Goal: Browse casually: Explore the website without a specific task or goal

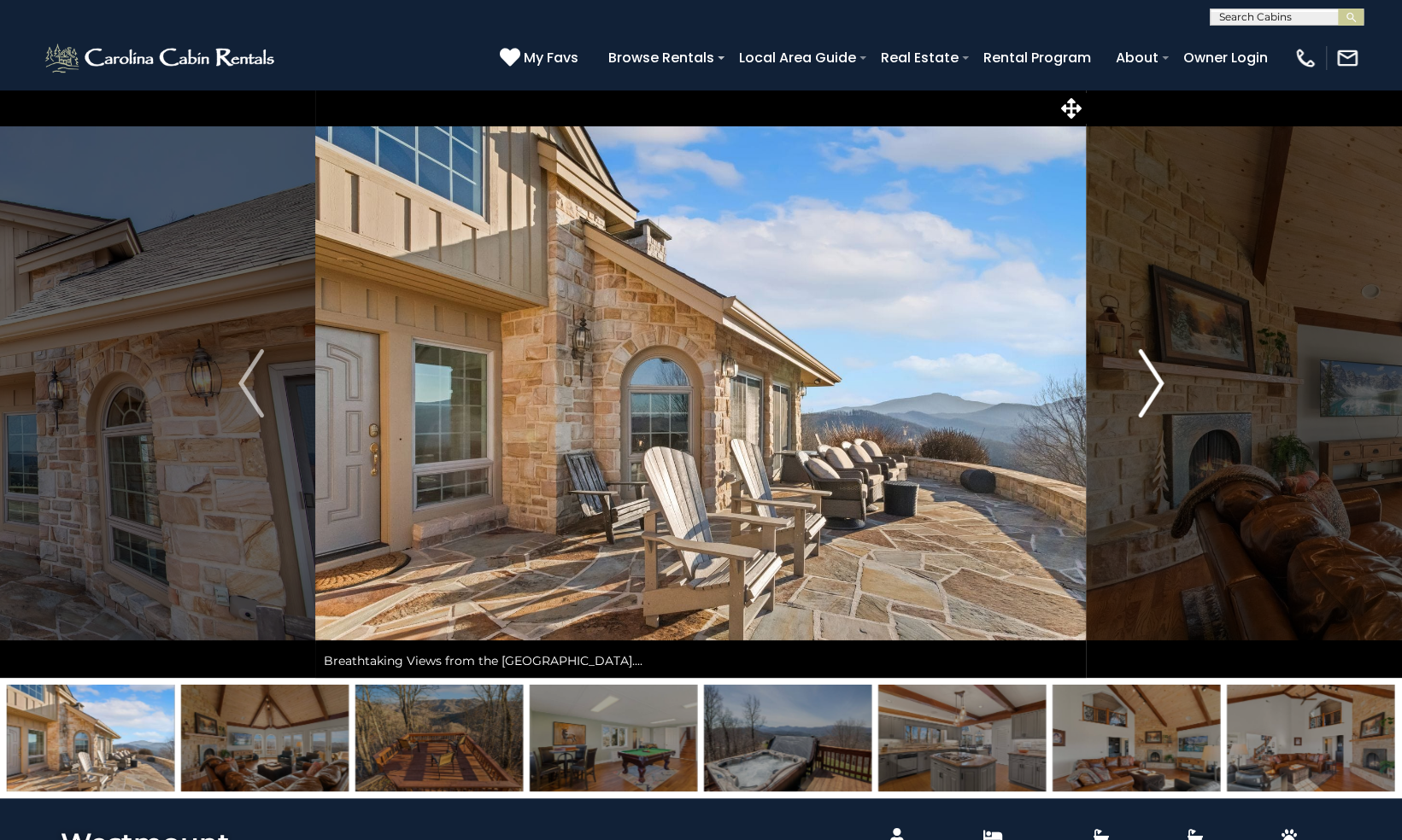
click at [1151, 379] on img "Next" at bounding box center [1150, 383] width 26 height 69
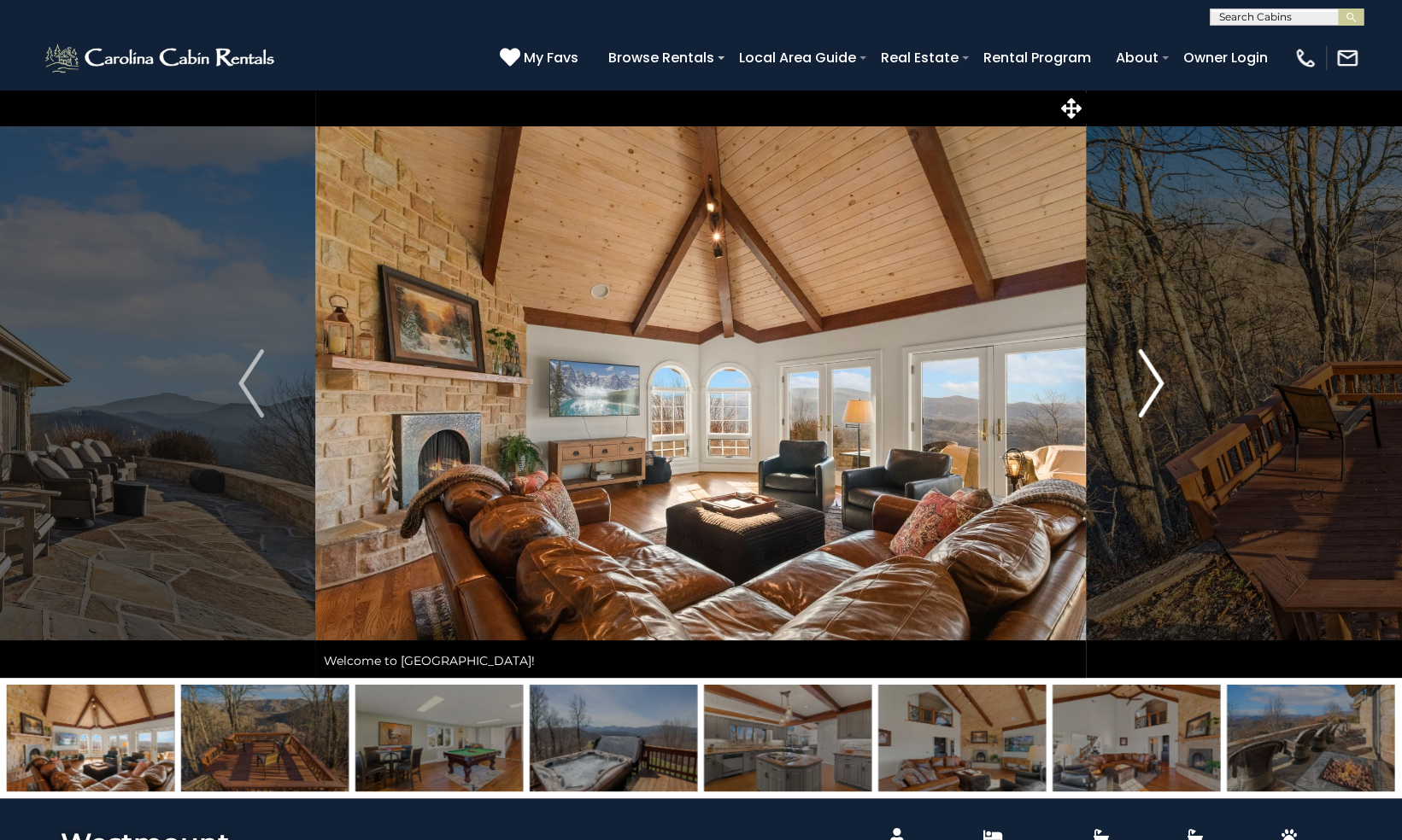
click at [1151, 379] on img "Next" at bounding box center [1150, 383] width 26 height 69
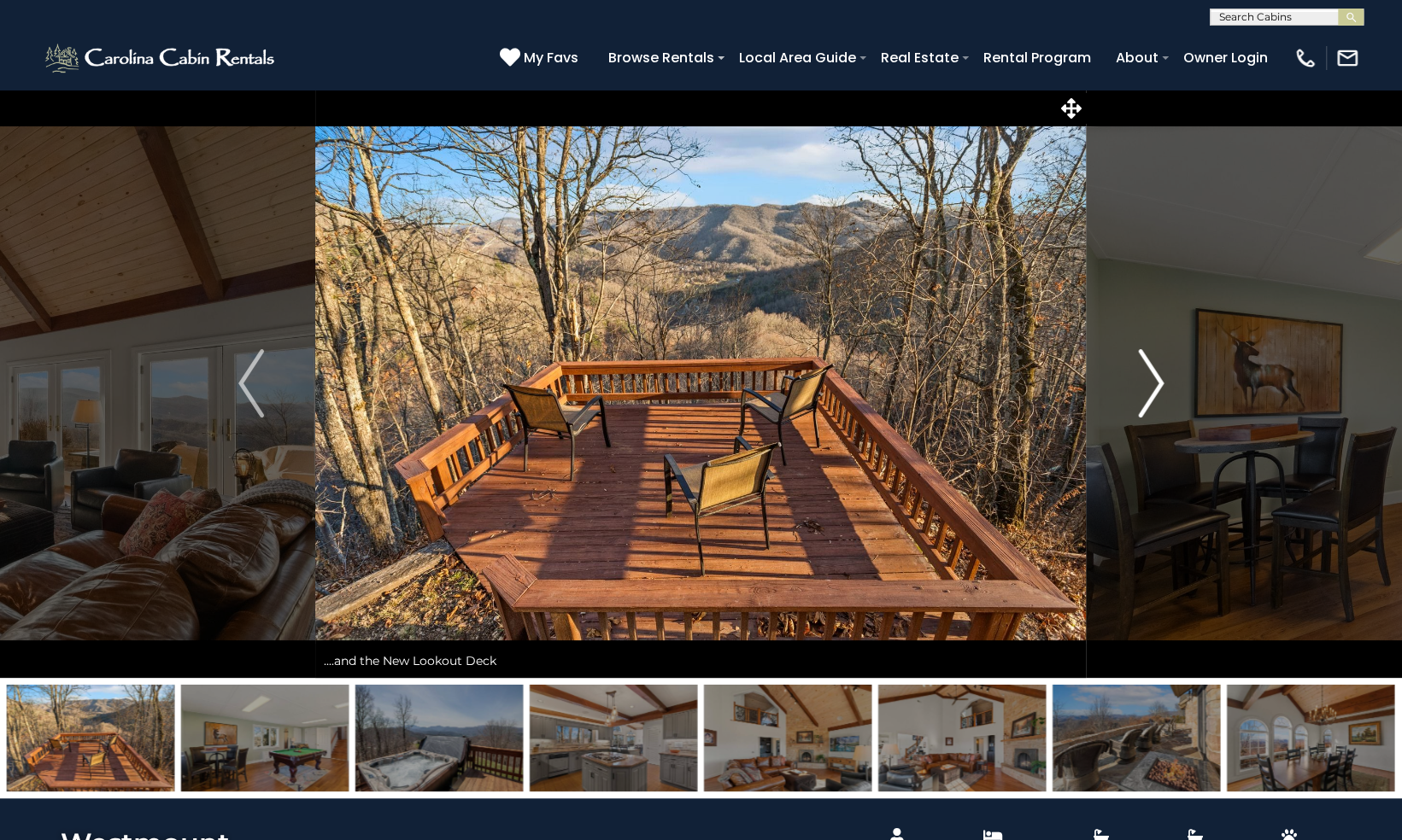
click at [1151, 379] on img "Next" at bounding box center [1150, 383] width 26 height 69
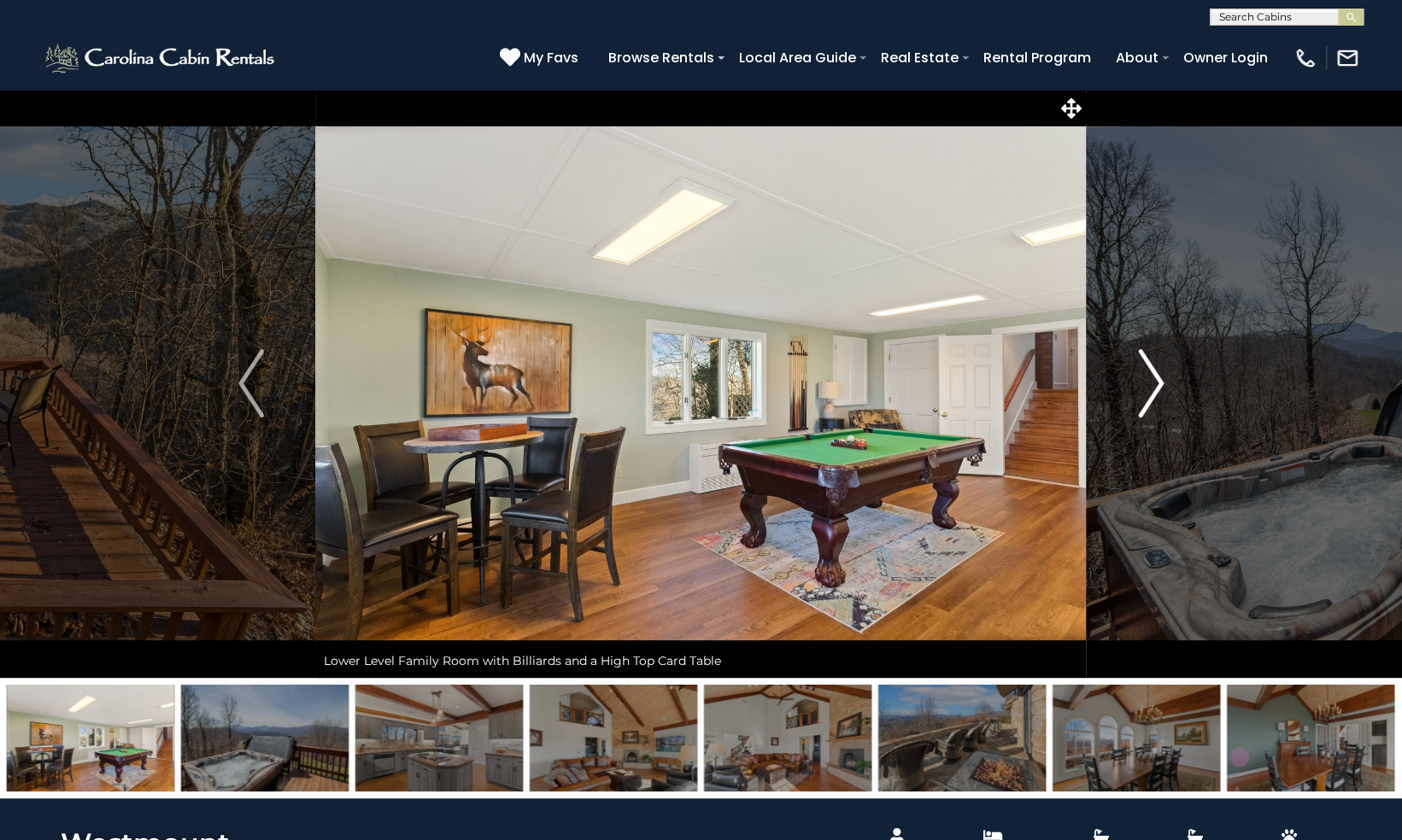
click at [1151, 379] on img "Next" at bounding box center [1150, 383] width 26 height 69
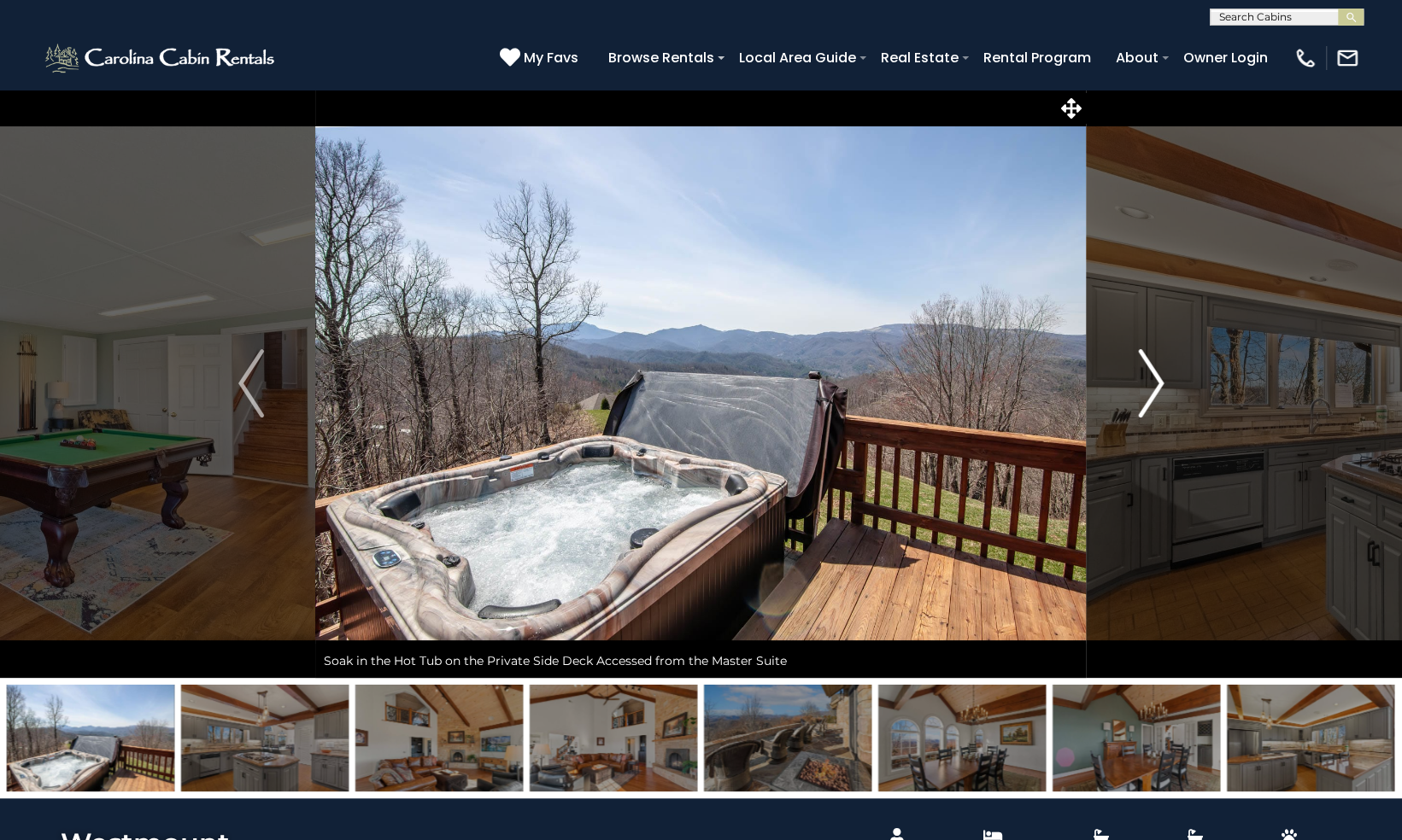
click at [1151, 379] on img "Next" at bounding box center [1150, 383] width 26 height 69
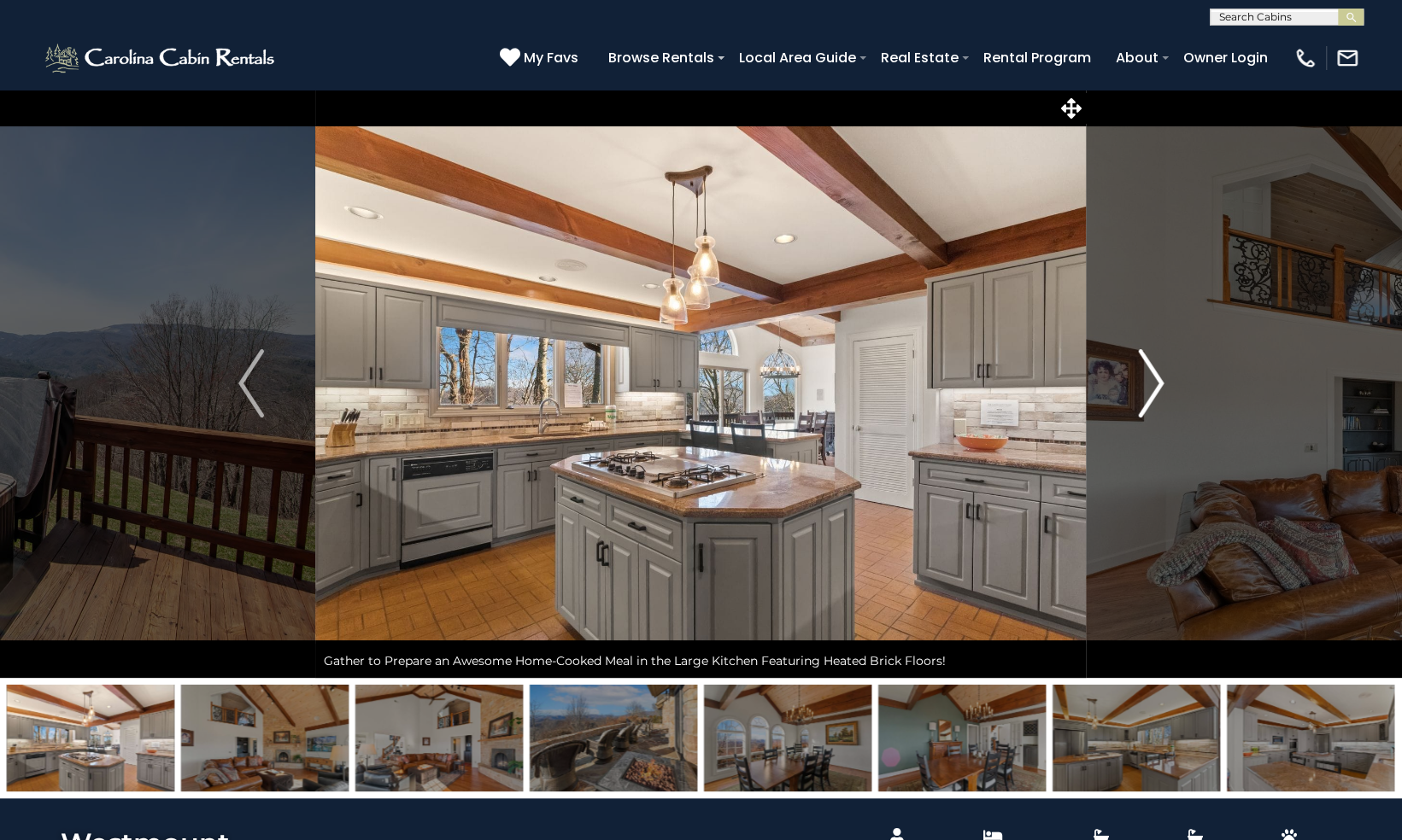
click at [1151, 379] on img "Next" at bounding box center [1150, 383] width 26 height 69
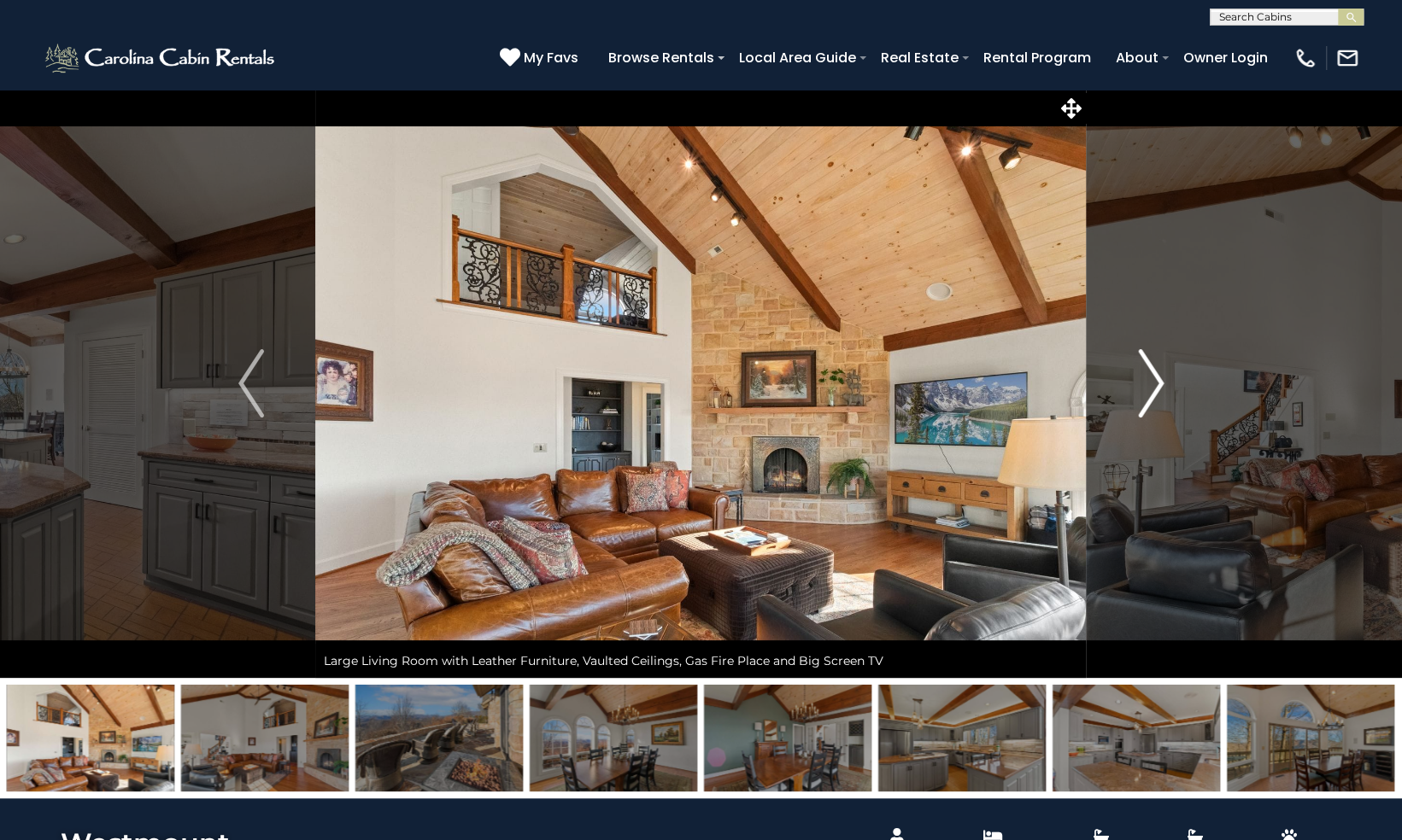
click at [1151, 379] on img "Next" at bounding box center [1150, 383] width 26 height 69
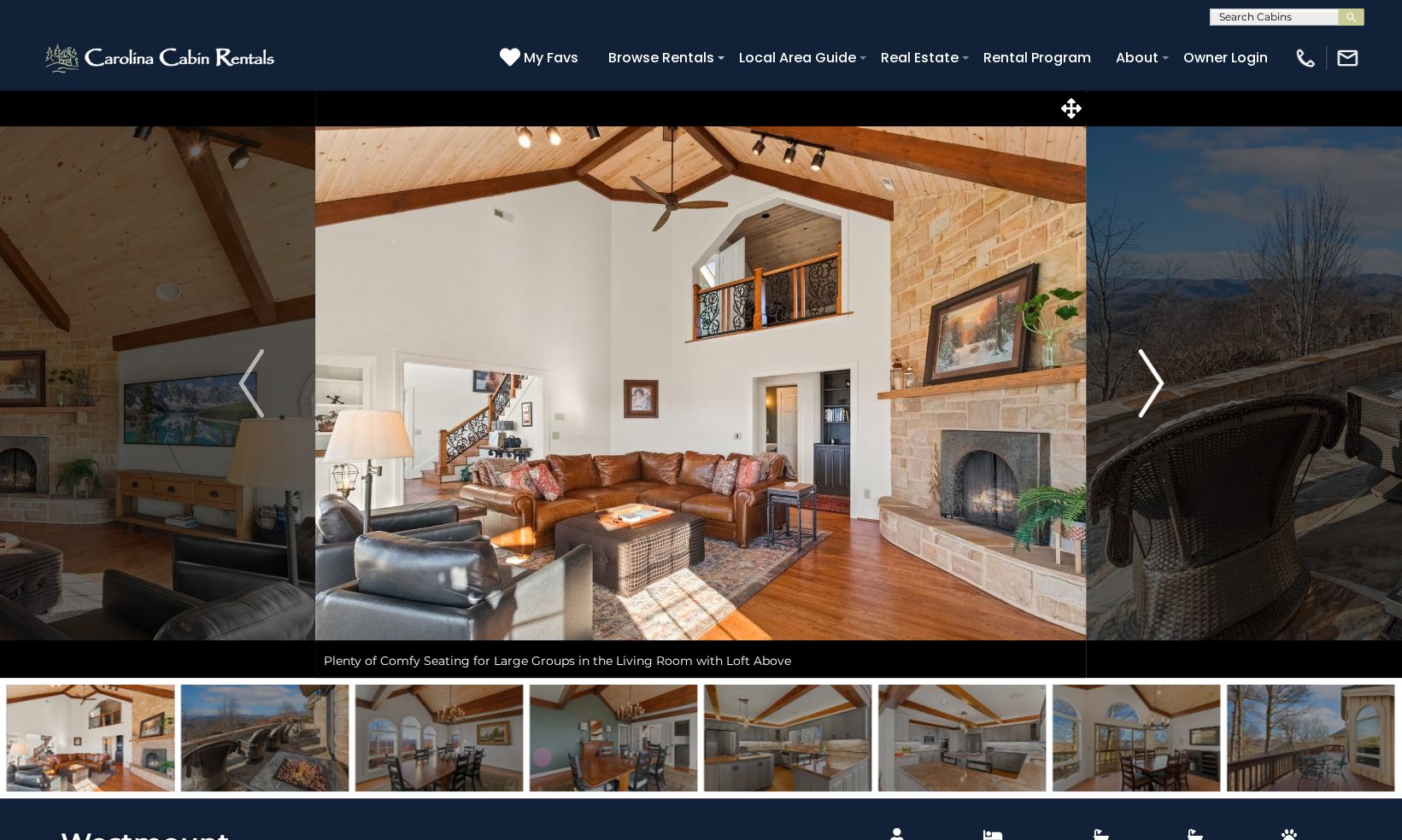
click at [1151, 379] on img "Next" at bounding box center [1150, 383] width 26 height 69
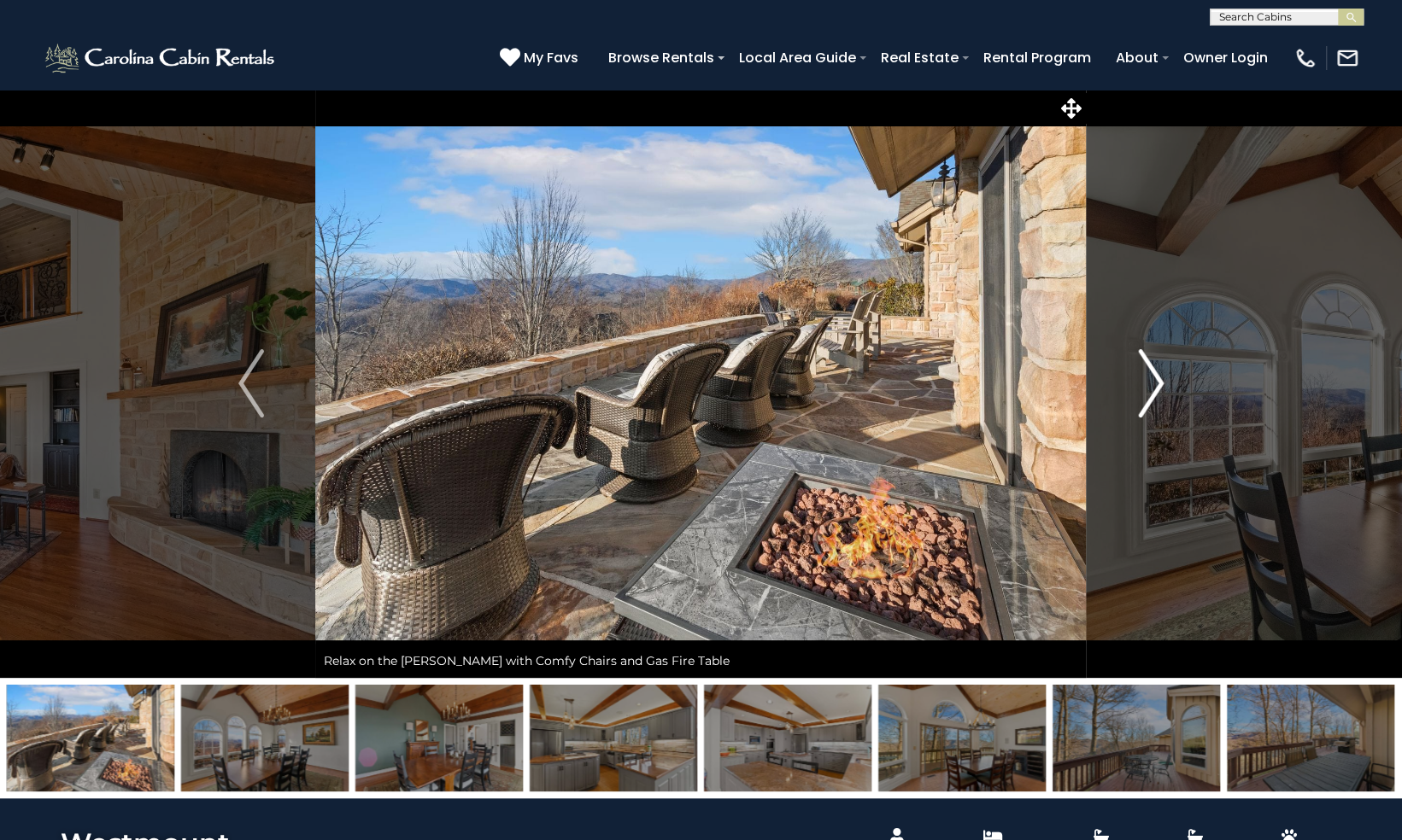
click at [1151, 379] on img "Next" at bounding box center [1150, 383] width 26 height 69
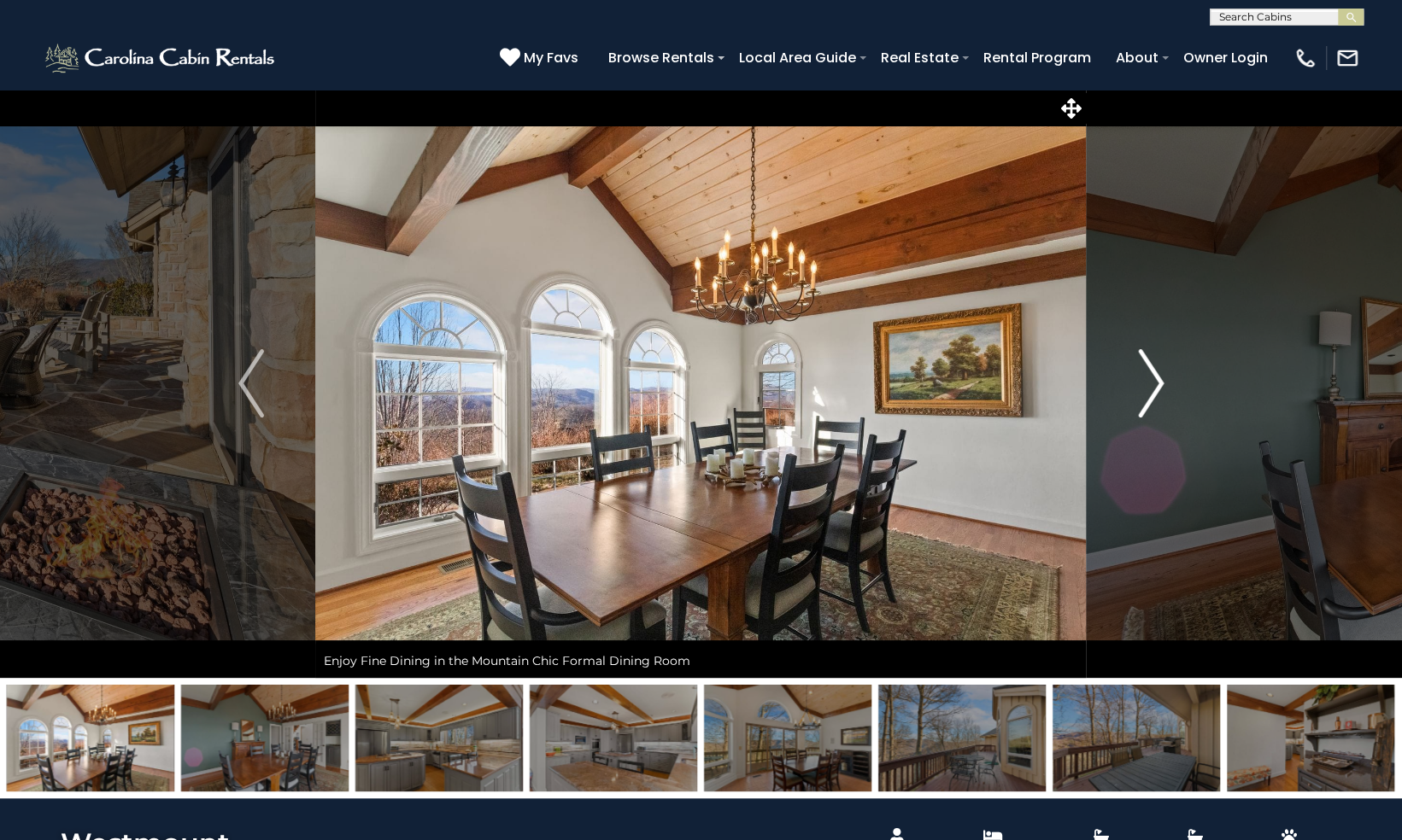
click at [1151, 379] on img "Next" at bounding box center [1150, 383] width 26 height 69
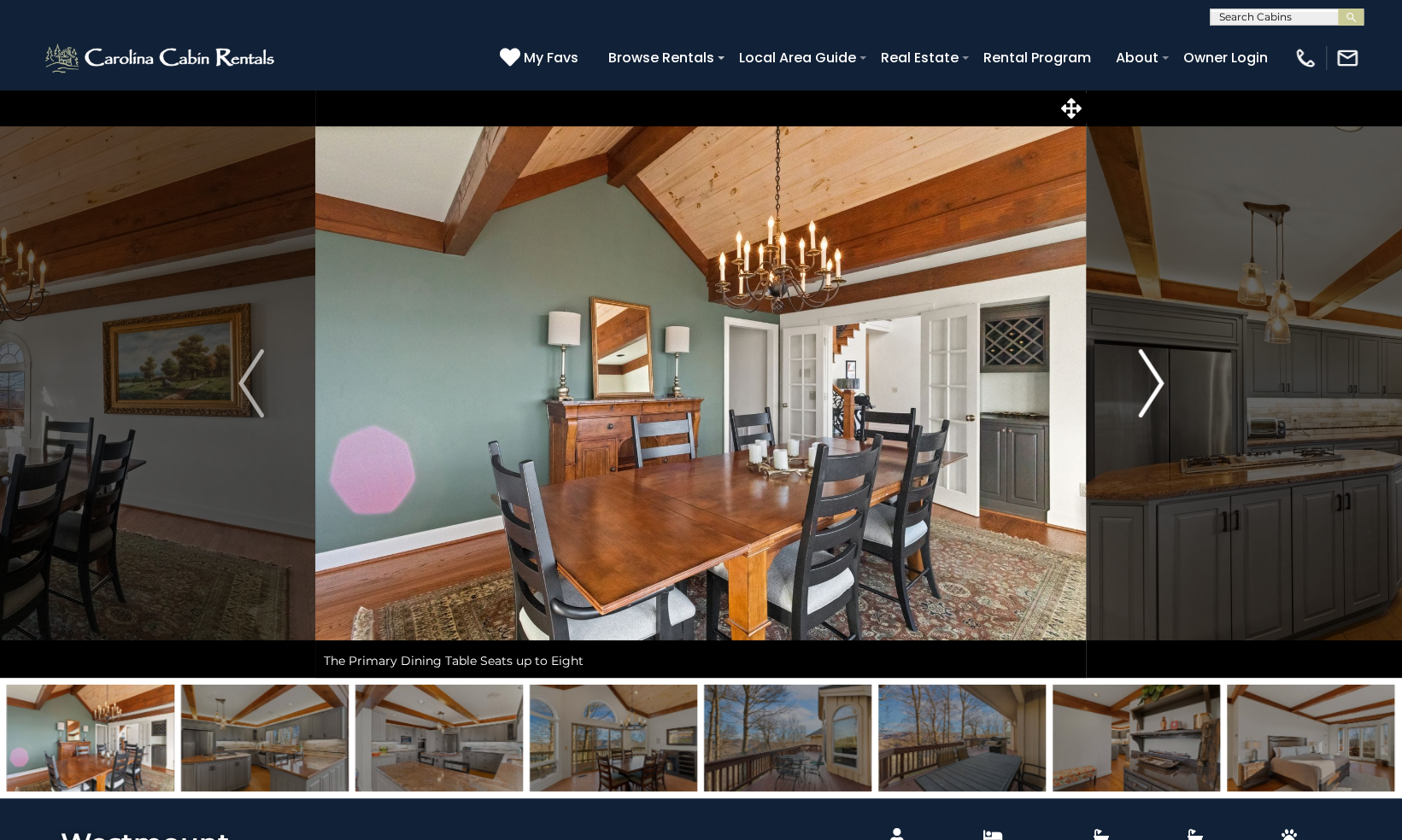
click at [1151, 379] on img "Next" at bounding box center [1150, 383] width 26 height 69
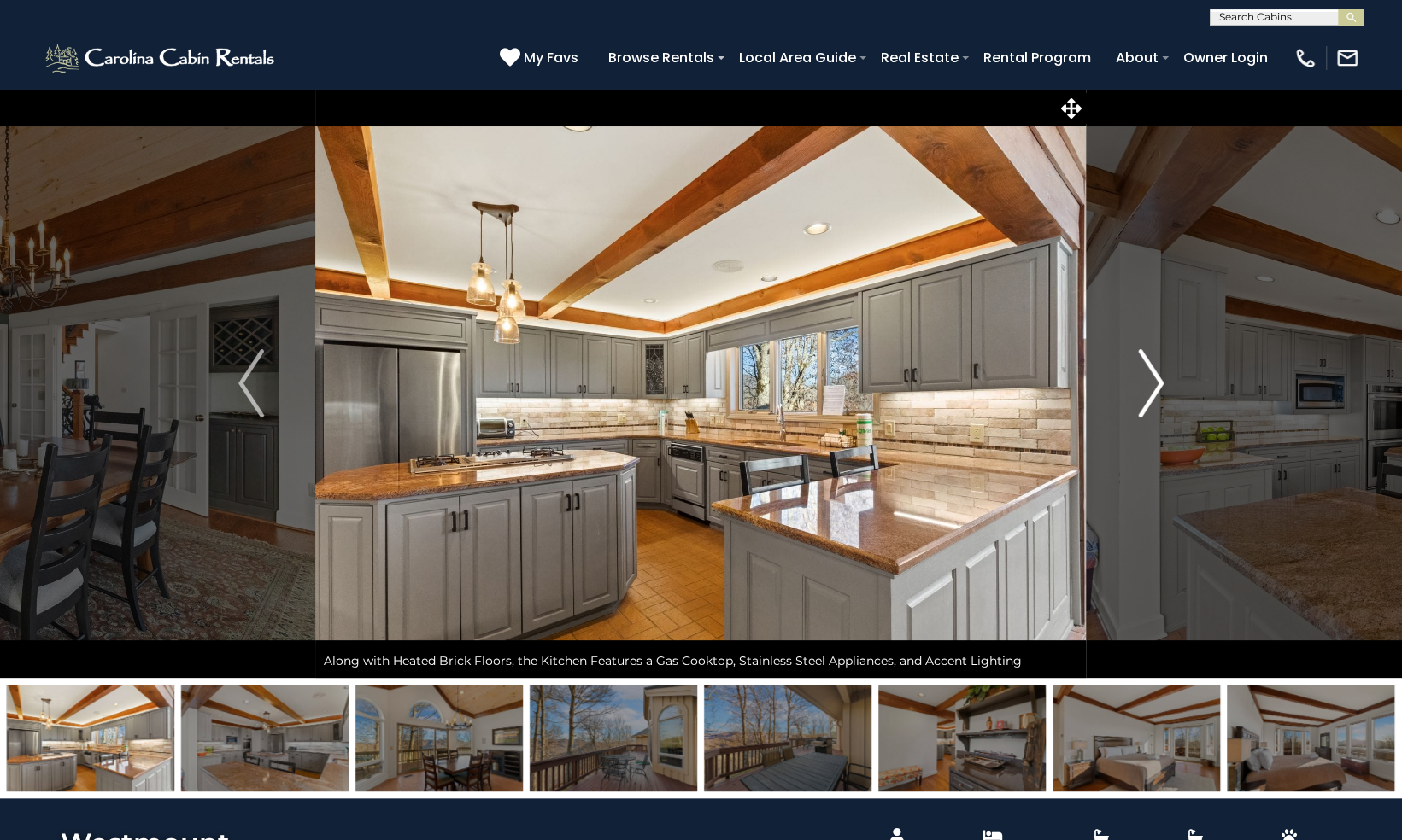
click at [1151, 379] on img "Next" at bounding box center [1150, 383] width 26 height 69
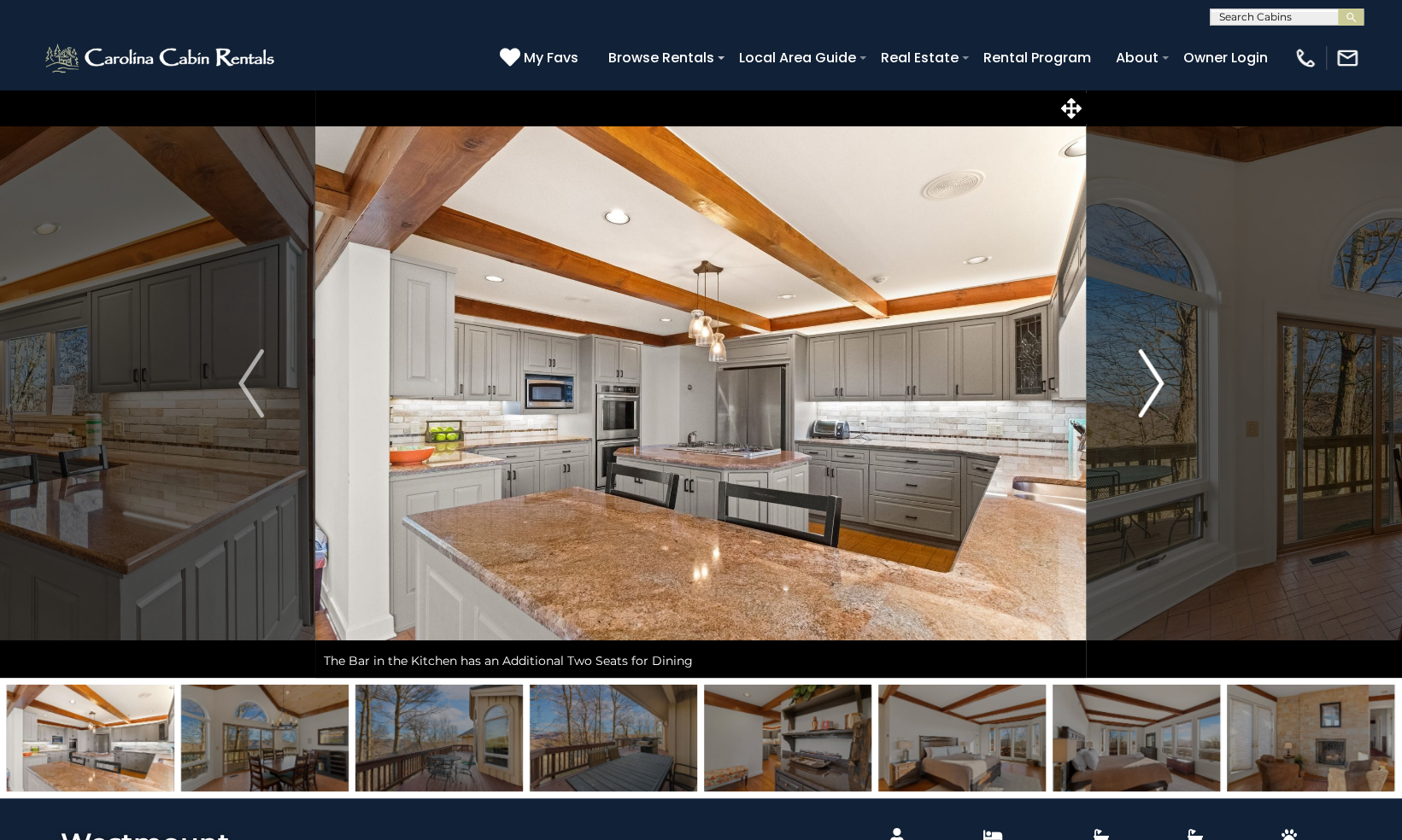
click at [1151, 379] on img "Next" at bounding box center [1150, 383] width 26 height 69
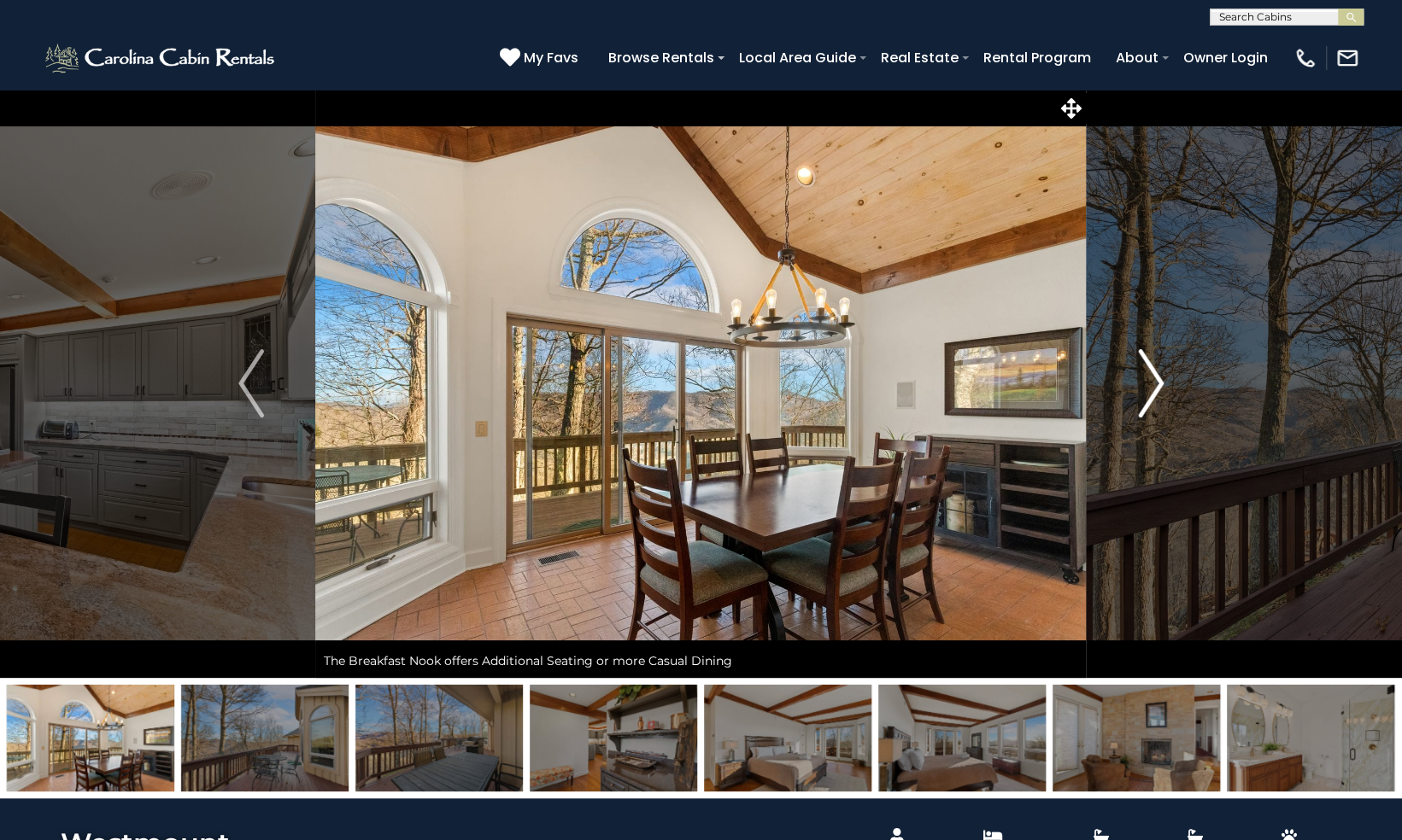
click at [1151, 379] on img "Next" at bounding box center [1150, 383] width 26 height 69
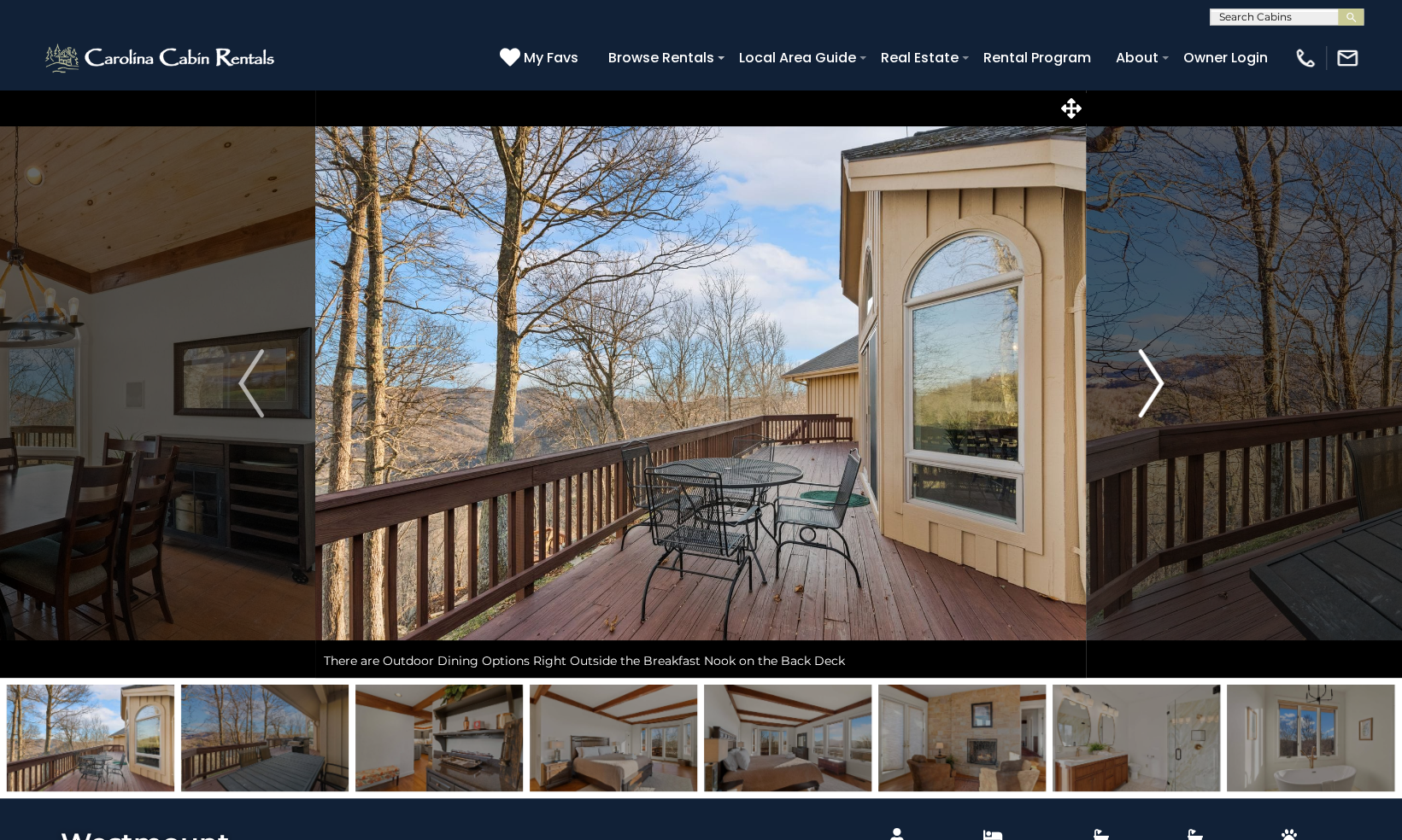
click at [1151, 379] on img "Next" at bounding box center [1150, 383] width 26 height 69
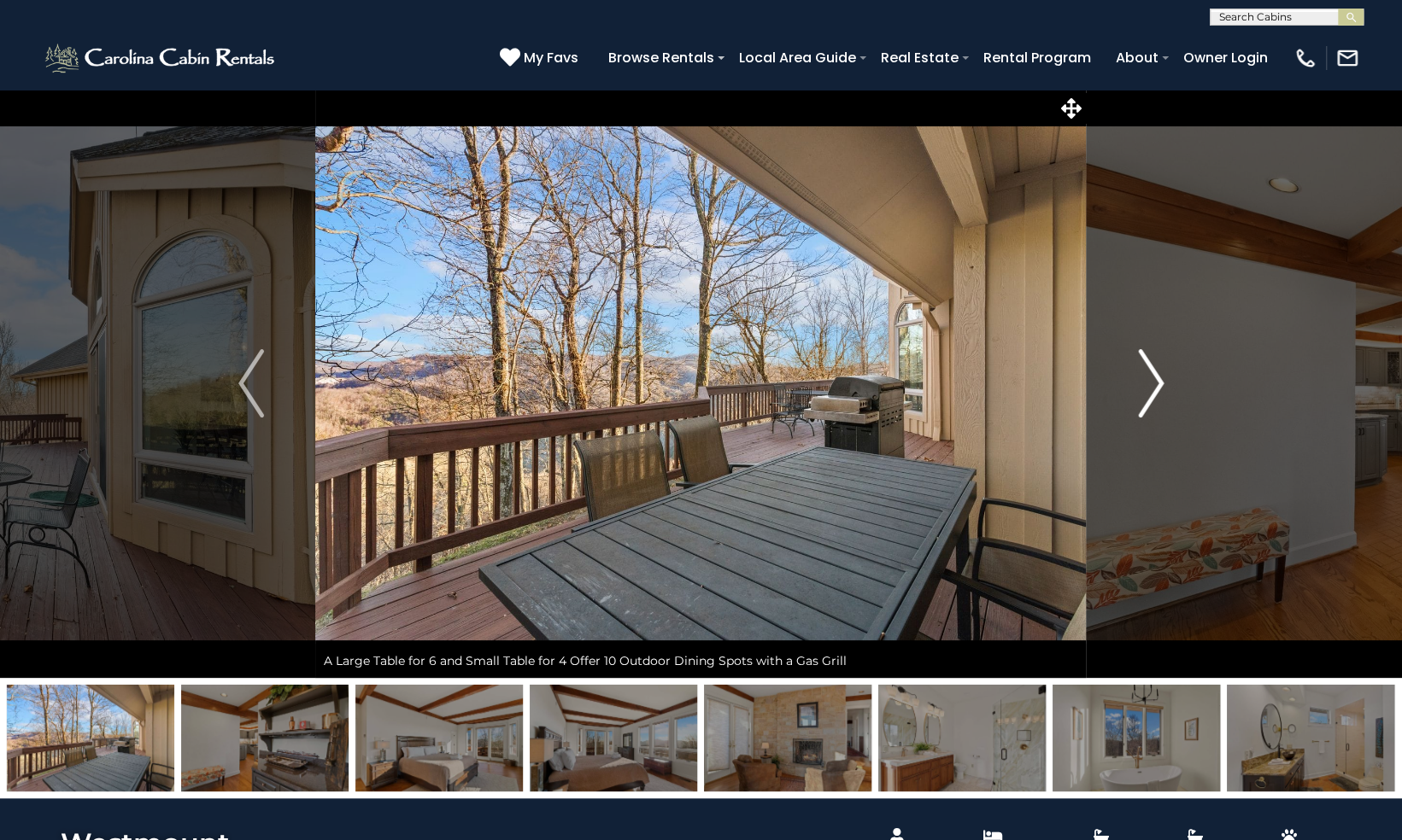
click at [1151, 379] on img "Next" at bounding box center [1150, 383] width 26 height 69
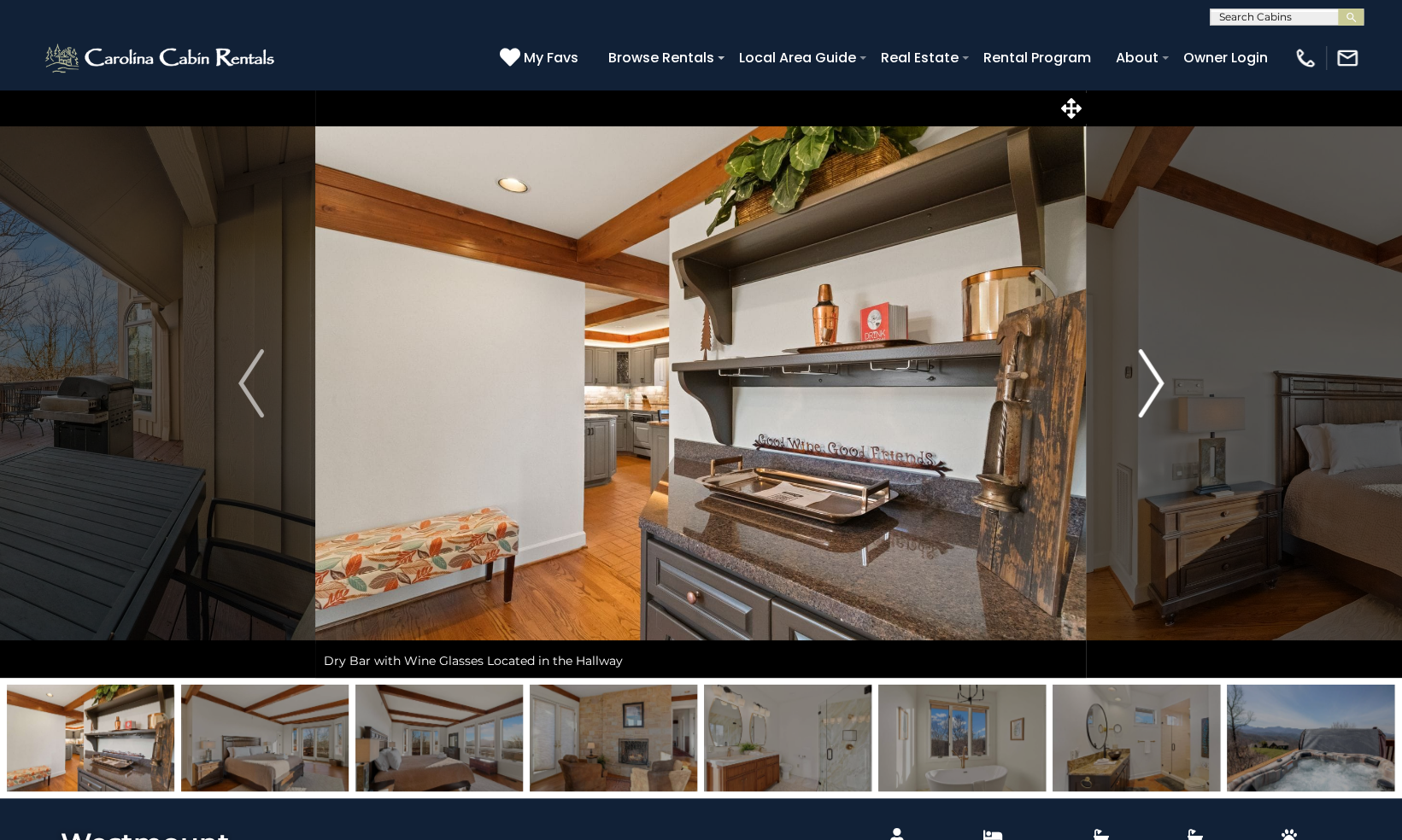
click at [1151, 379] on img "Next" at bounding box center [1150, 383] width 26 height 69
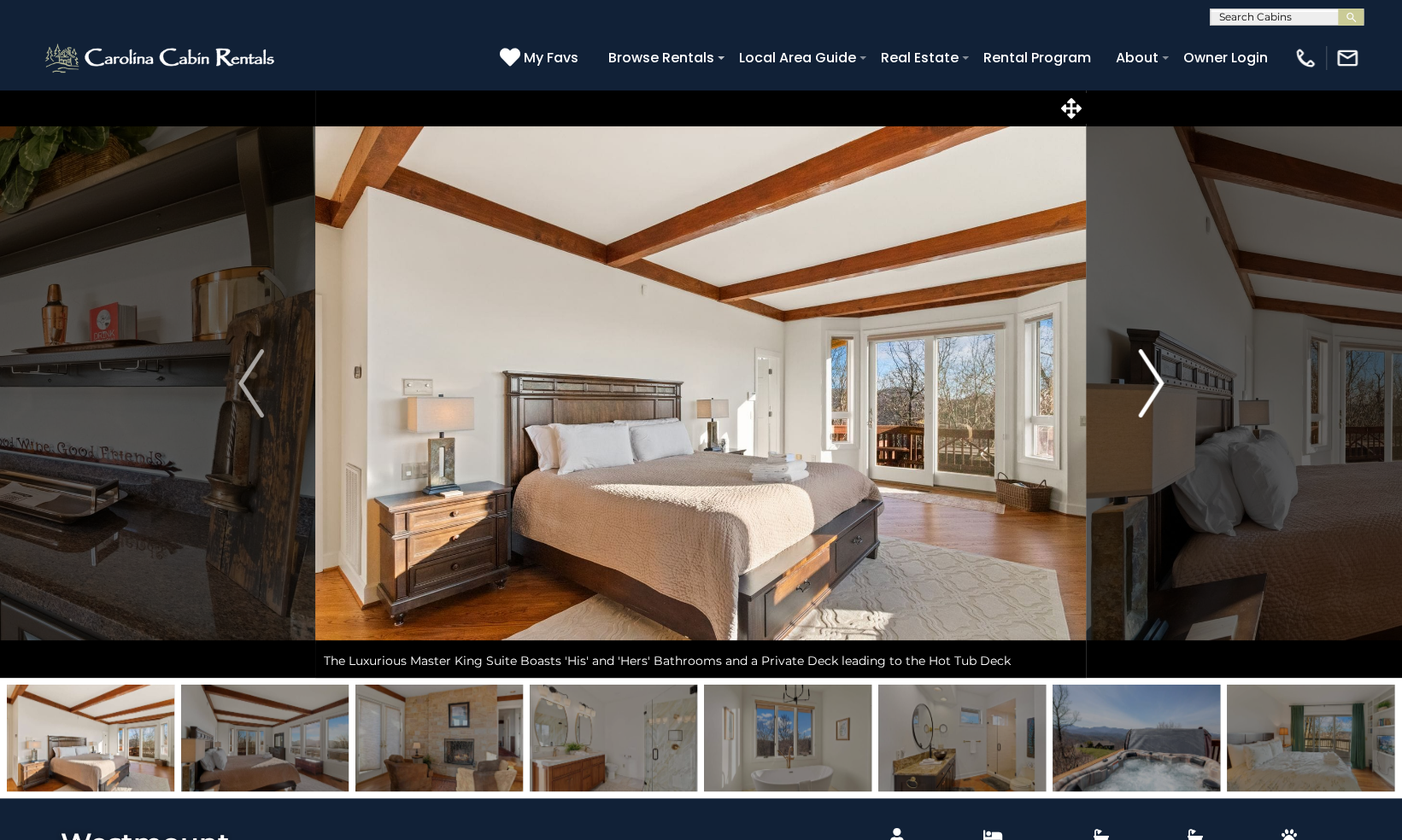
click at [1151, 379] on img "Next" at bounding box center [1150, 383] width 26 height 69
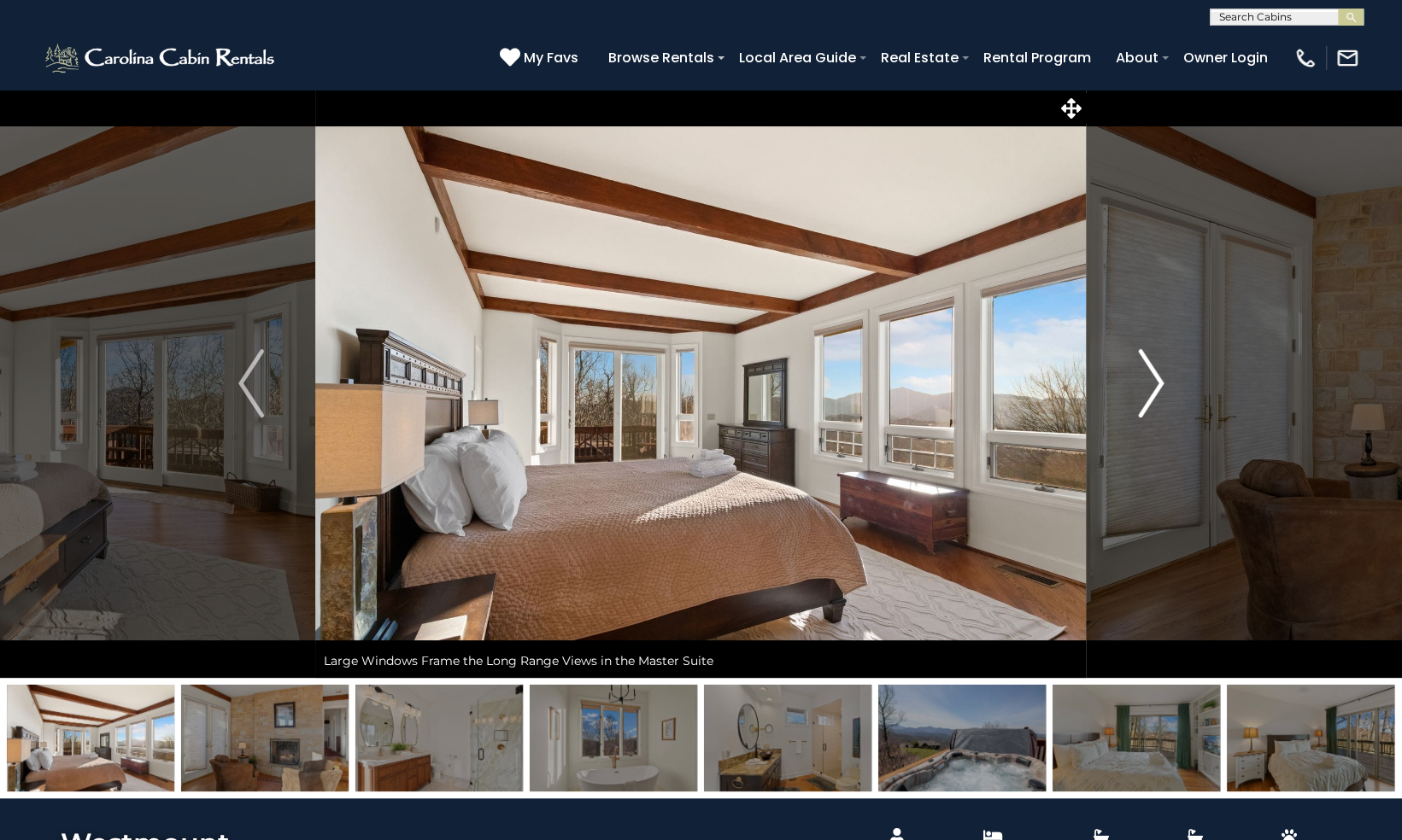
click at [1151, 379] on img "Next" at bounding box center [1150, 383] width 26 height 69
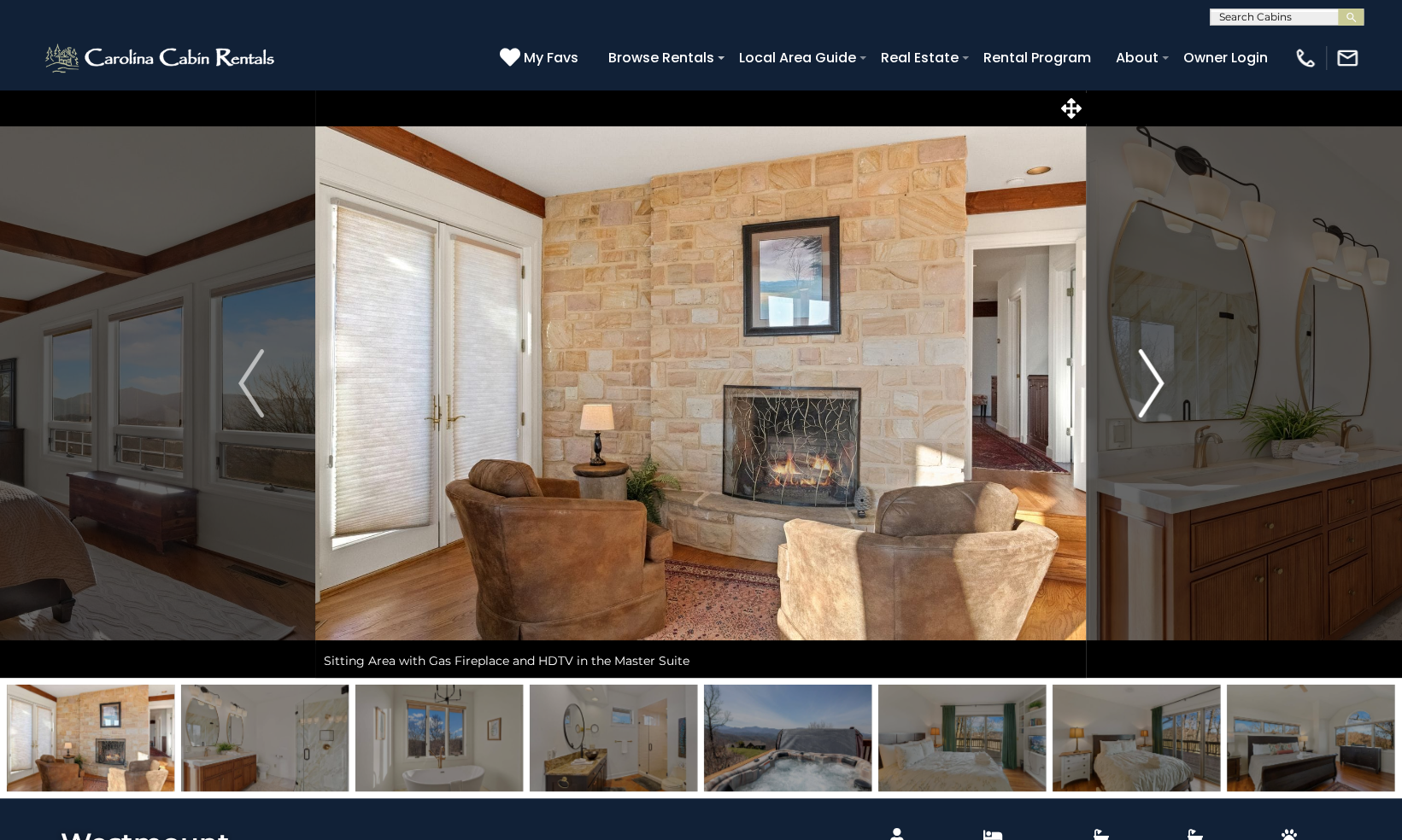
click at [1151, 379] on img "Next" at bounding box center [1150, 383] width 26 height 69
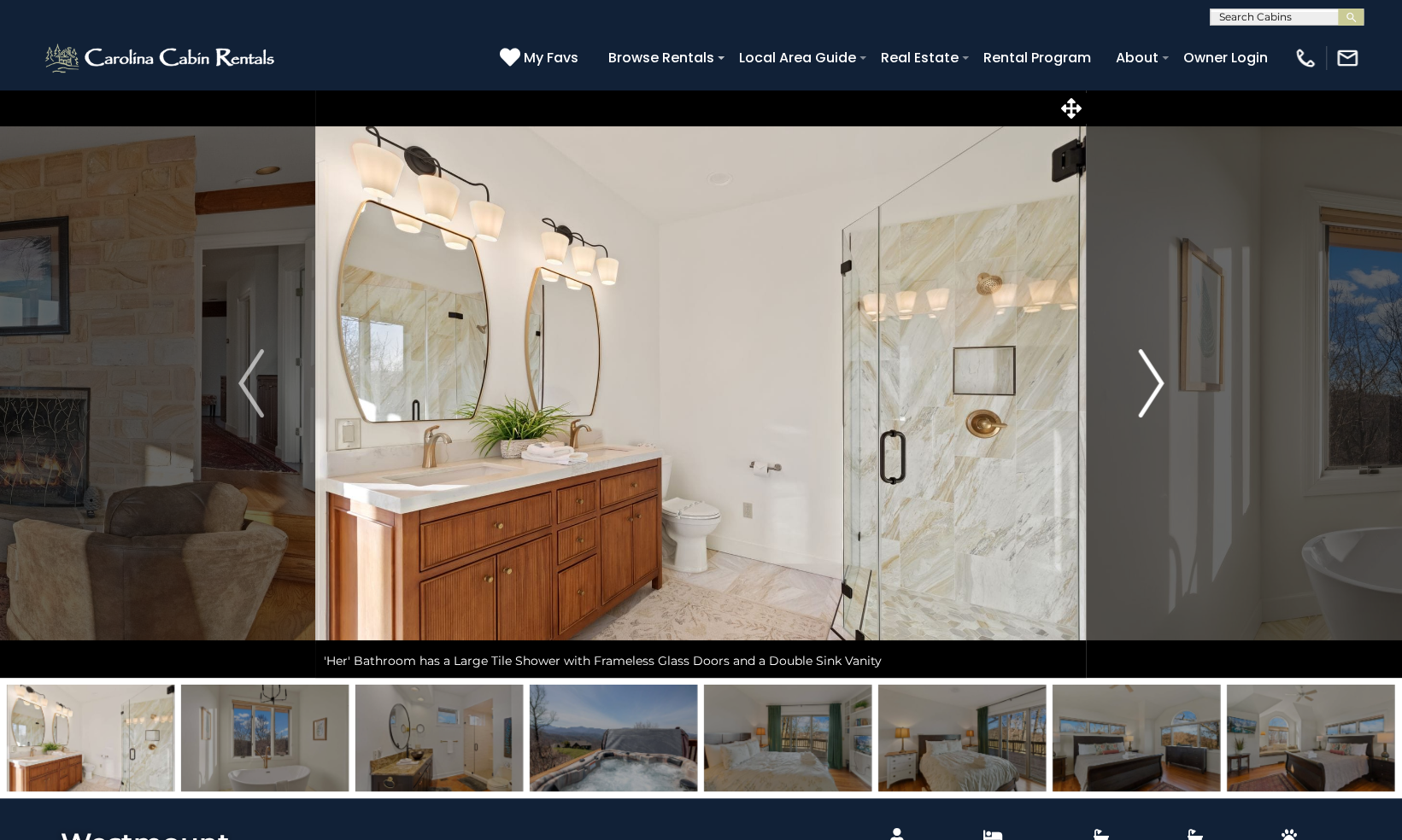
click at [1151, 379] on img "Next" at bounding box center [1150, 383] width 26 height 69
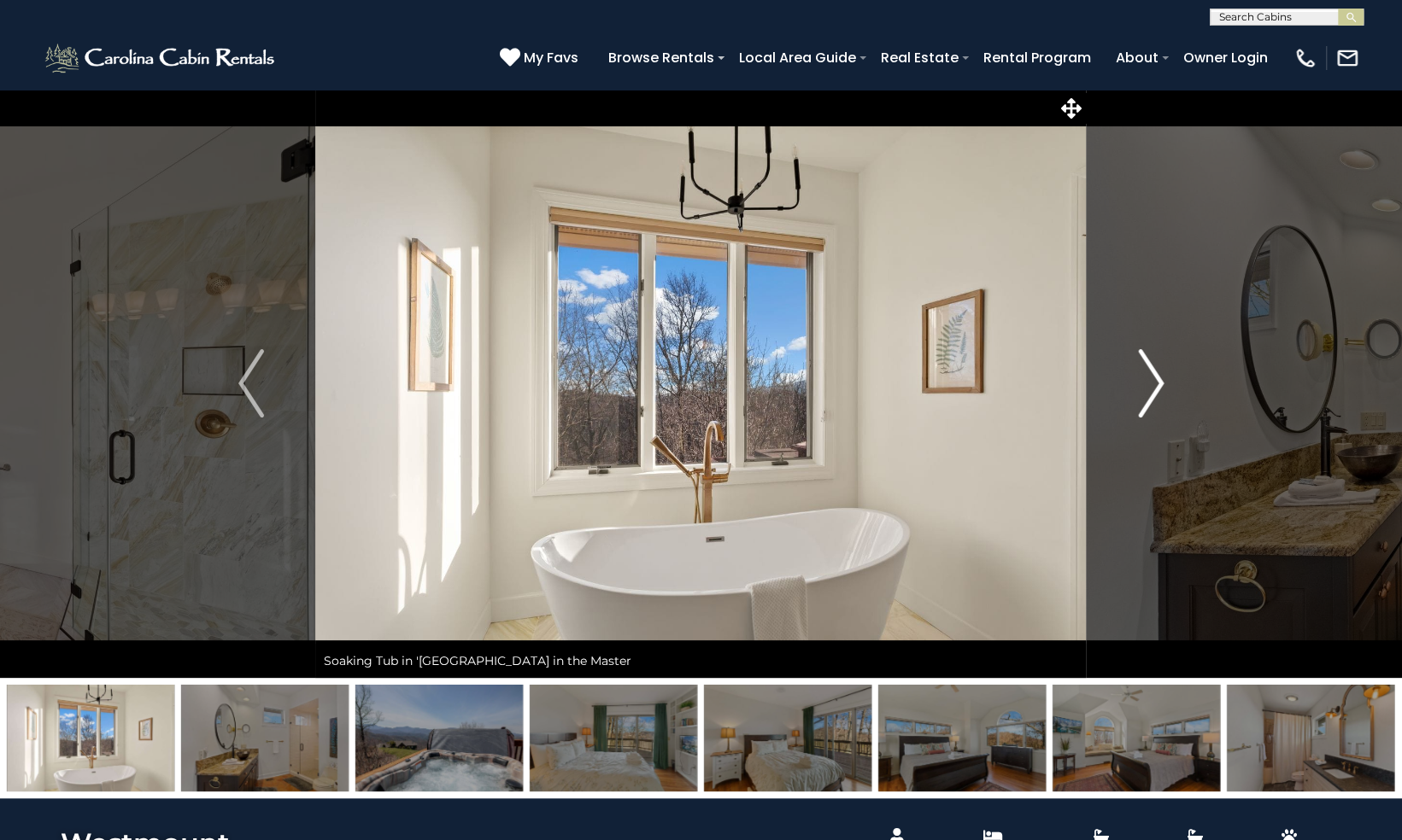
click at [1151, 379] on img "Next" at bounding box center [1150, 383] width 26 height 69
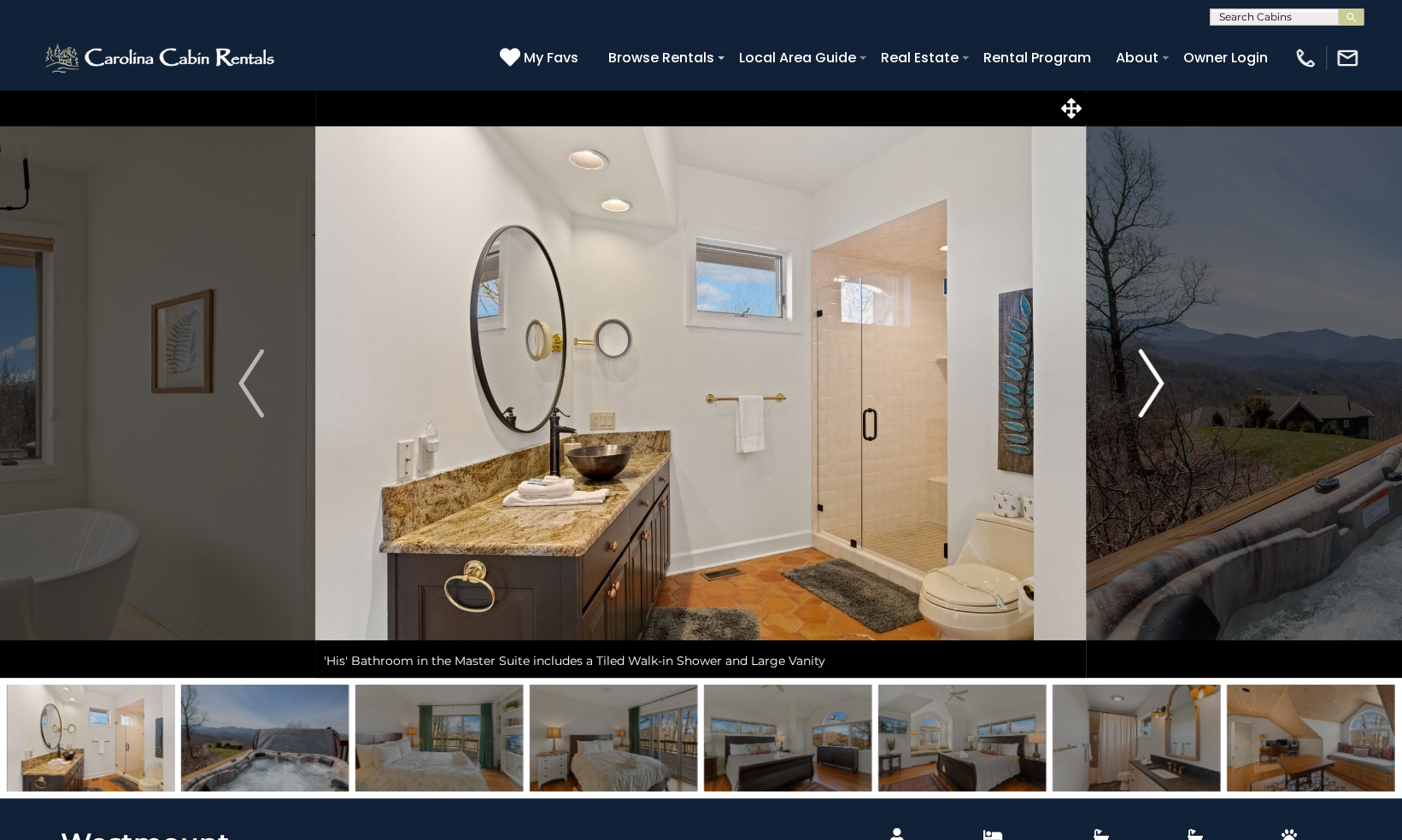
click at [1151, 379] on img "Next" at bounding box center [1150, 383] width 26 height 69
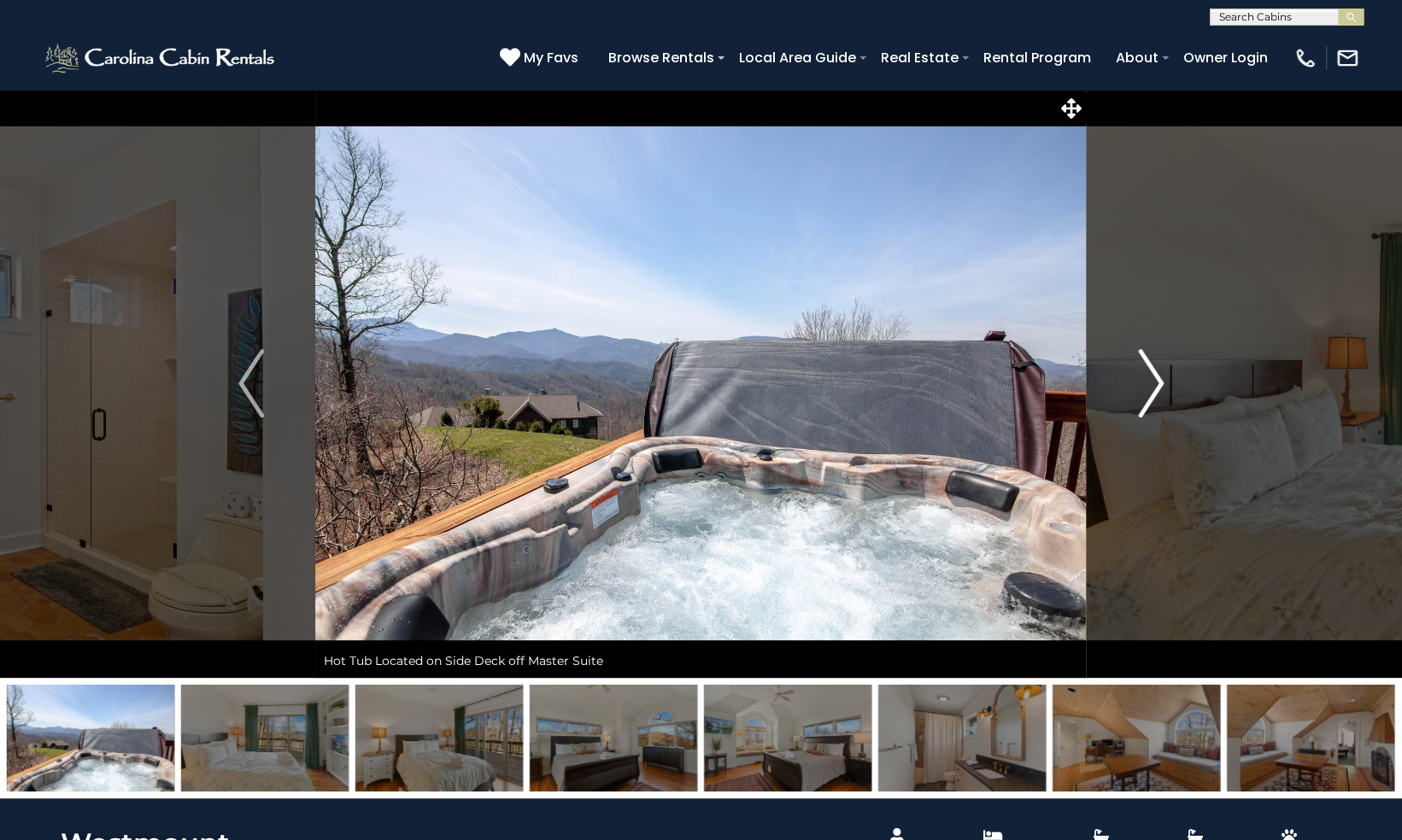
click at [1151, 379] on img "Next" at bounding box center [1150, 383] width 26 height 69
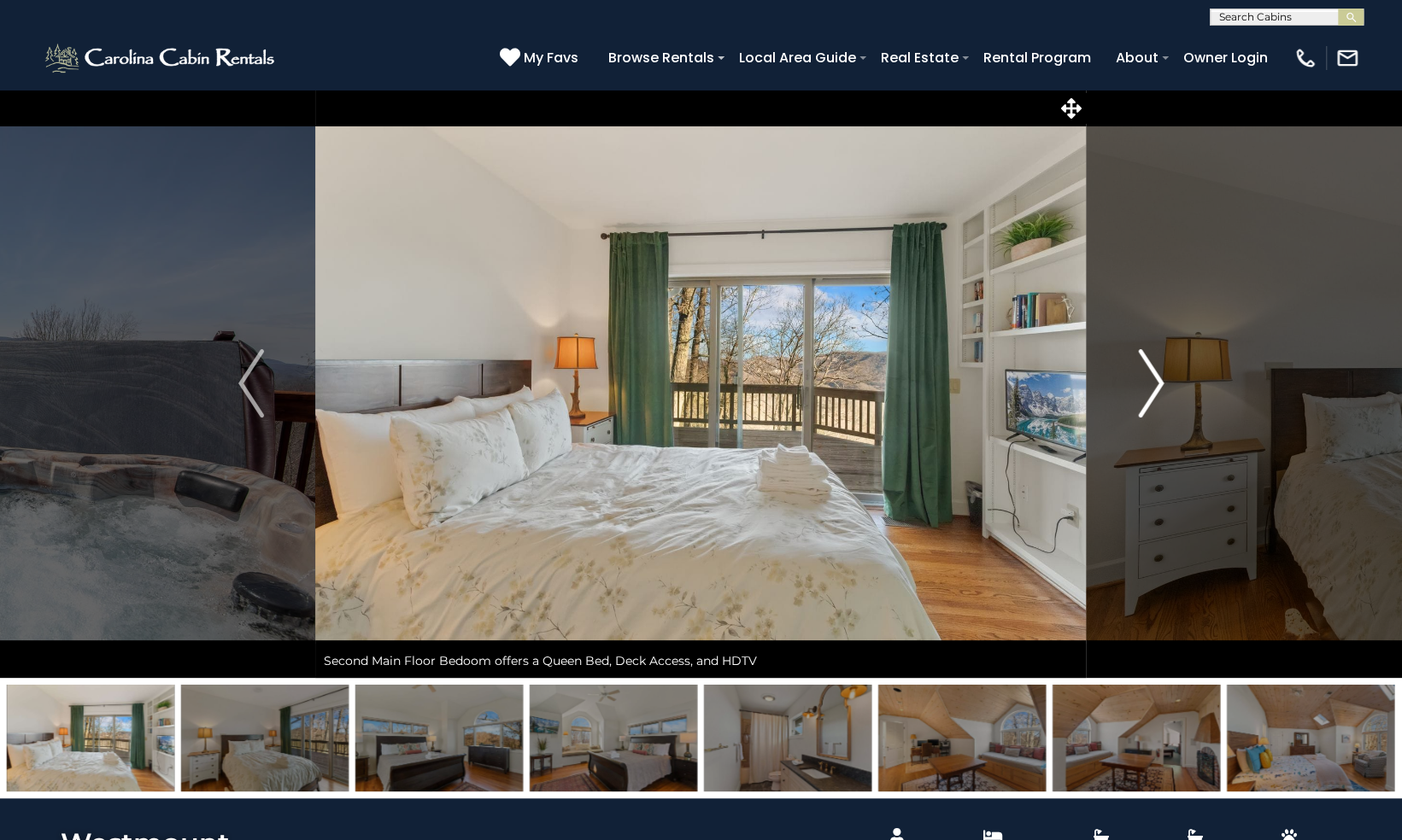
click at [1151, 379] on img "Next" at bounding box center [1150, 383] width 26 height 69
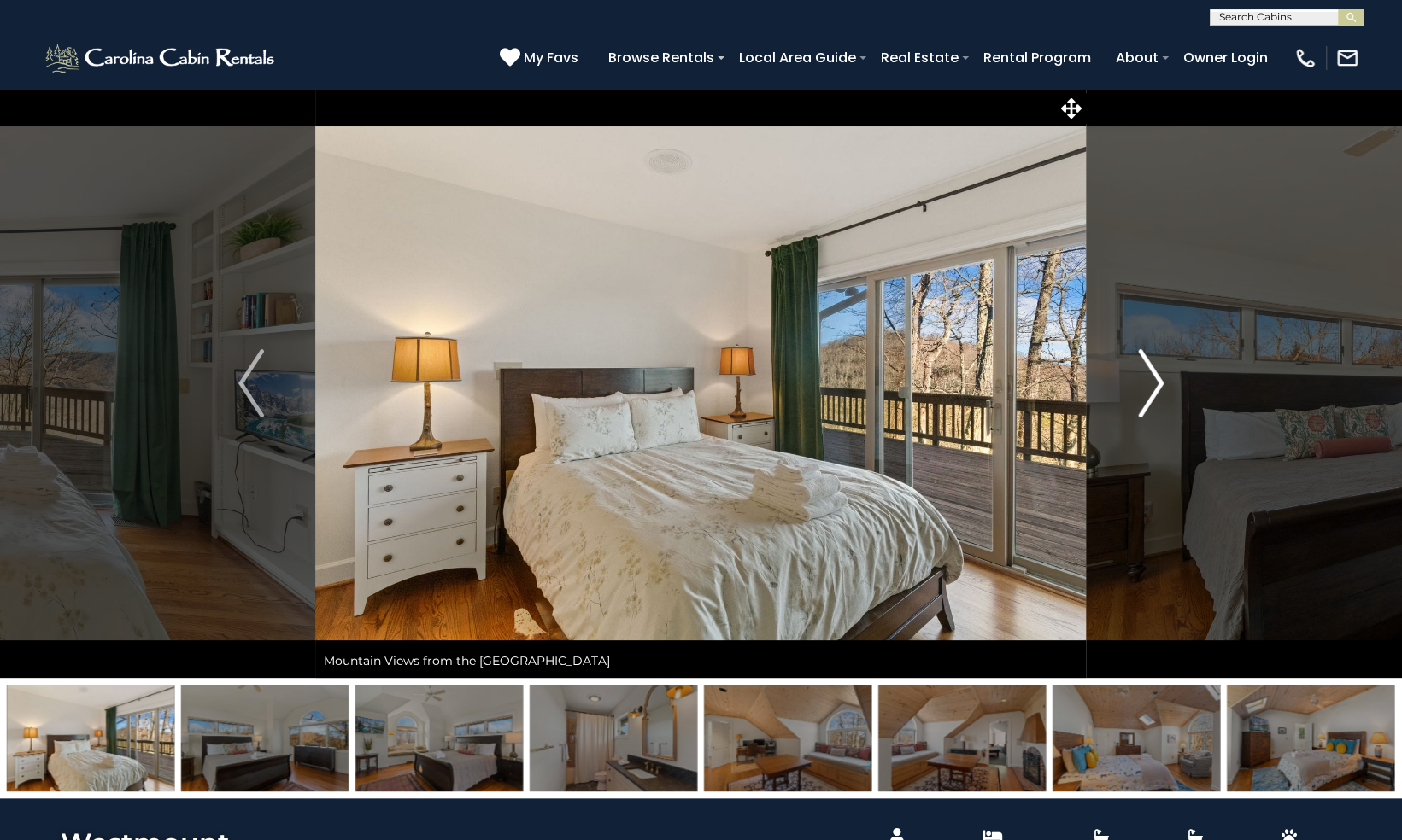
click at [1151, 379] on img "Next" at bounding box center [1150, 383] width 26 height 69
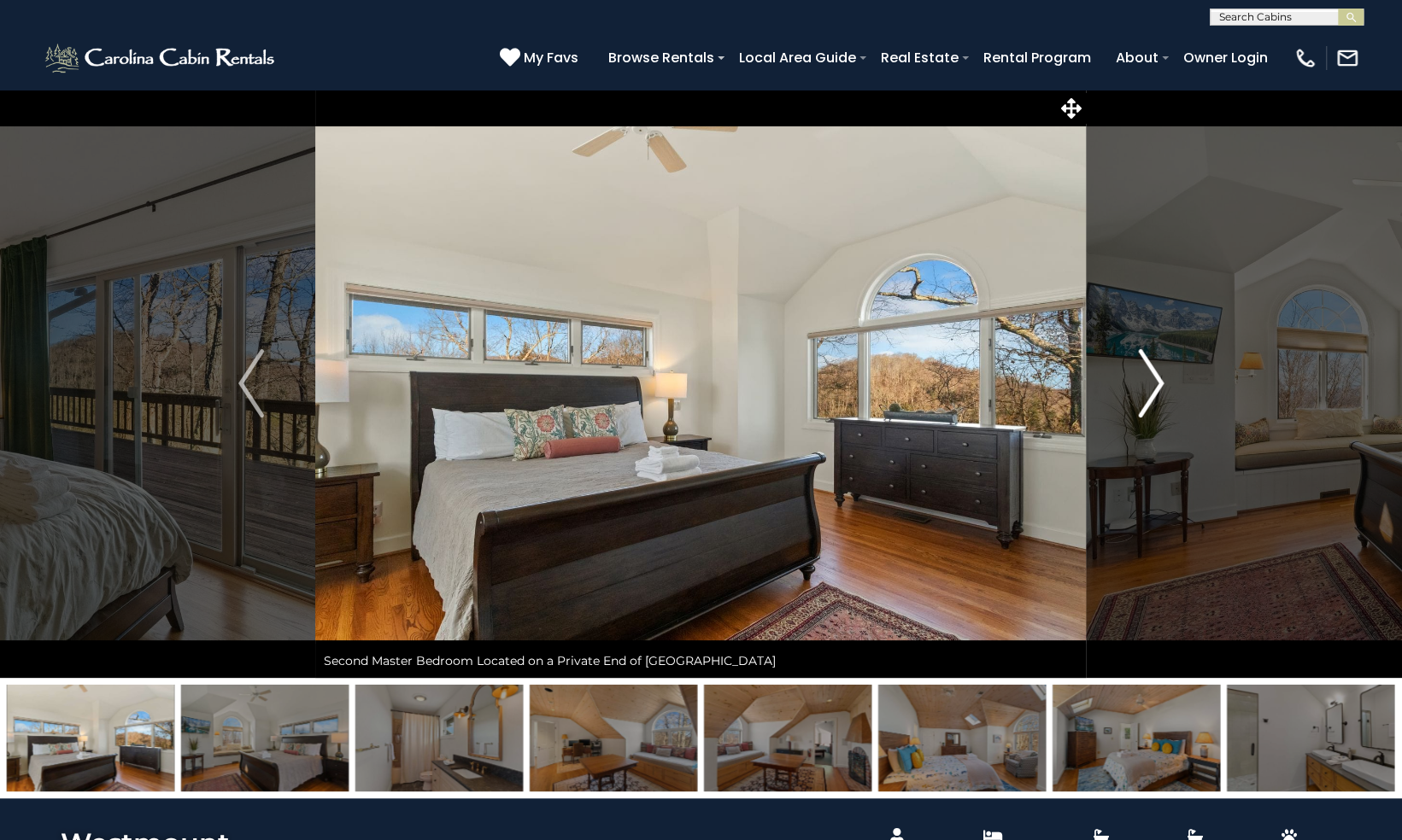
click at [1151, 379] on img "Next" at bounding box center [1150, 383] width 26 height 69
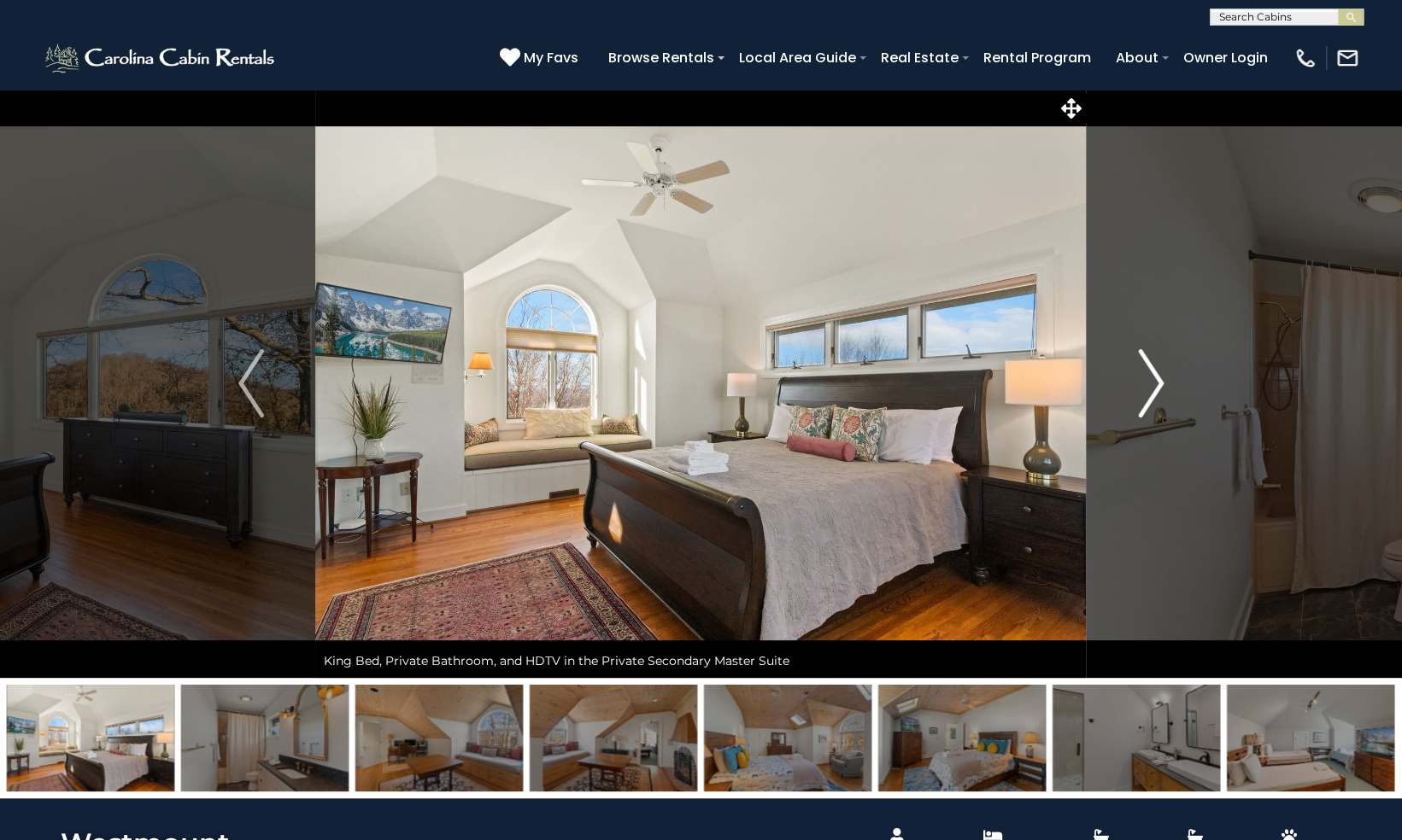
click at [1151, 379] on img "Next" at bounding box center [1150, 383] width 26 height 69
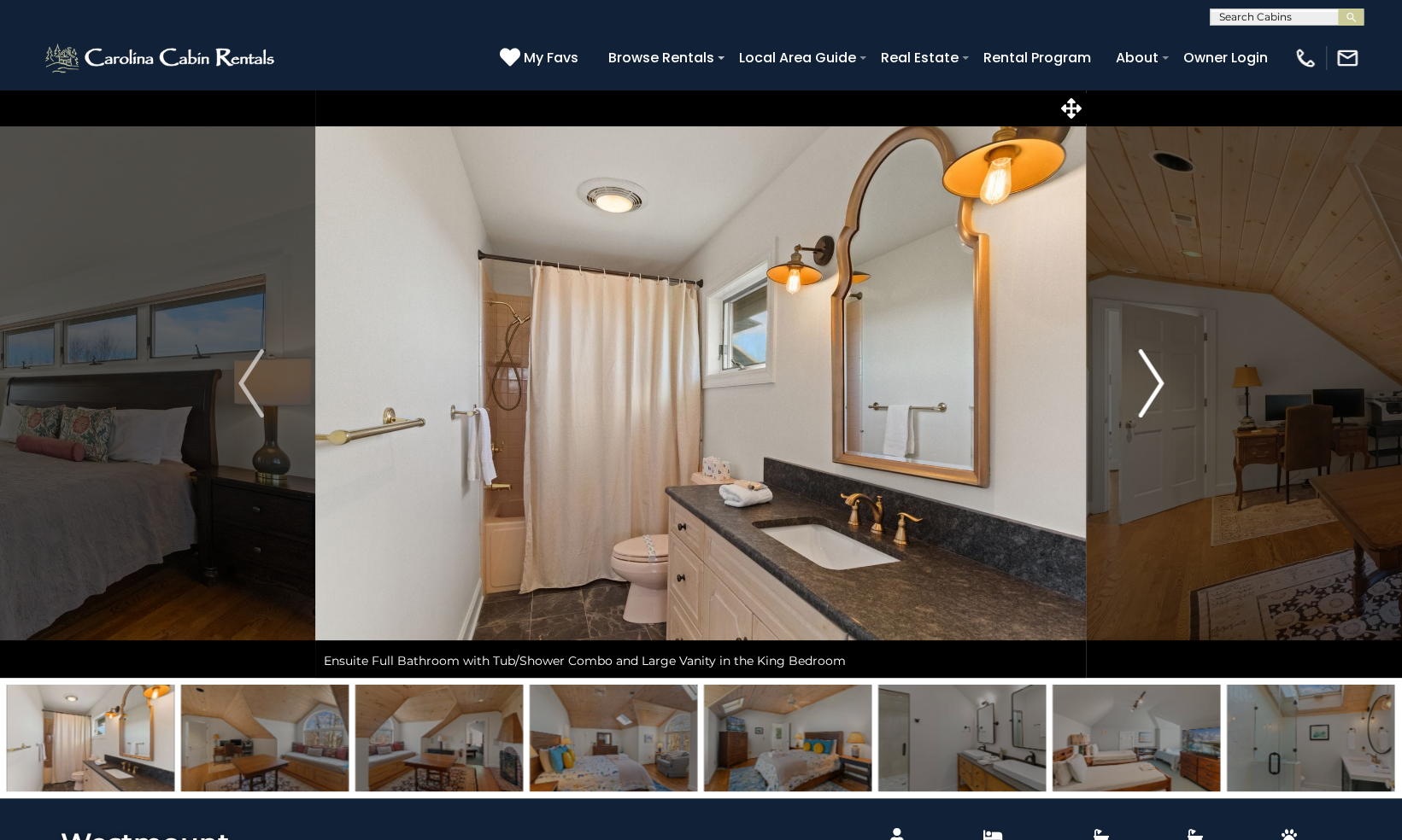
click at [1151, 379] on img "Next" at bounding box center [1150, 383] width 26 height 69
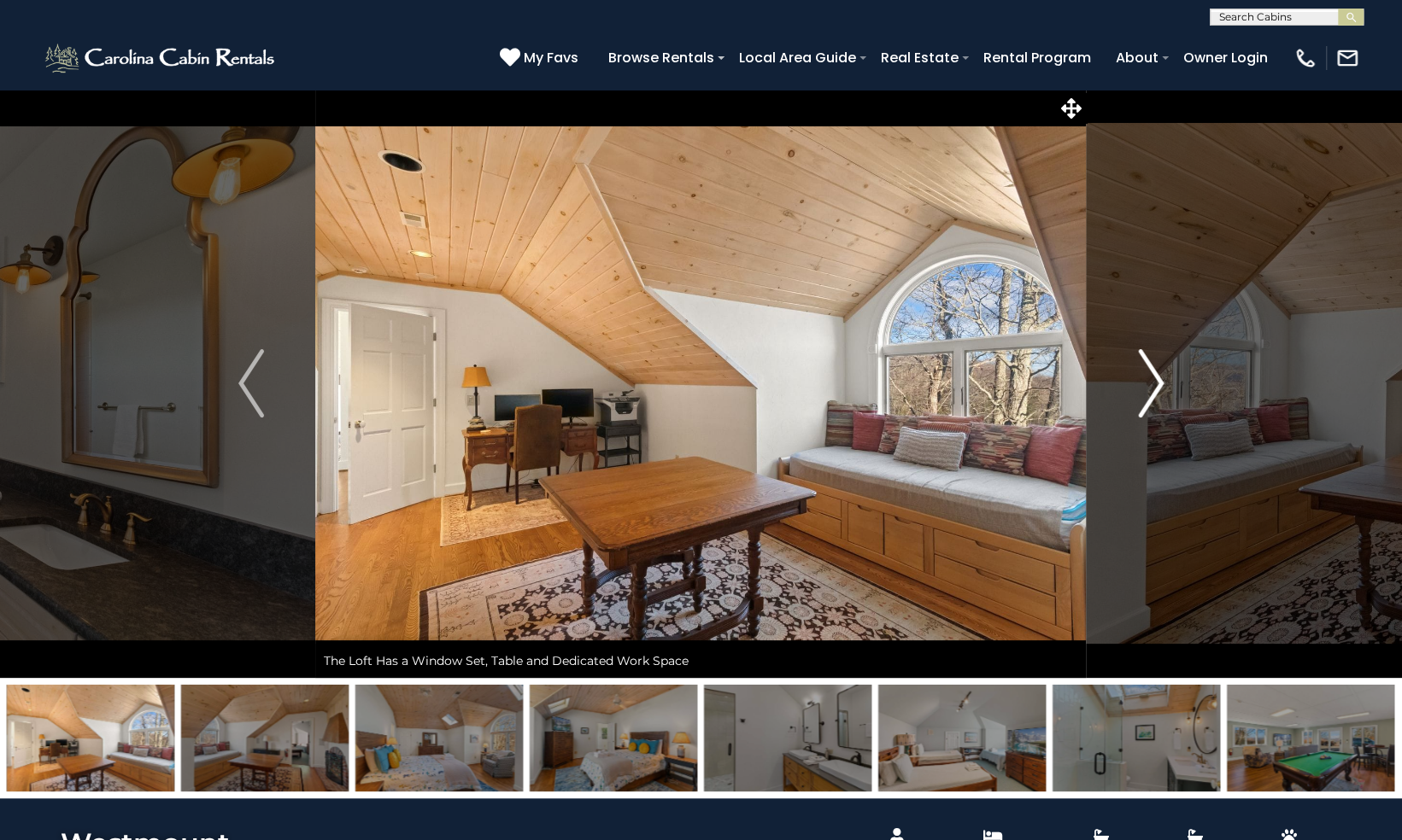
click at [1151, 379] on img "Next" at bounding box center [1150, 383] width 26 height 69
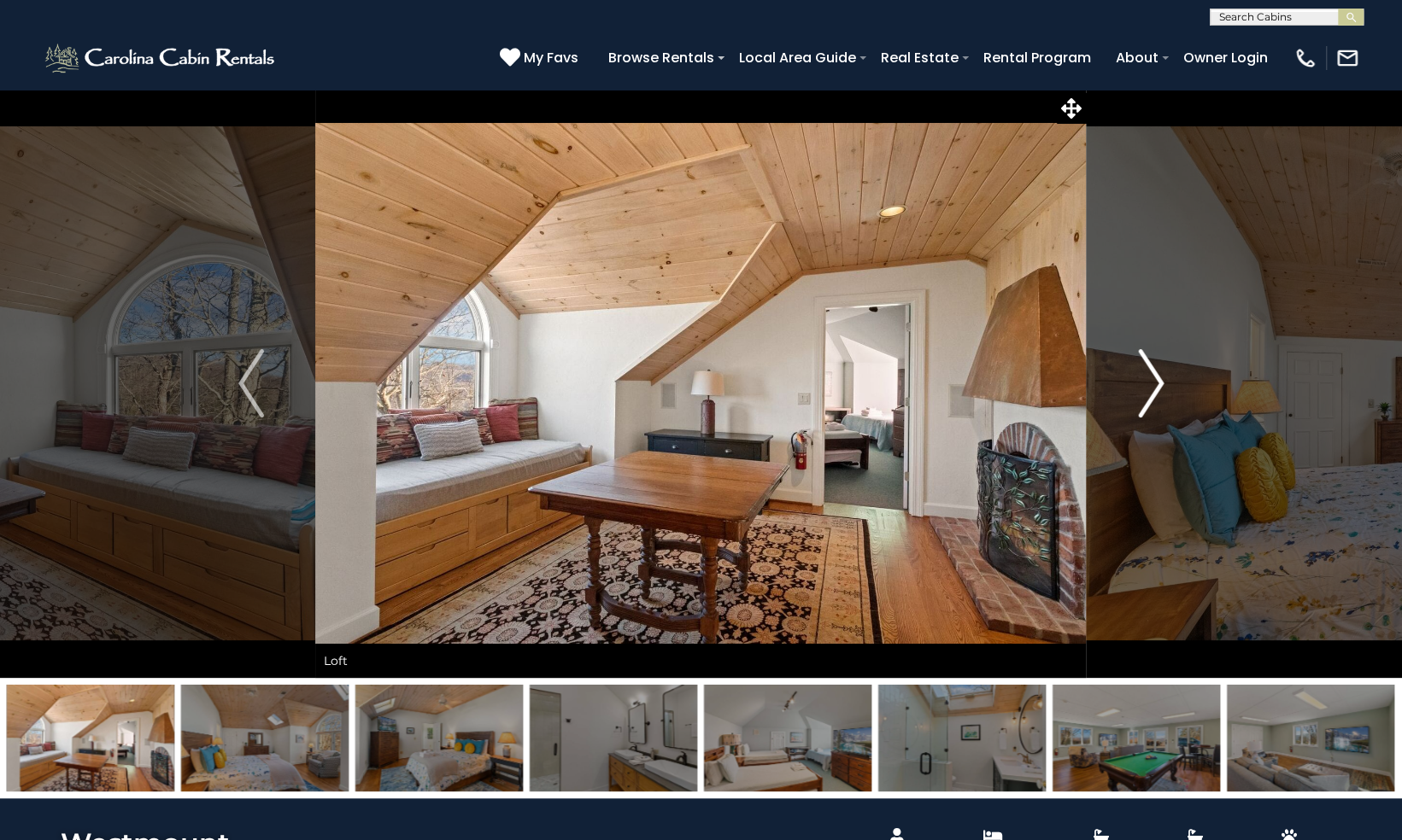
click at [1151, 379] on img "Next" at bounding box center [1150, 383] width 26 height 69
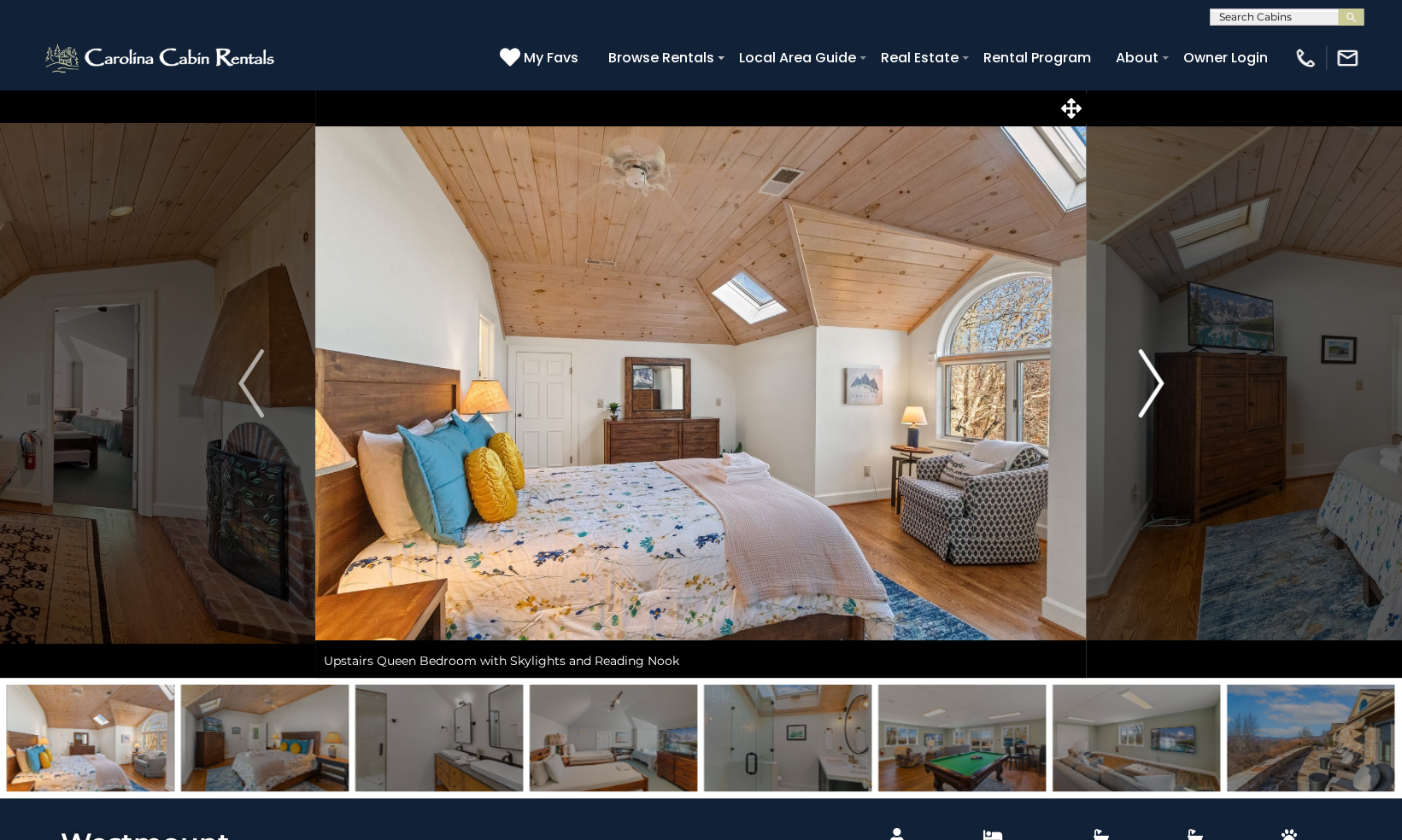
click at [1151, 379] on img "Next" at bounding box center [1150, 383] width 26 height 69
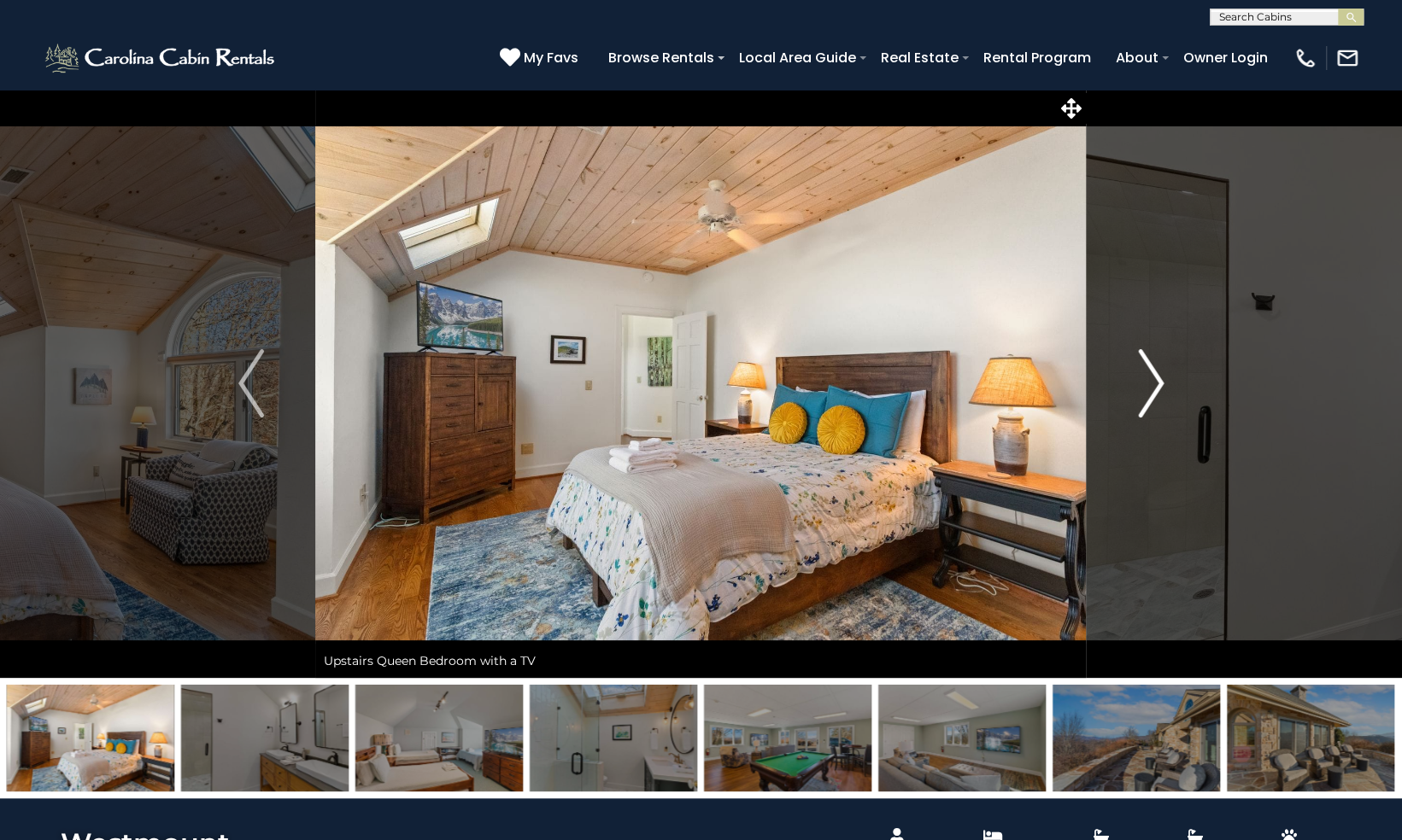
click at [1151, 379] on img "Next" at bounding box center [1150, 383] width 26 height 69
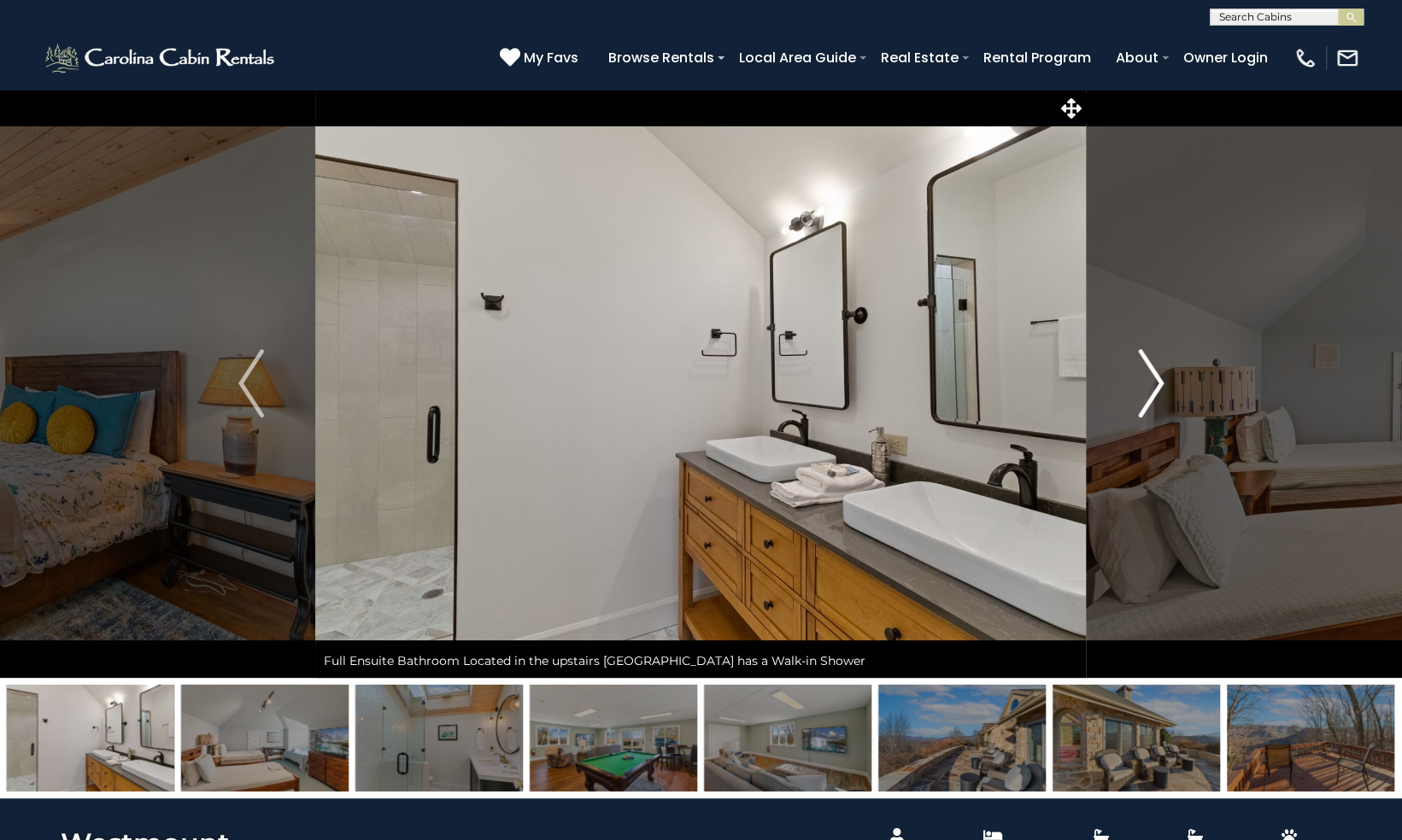
click at [1151, 379] on img "Next" at bounding box center [1150, 383] width 26 height 69
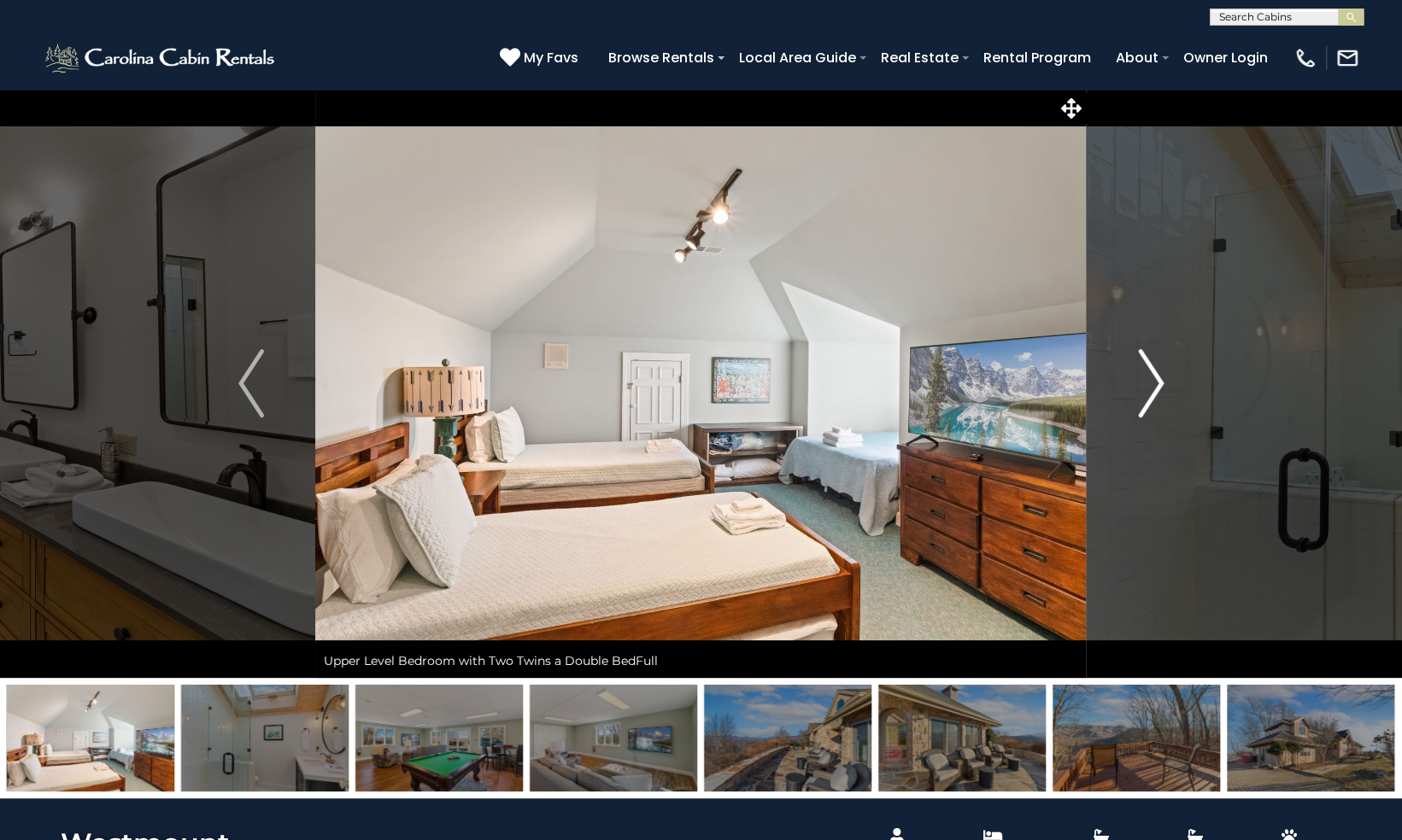
click at [1151, 379] on img "Next" at bounding box center [1150, 383] width 26 height 69
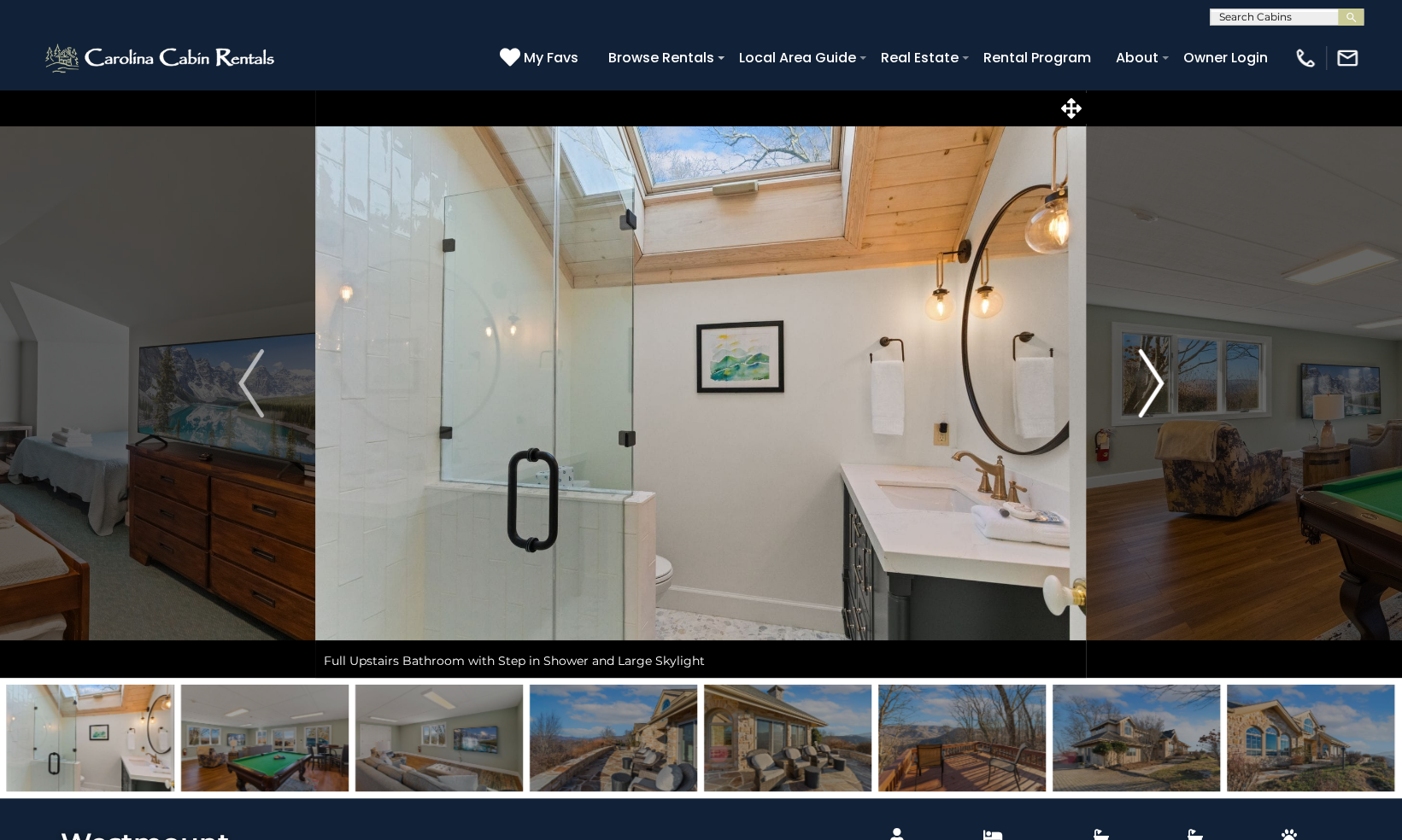
click at [1151, 379] on img "Next" at bounding box center [1150, 383] width 26 height 69
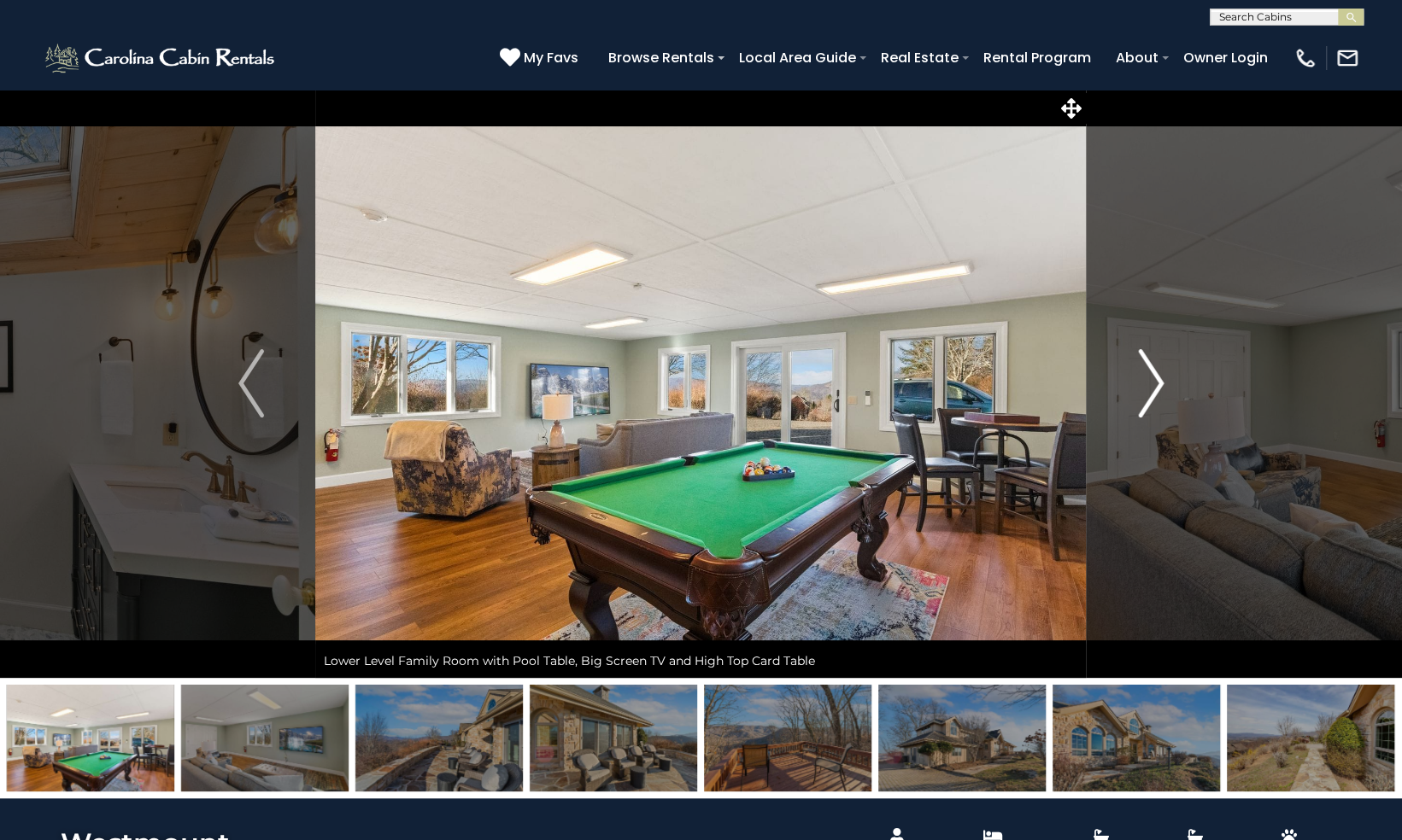
click at [1151, 379] on img "Next" at bounding box center [1150, 383] width 26 height 69
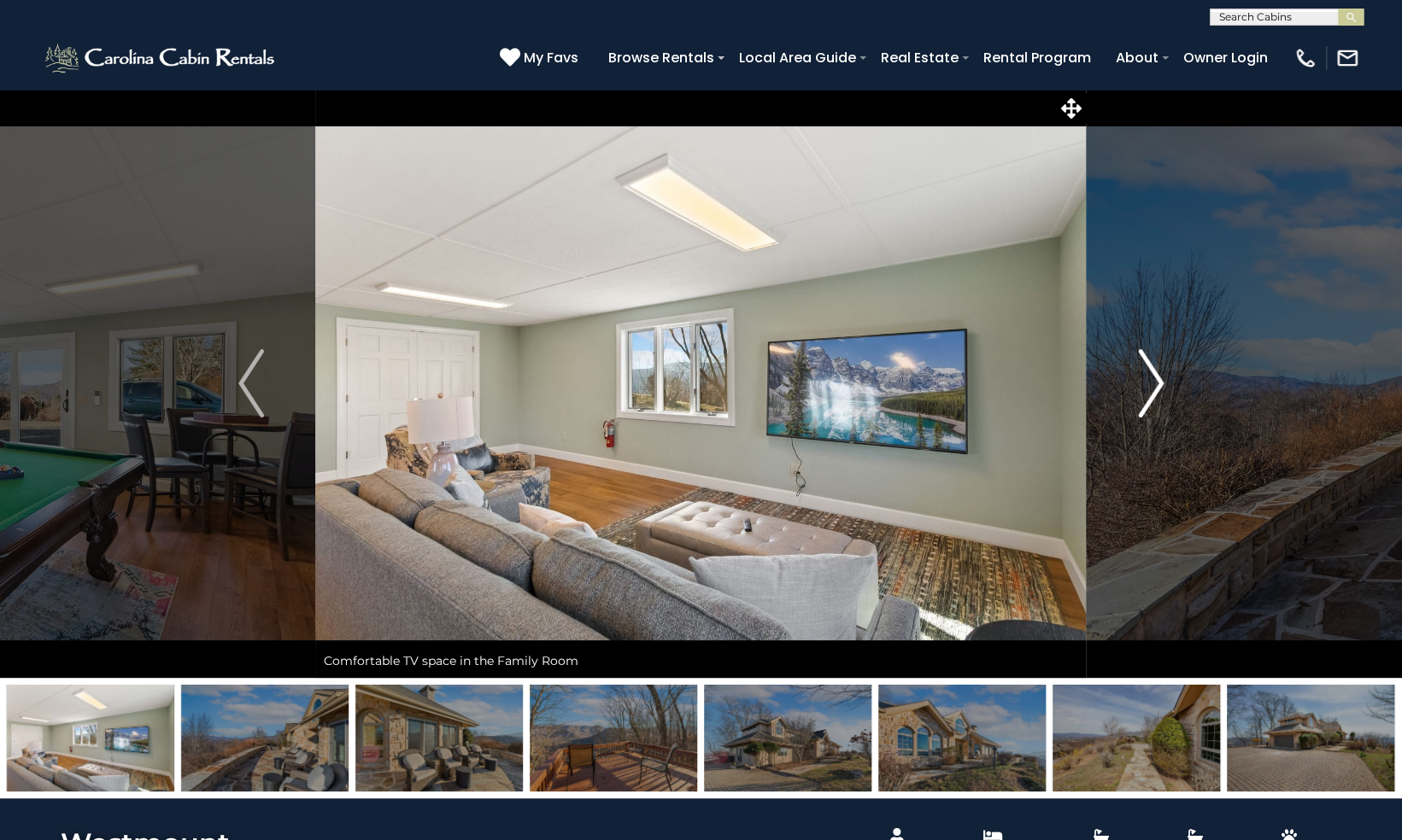
click at [1151, 379] on img "Next" at bounding box center [1150, 383] width 26 height 69
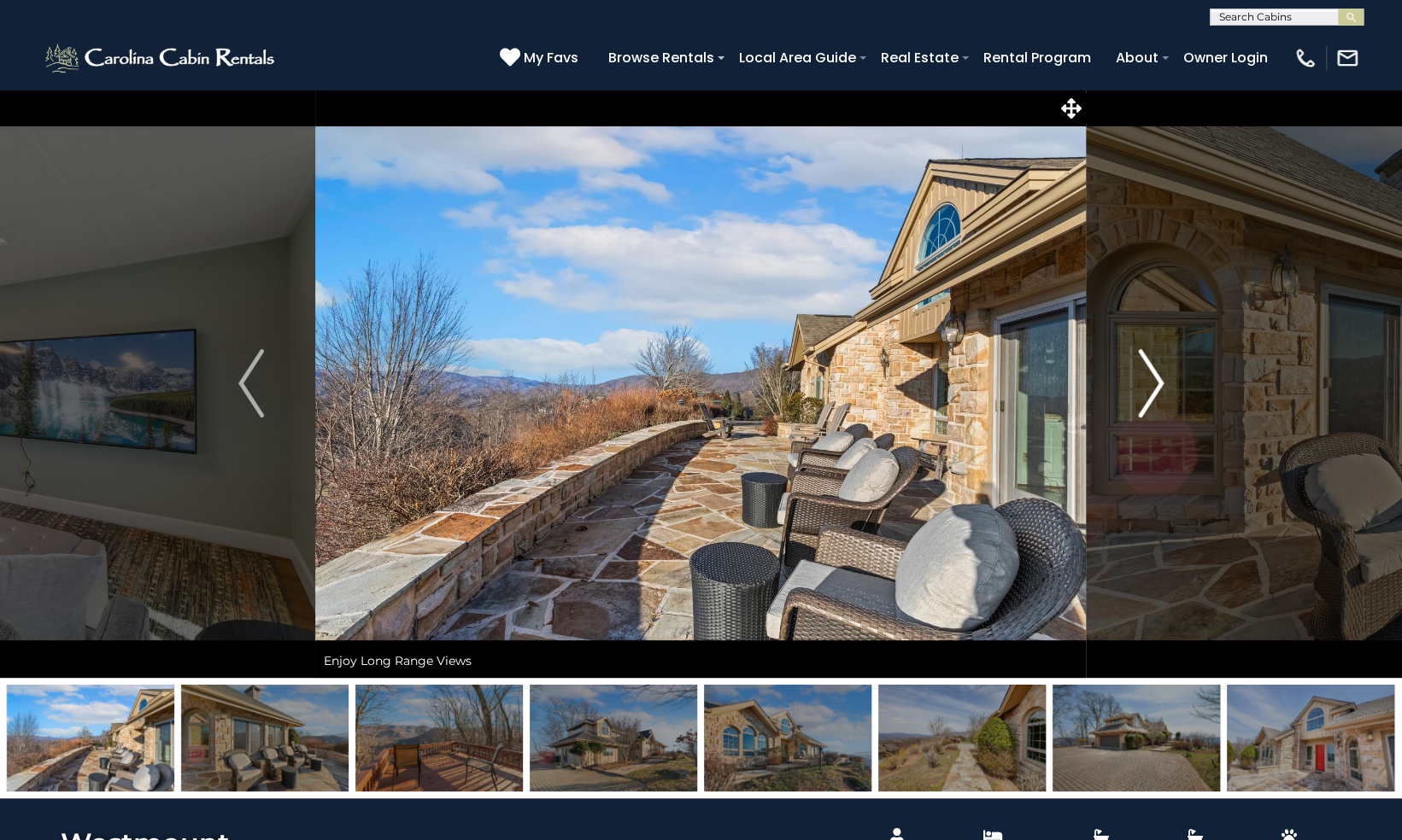
click at [1144, 382] on img "Next" at bounding box center [1150, 383] width 26 height 69
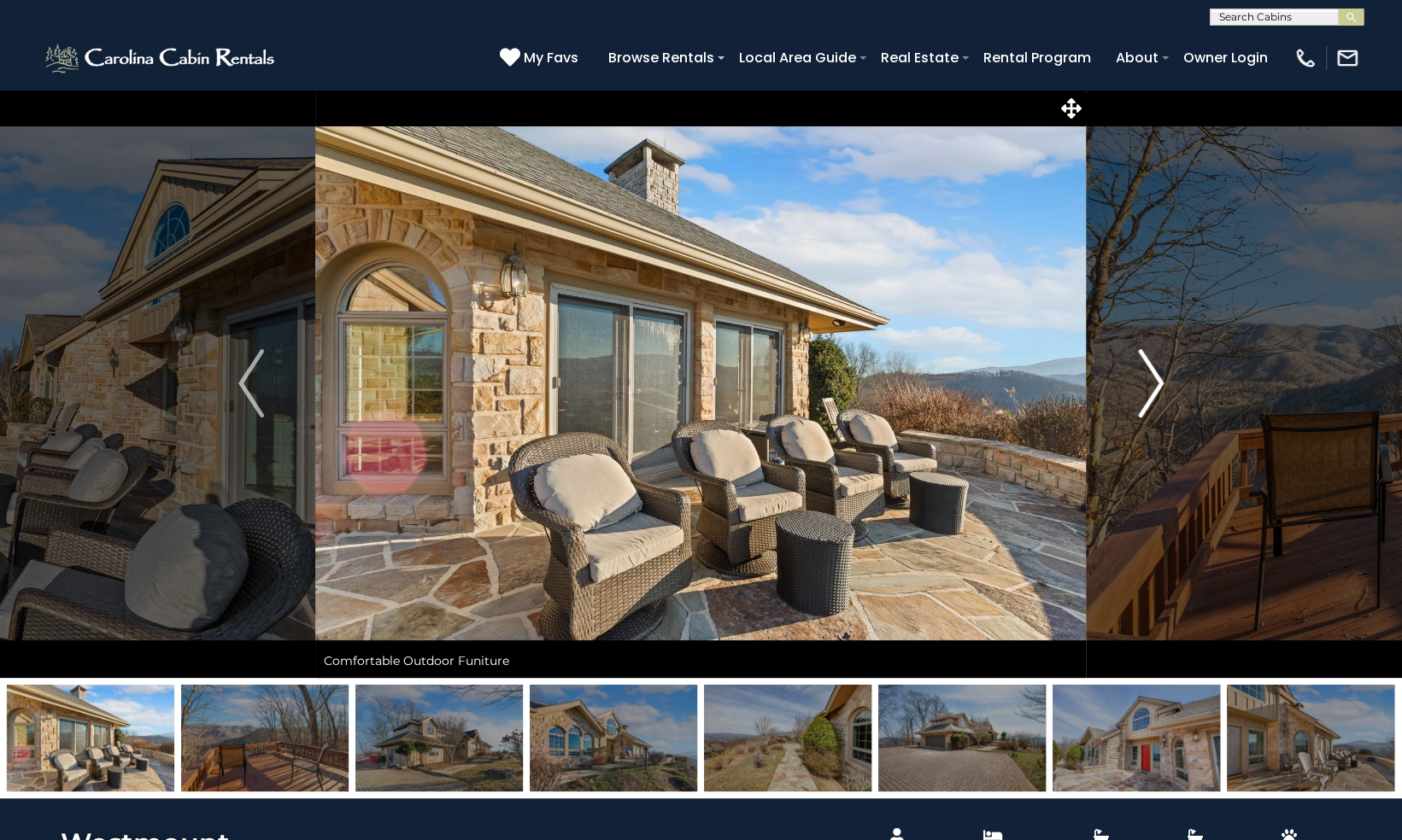
click at [1144, 382] on img "Next" at bounding box center [1150, 383] width 26 height 69
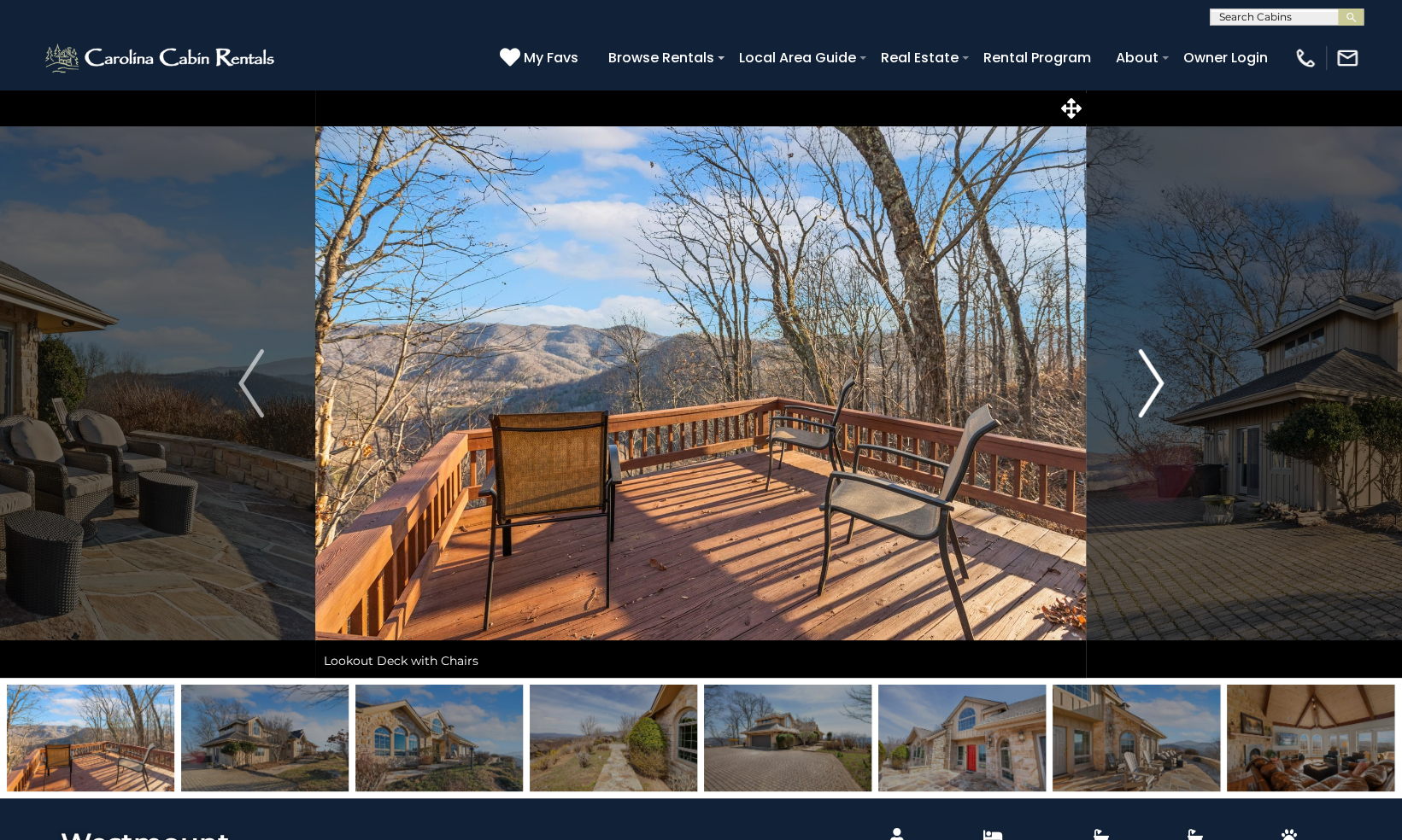
click at [1144, 382] on img "Next" at bounding box center [1150, 383] width 26 height 69
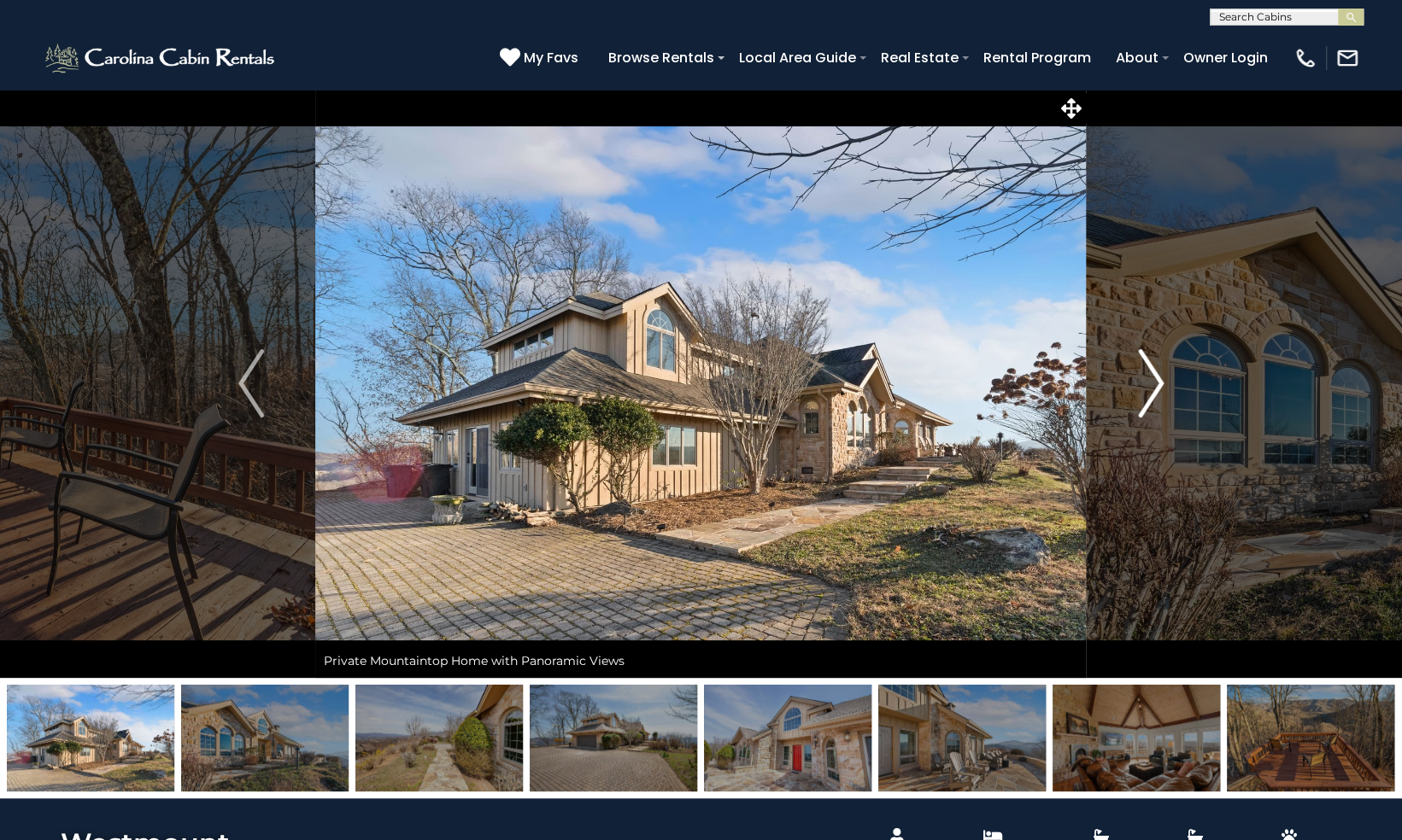
click at [1144, 382] on img "Next" at bounding box center [1150, 383] width 26 height 69
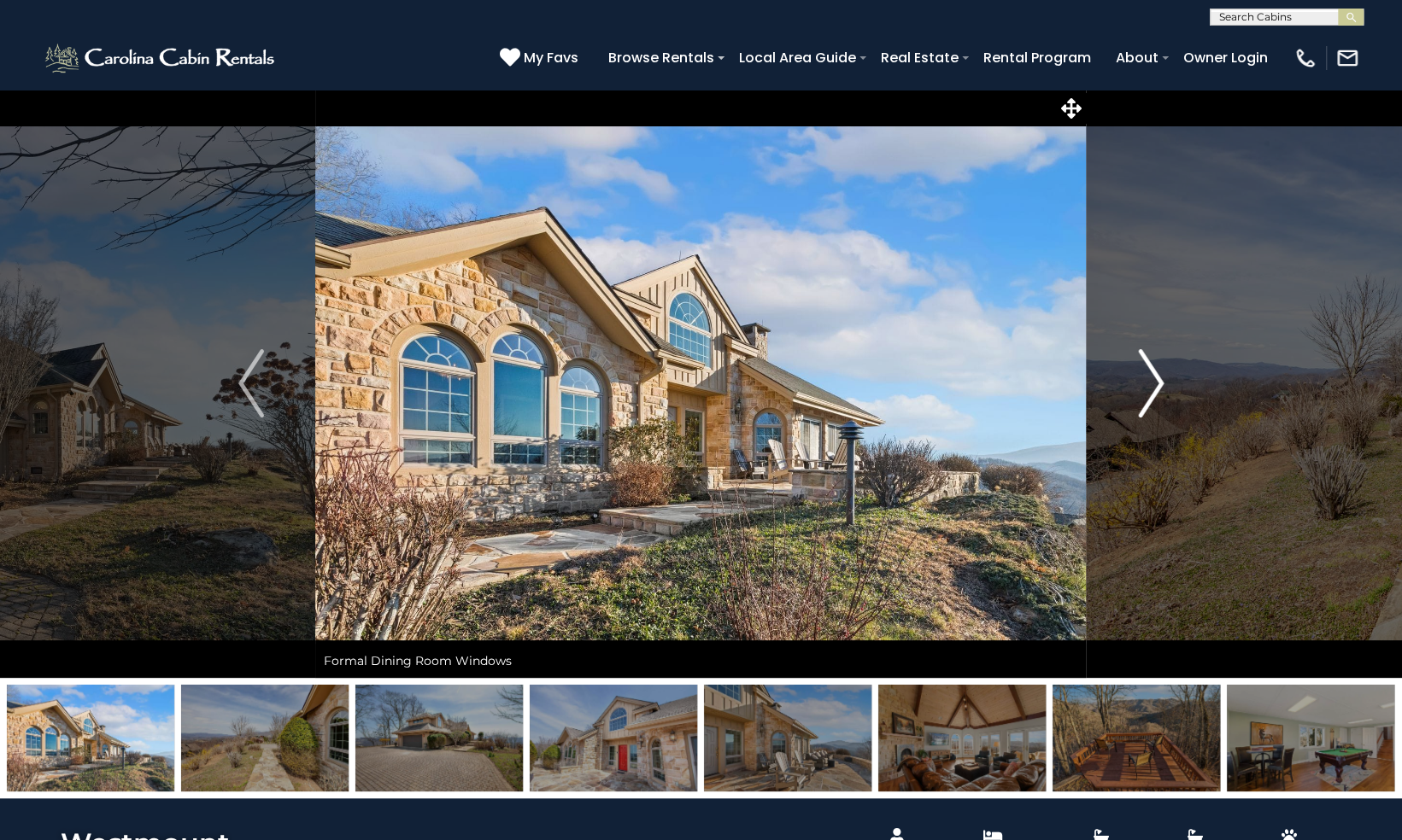
click at [1144, 382] on img "Next" at bounding box center [1150, 383] width 26 height 69
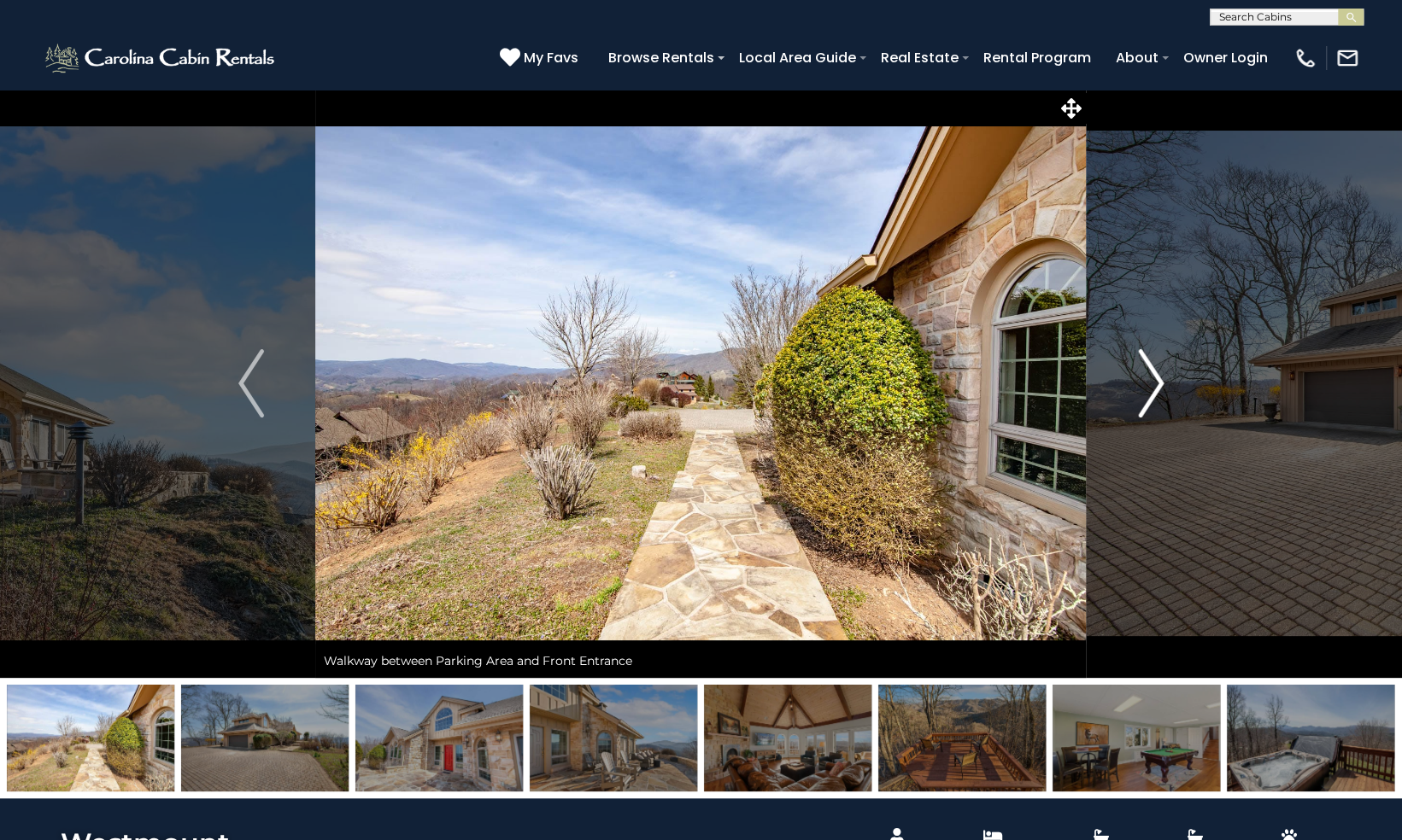
click at [1144, 382] on img "Next" at bounding box center [1150, 383] width 26 height 69
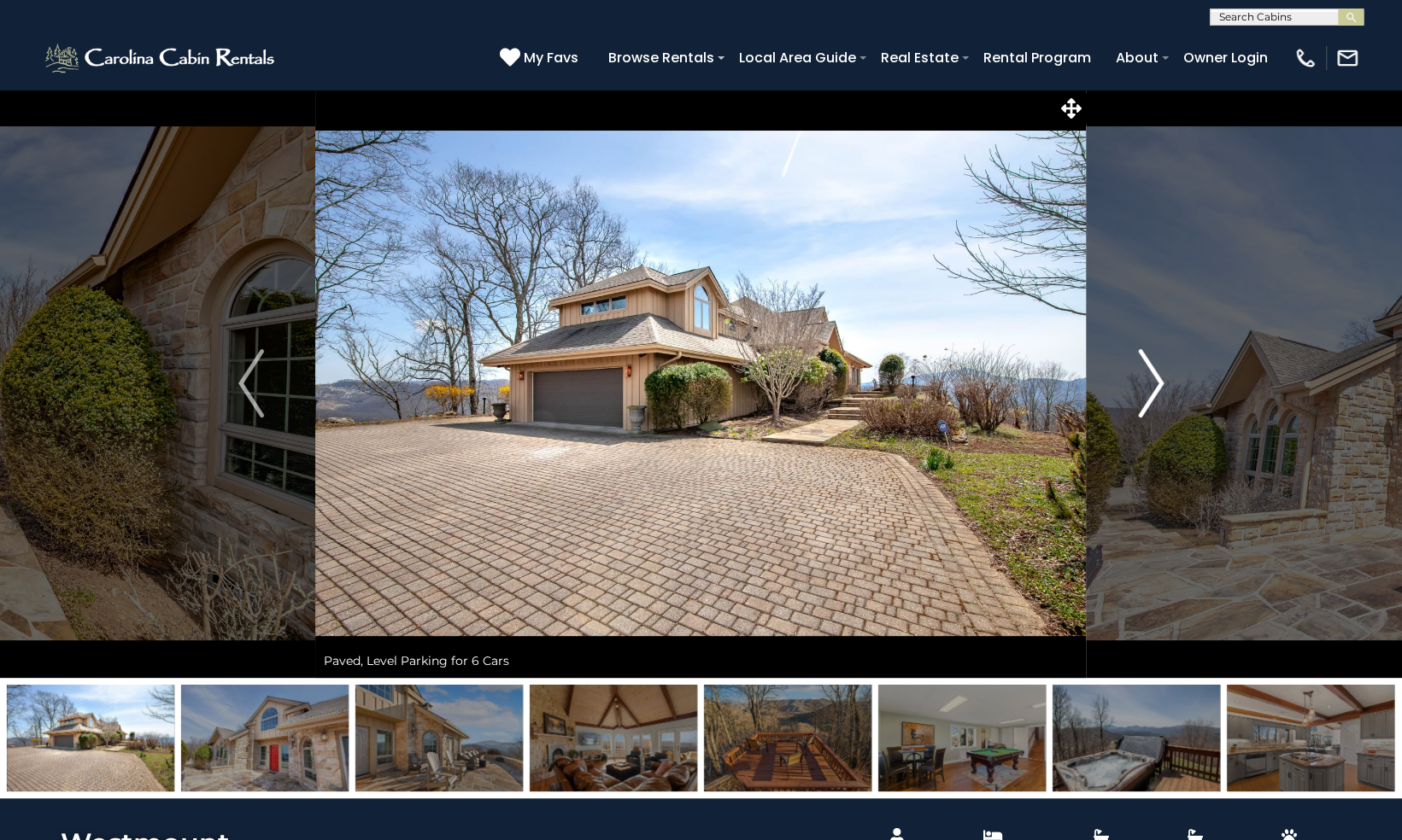
click at [1144, 382] on img "Next" at bounding box center [1150, 383] width 26 height 69
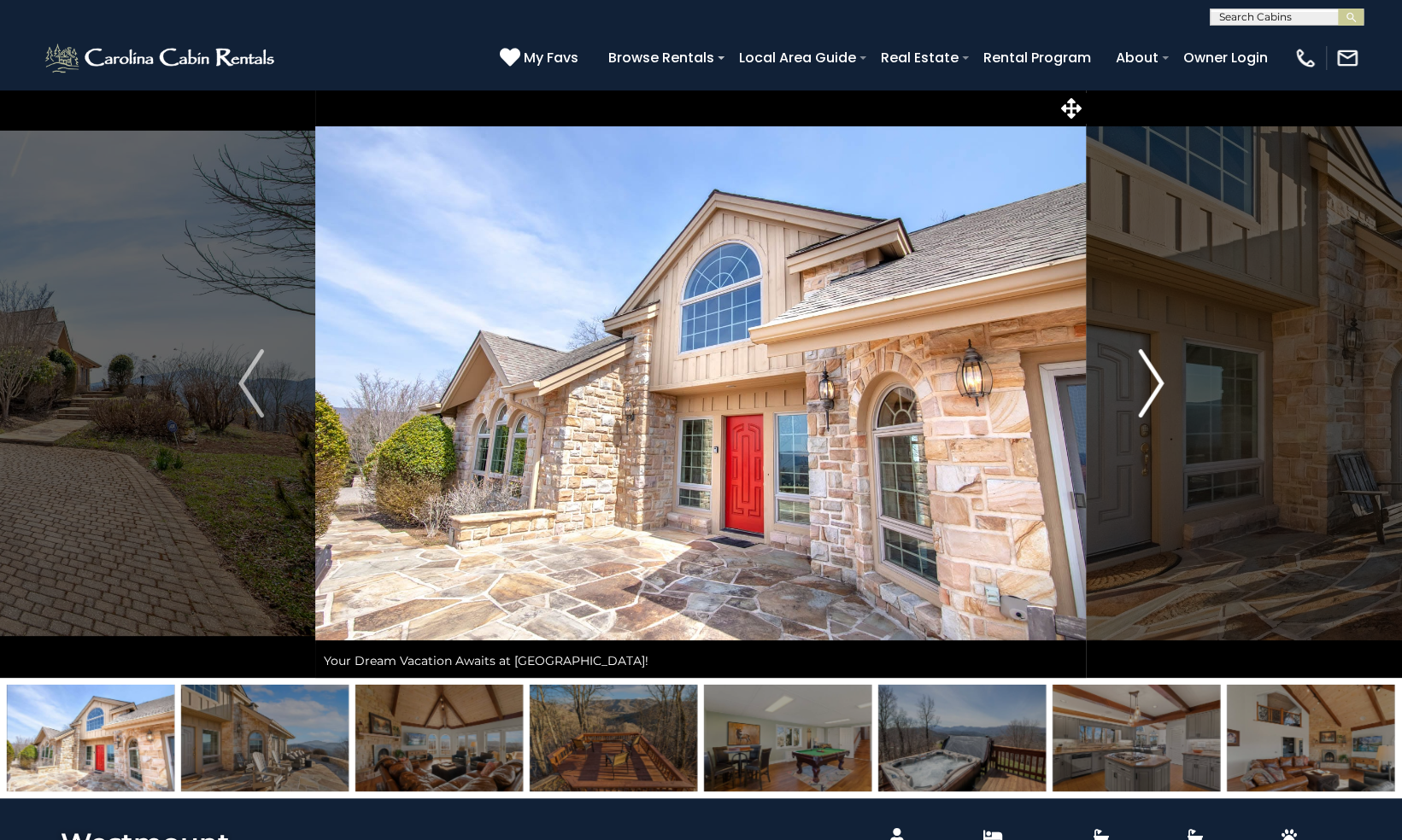
click at [1144, 382] on img "Next" at bounding box center [1150, 383] width 26 height 69
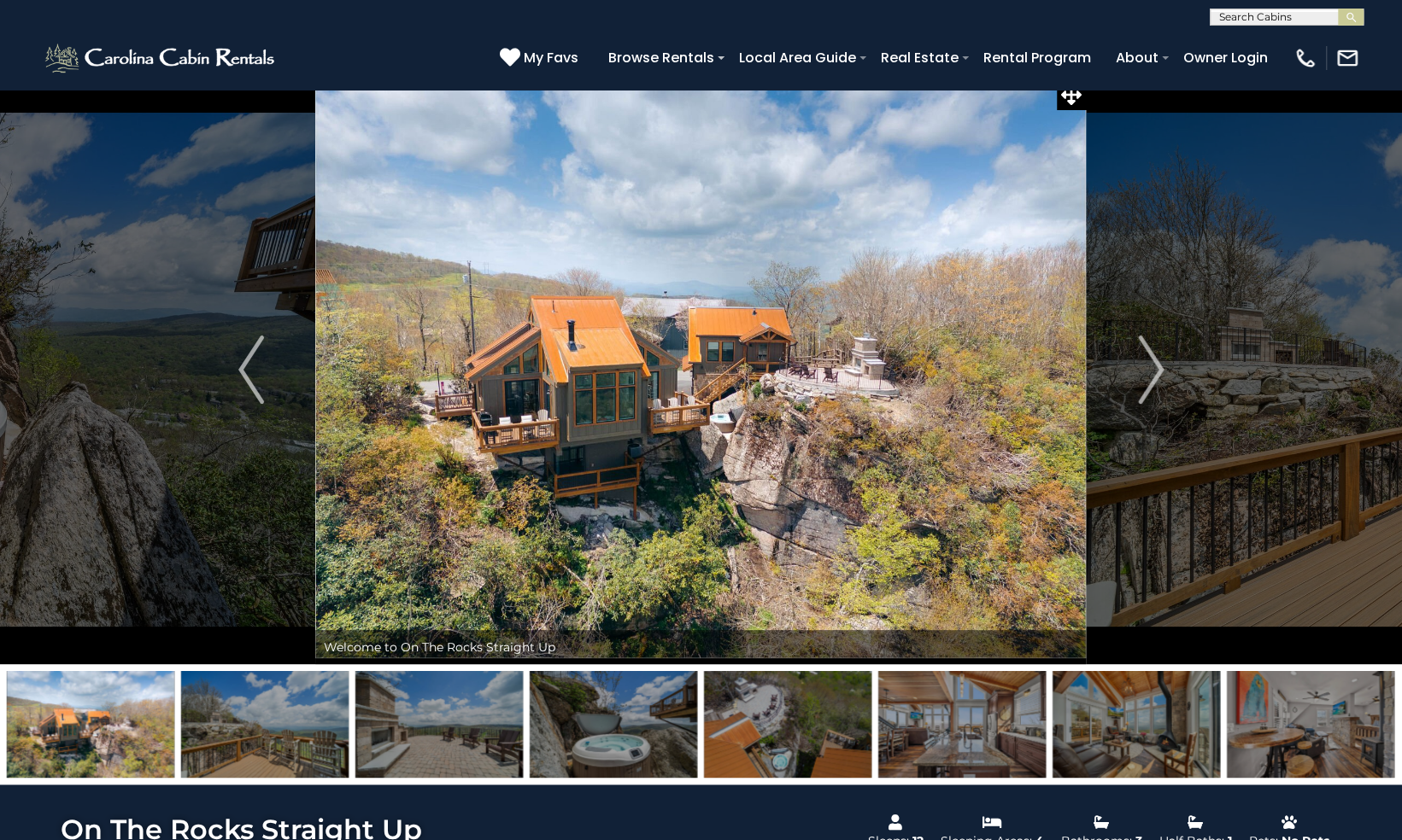
scroll to position [20, 0]
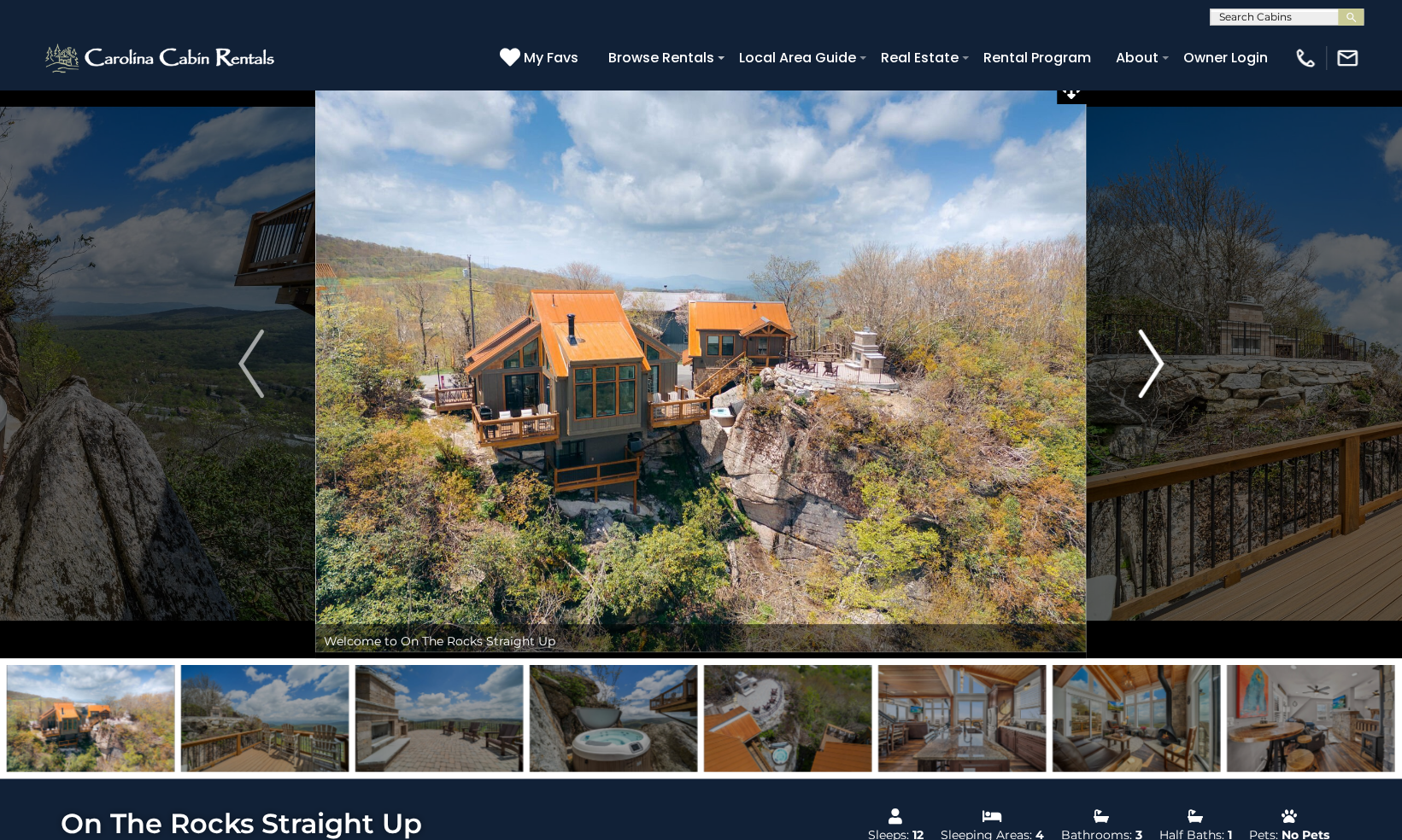
click at [1154, 366] on img "Next" at bounding box center [1150, 364] width 26 height 69
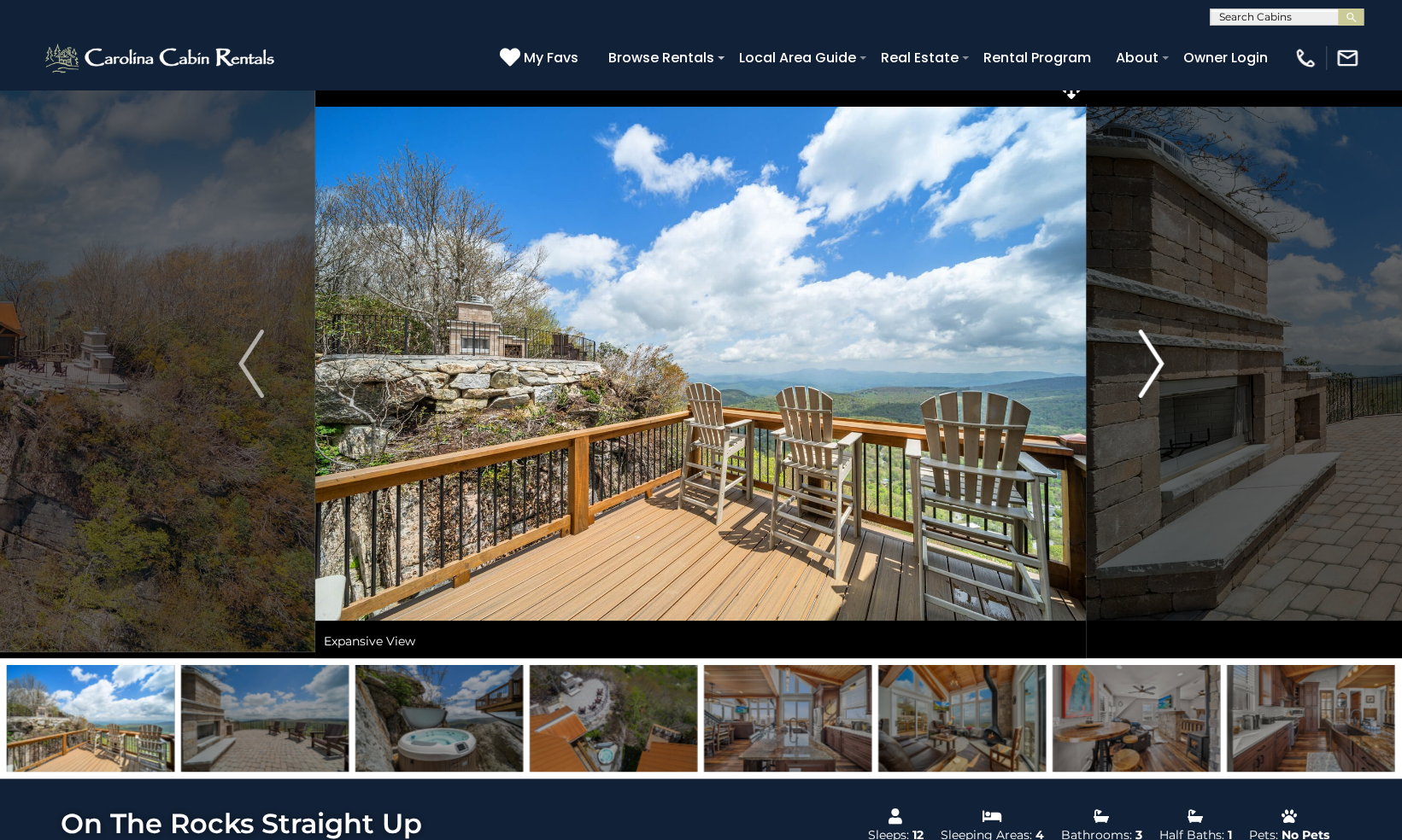
click at [1154, 359] on img "Next" at bounding box center [1150, 364] width 26 height 69
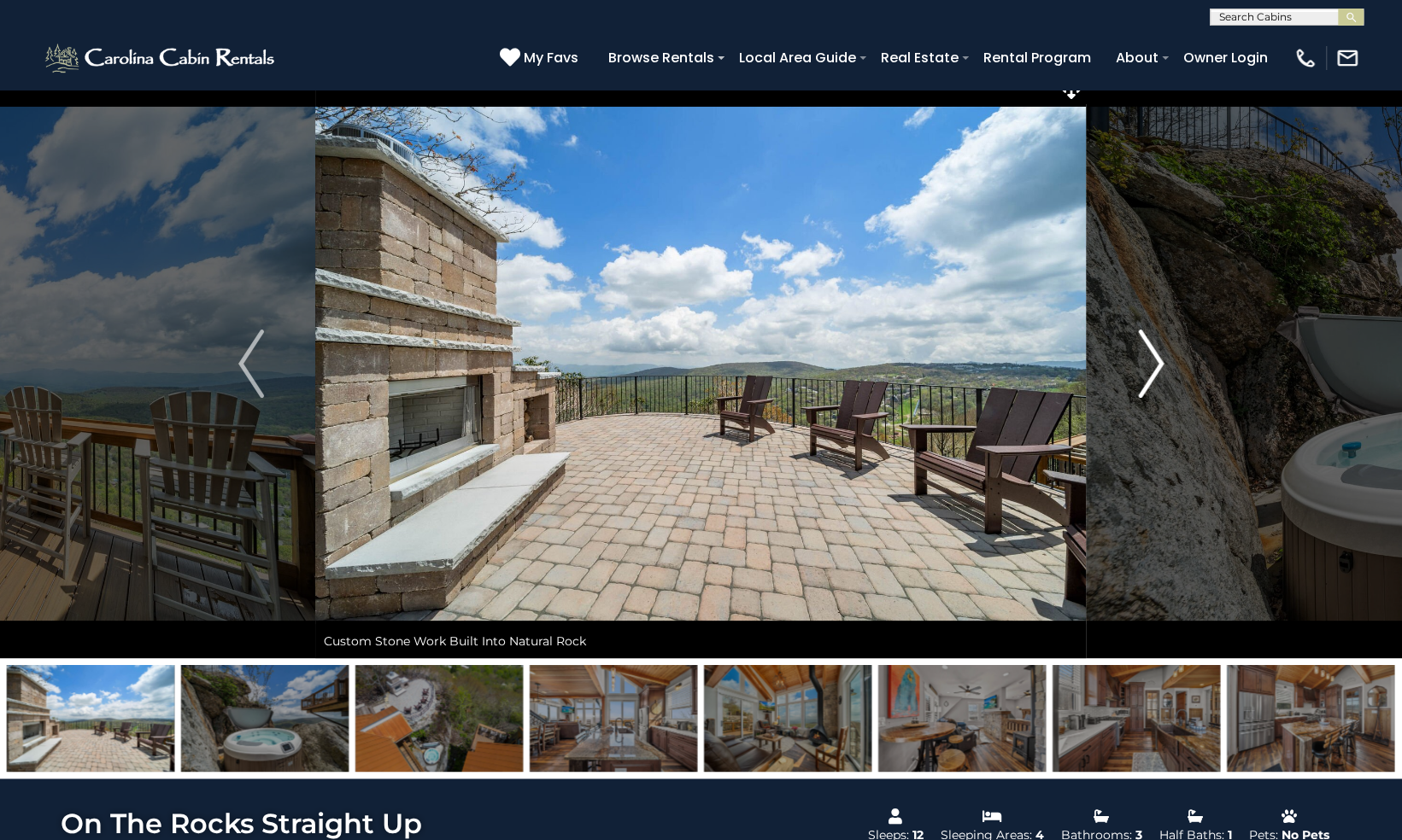
click at [1154, 359] on img "Next" at bounding box center [1150, 364] width 26 height 69
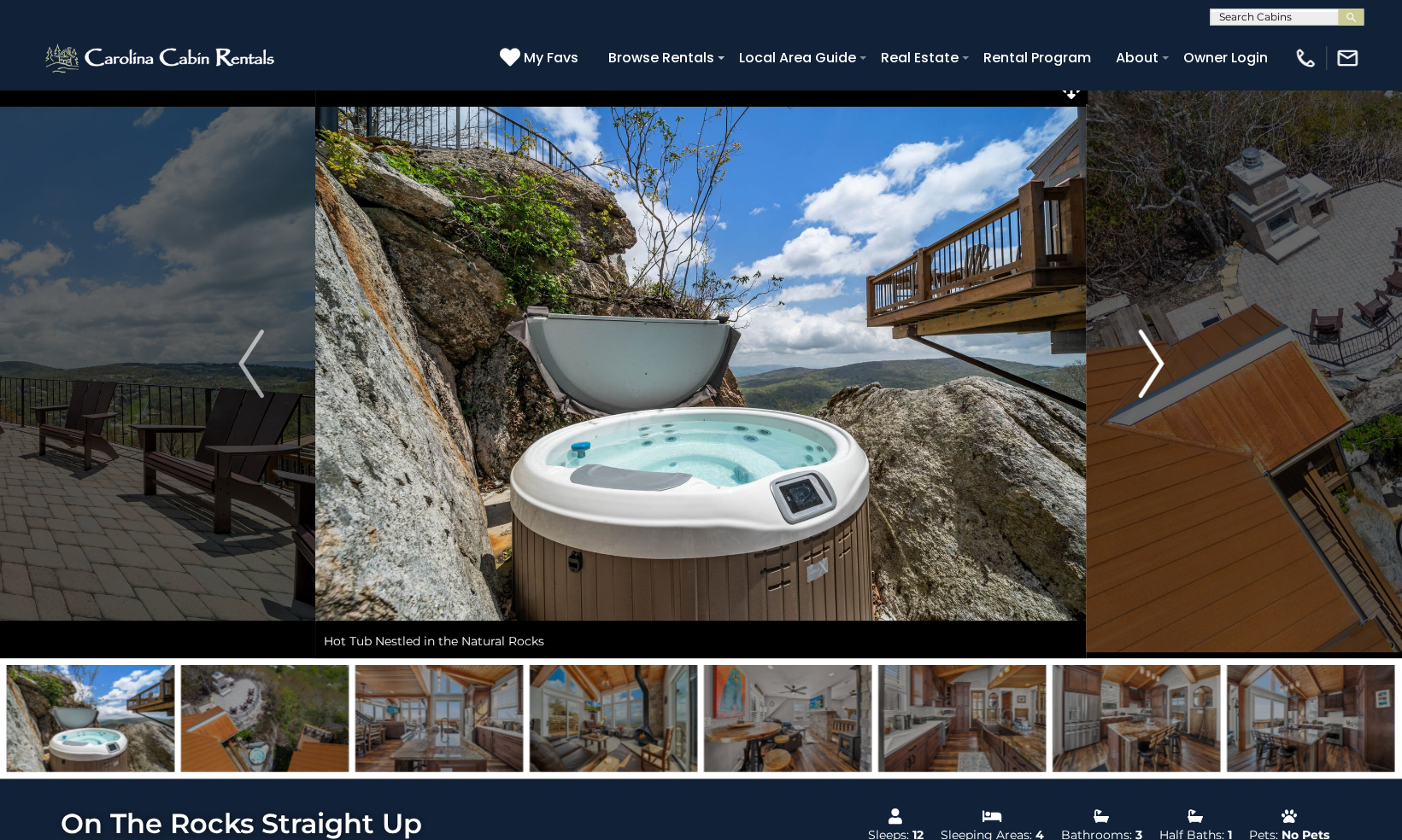
click at [1155, 365] on img "Next" at bounding box center [1150, 364] width 26 height 69
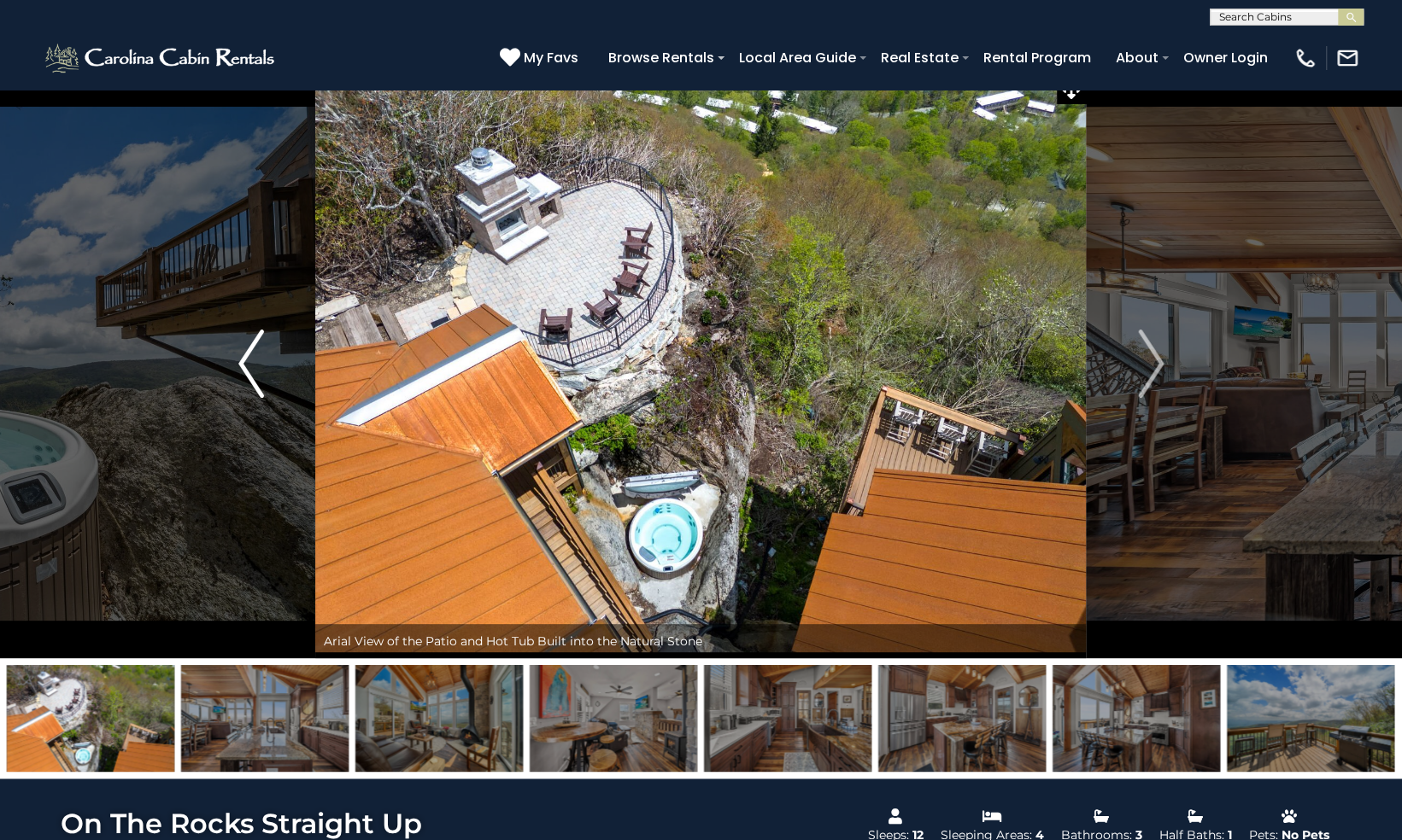
click at [236, 367] on button "Previous" at bounding box center [251, 364] width 128 height 589
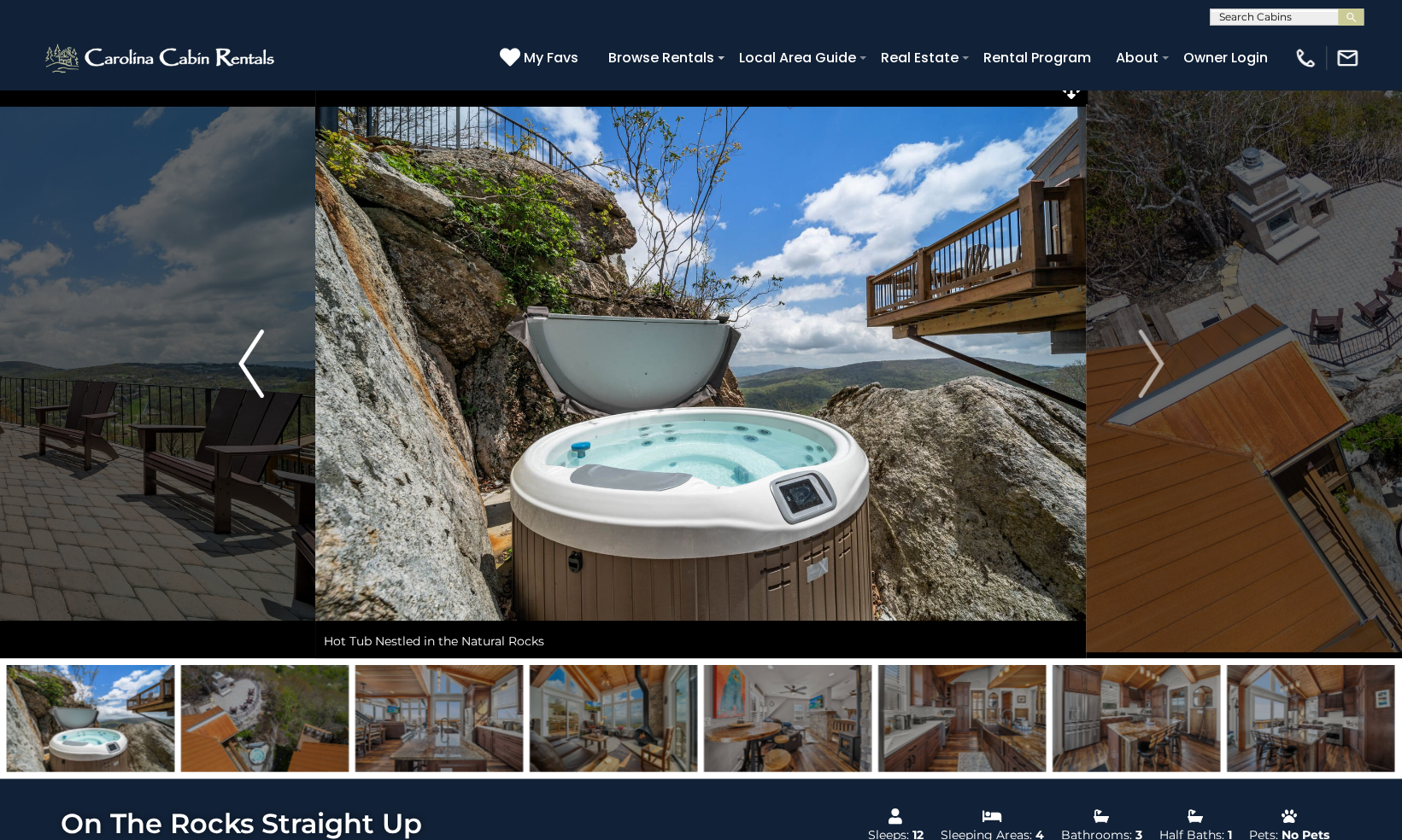
click at [236, 367] on button "Previous" at bounding box center [251, 364] width 128 height 589
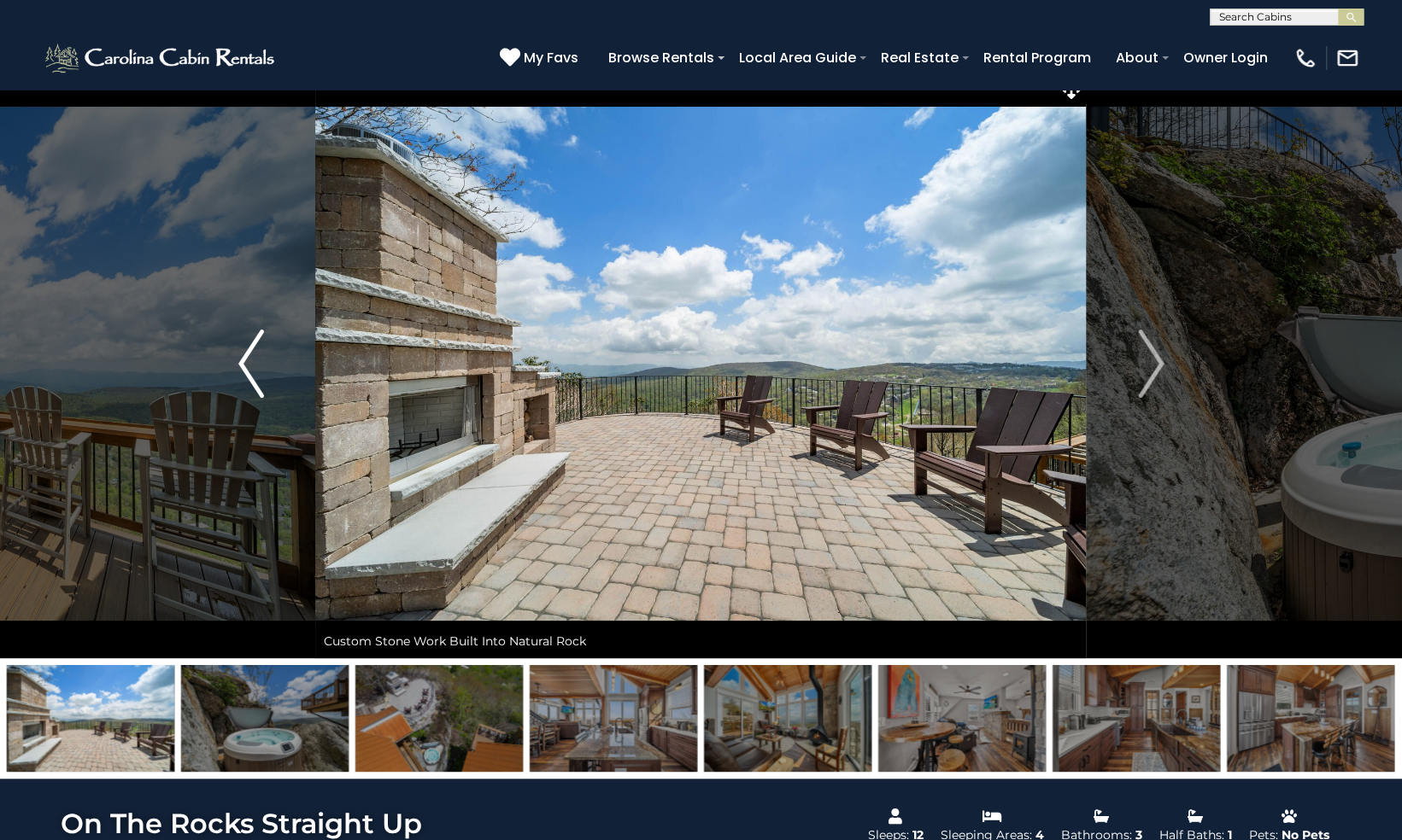
click at [236, 367] on button "Previous" at bounding box center [251, 364] width 128 height 589
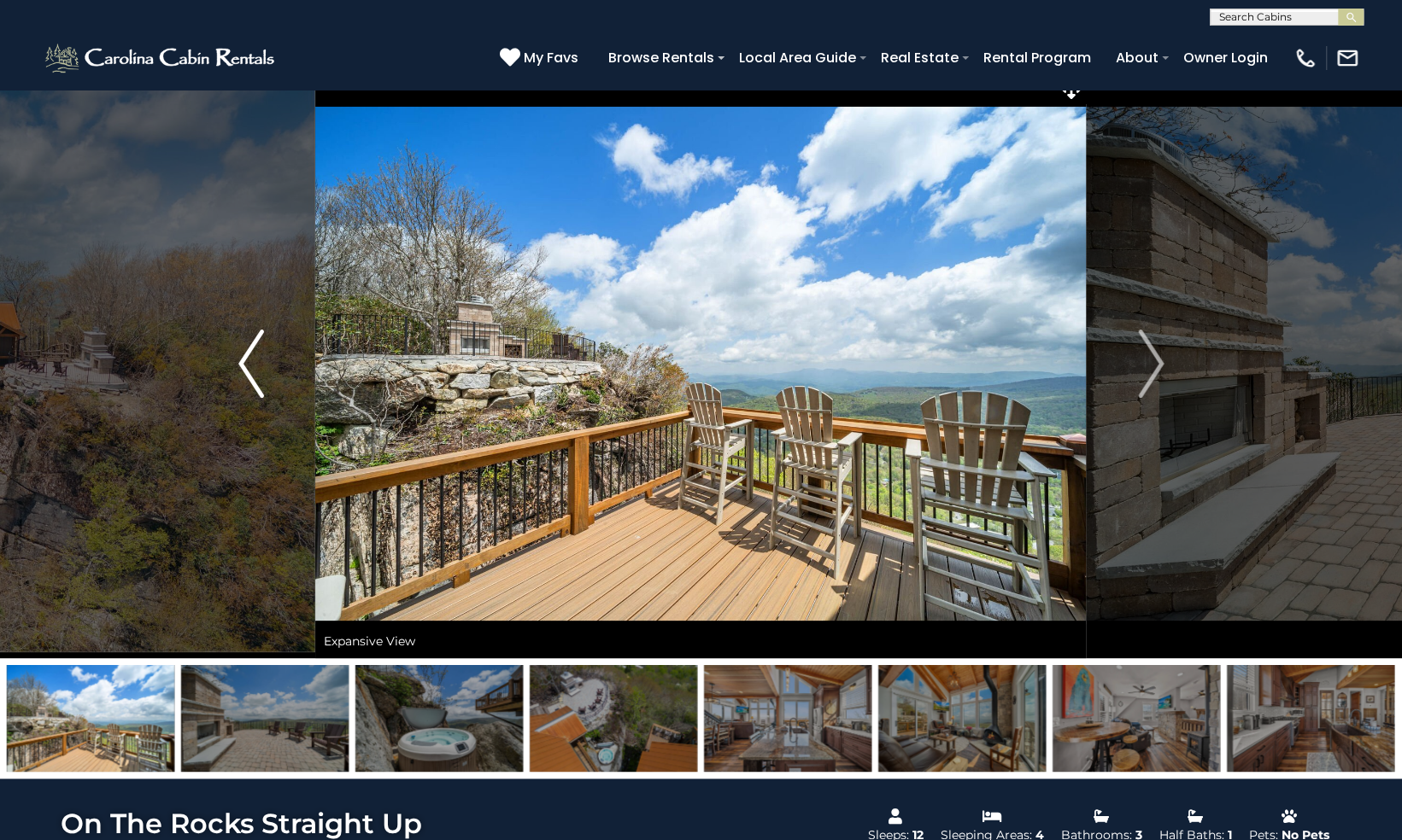
click at [236, 367] on button "Previous" at bounding box center [251, 364] width 128 height 589
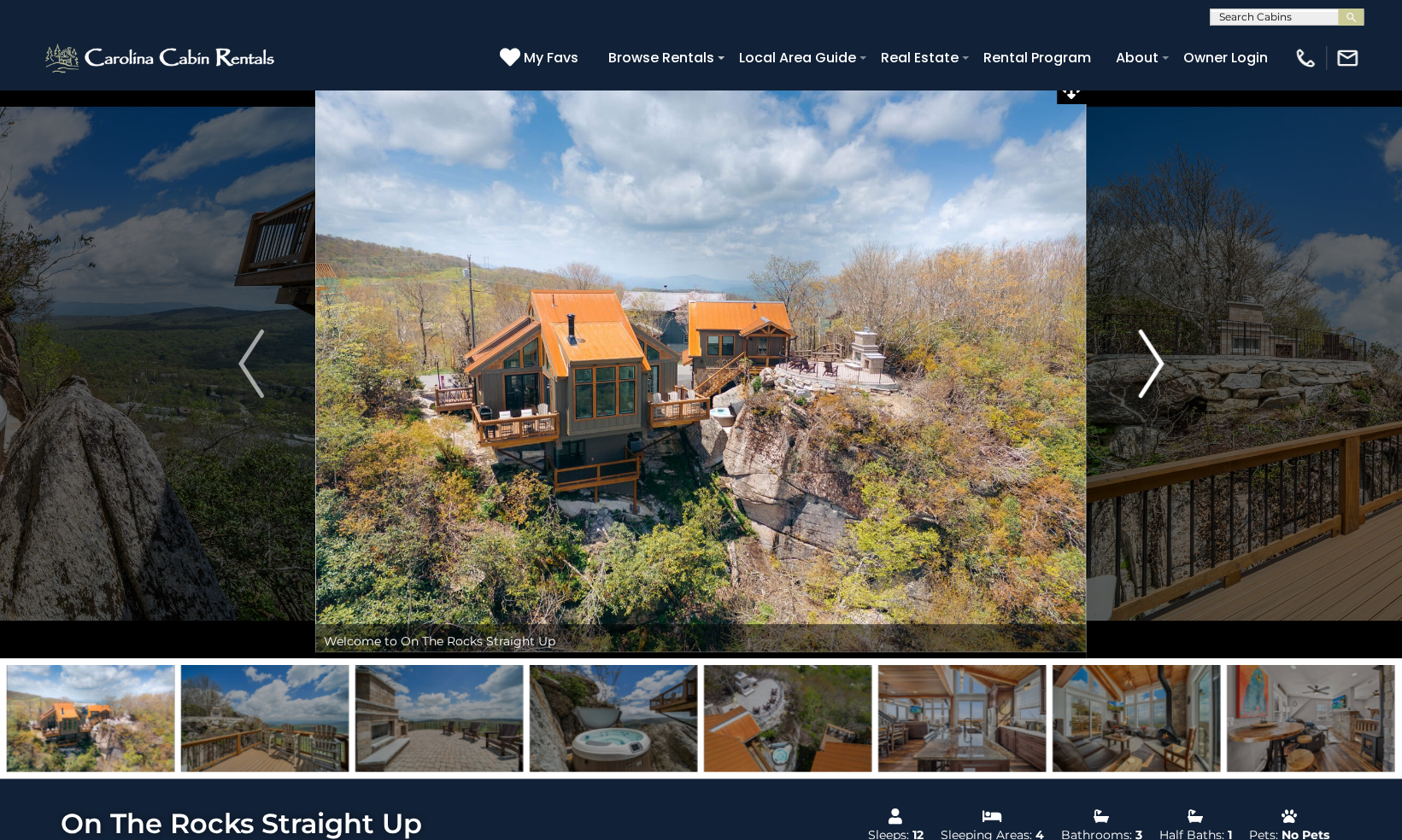
click at [1155, 359] on img "Next" at bounding box center [1150, 364] width 26 height 69
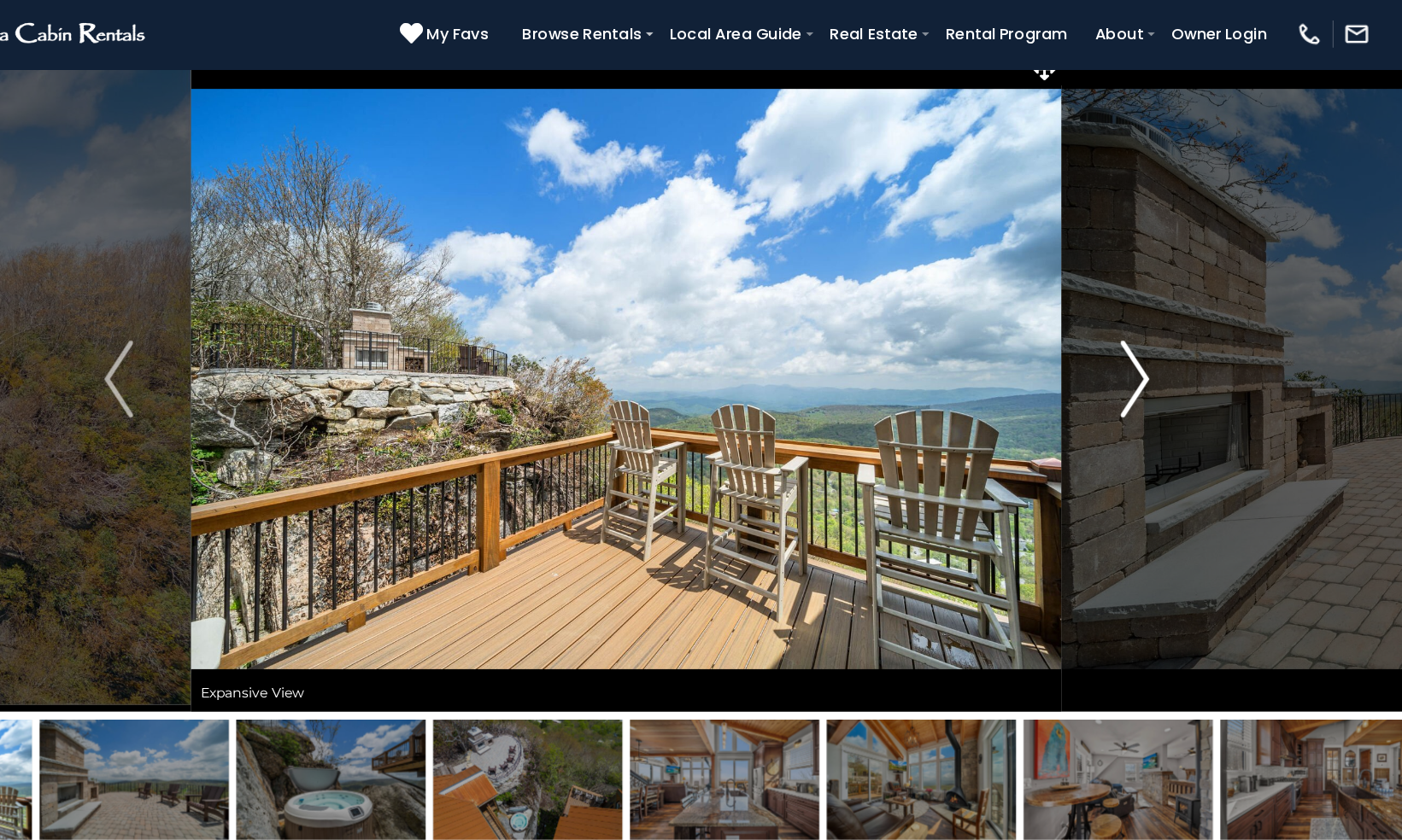
click at [1156, 368] on img "Next" at bounding box center [1150, 364] width 26 height 69
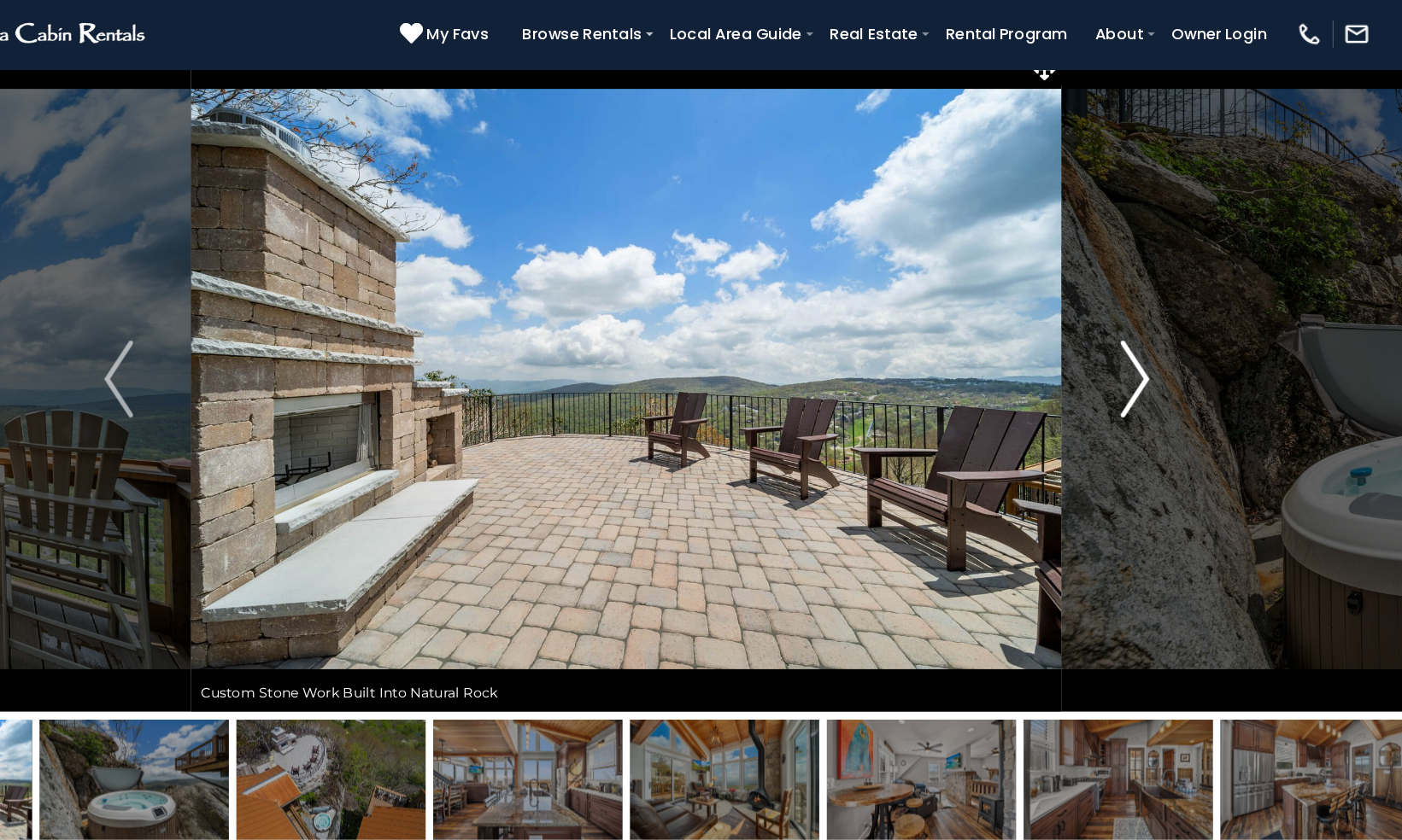
click at [1156, 368] on img "Next" at bounding box center [1150, 364] width 26 height 69
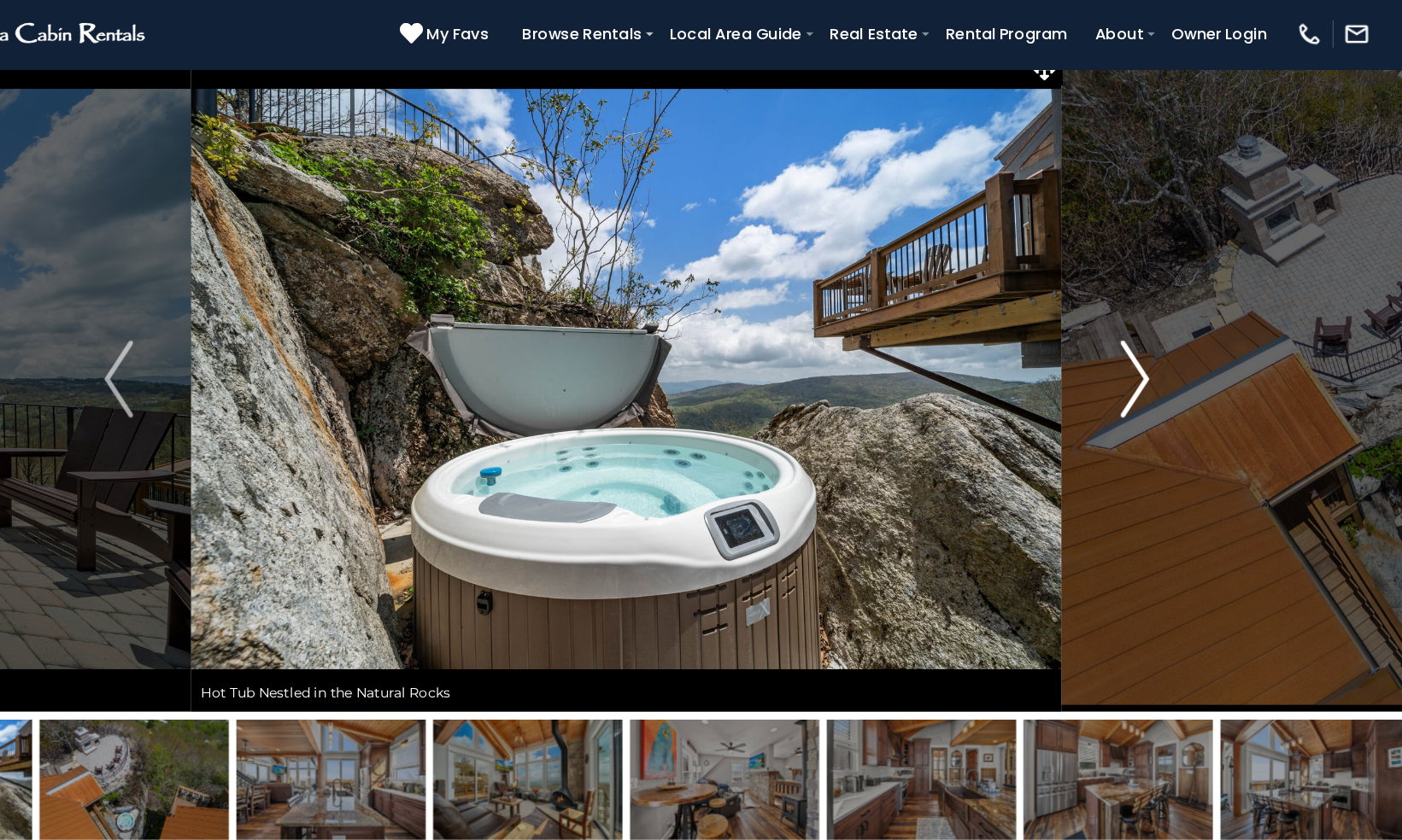
click at [1156, 368] on img "Next" at bounding box center [1150, 364] width 26 height 69
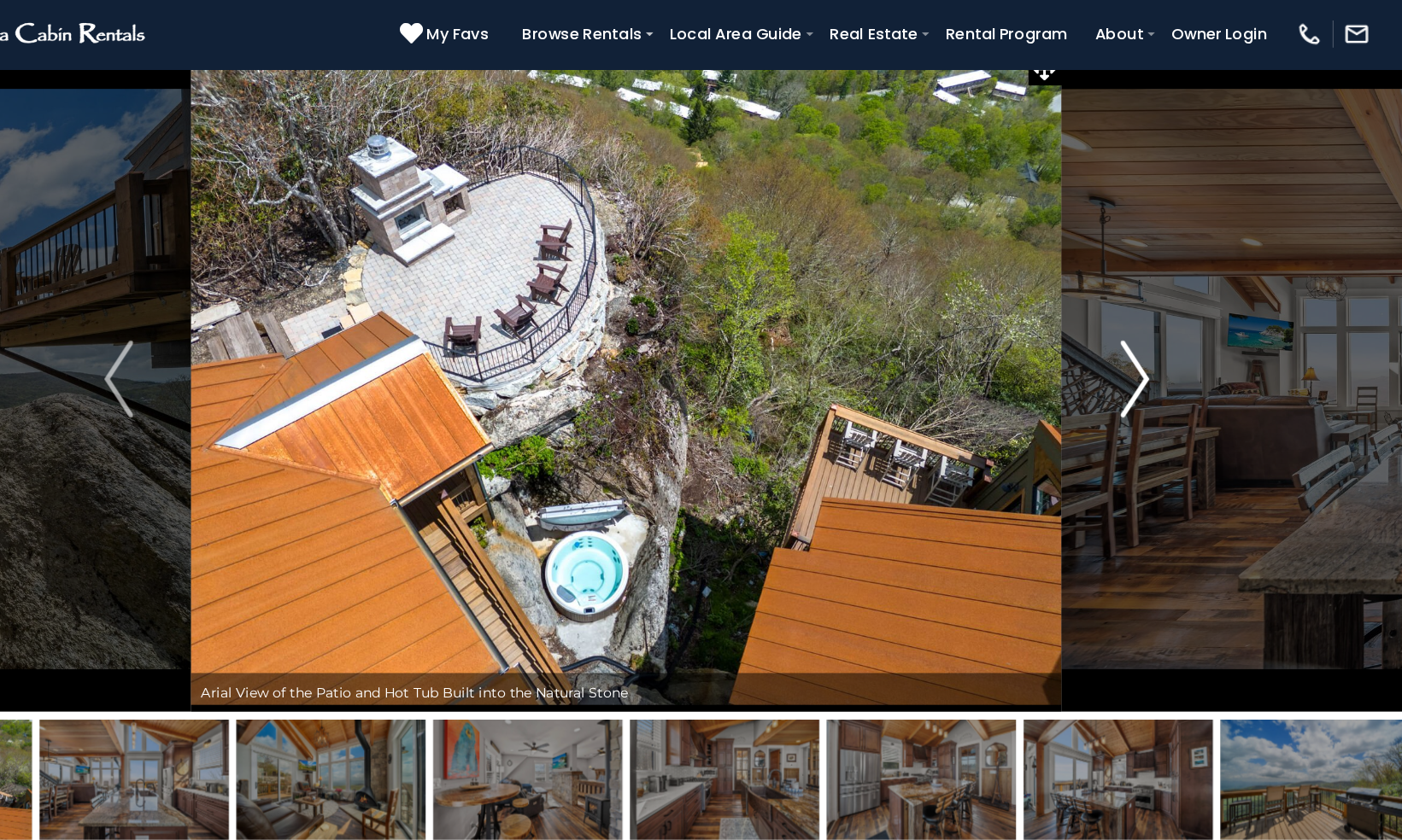
click at [1164, 372] on button "Next" at bounding box center [1150, 364] width 128 height 589
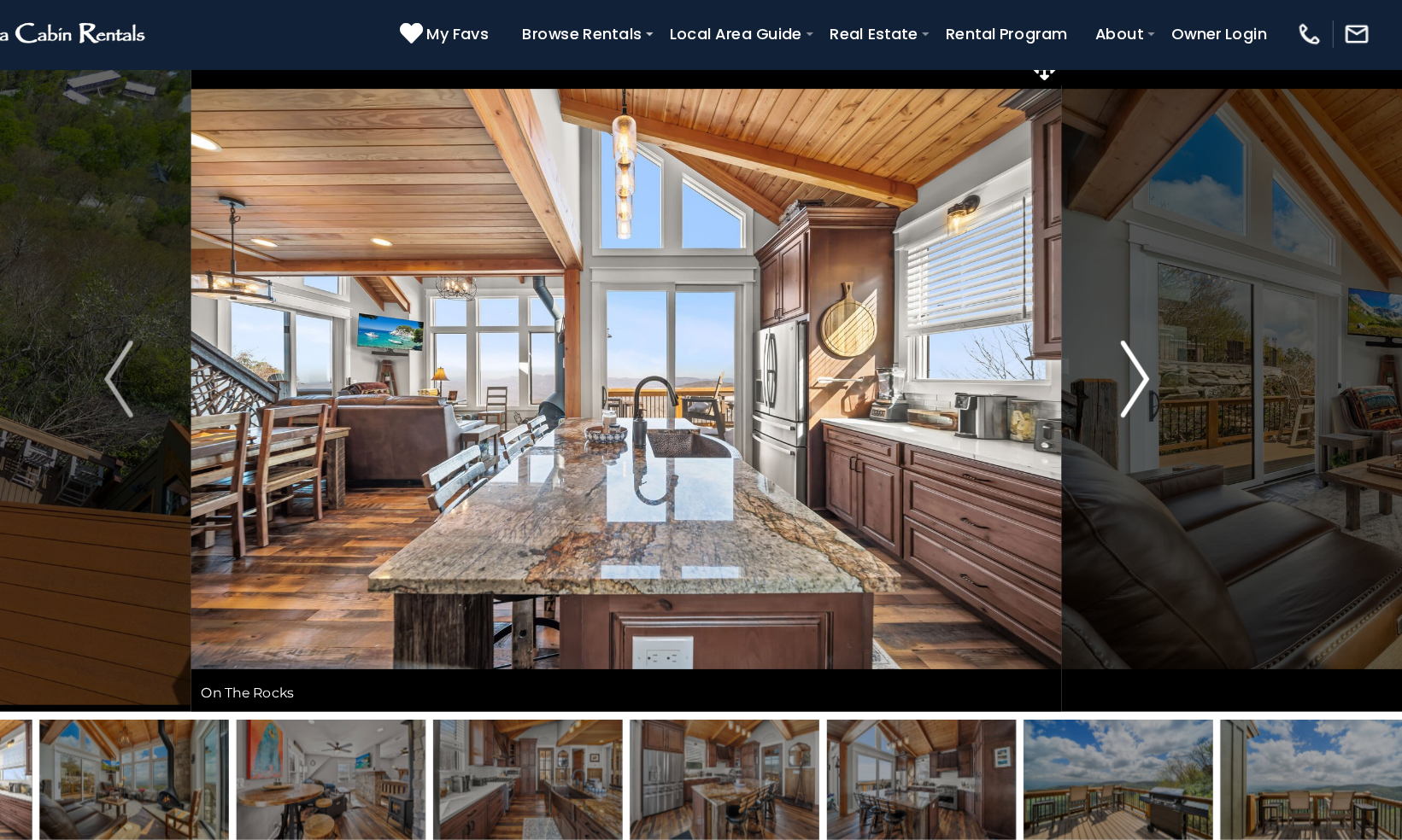
click at [1157, 370] on img "Next" at bounding box center [1150, 364] width 26 height 69
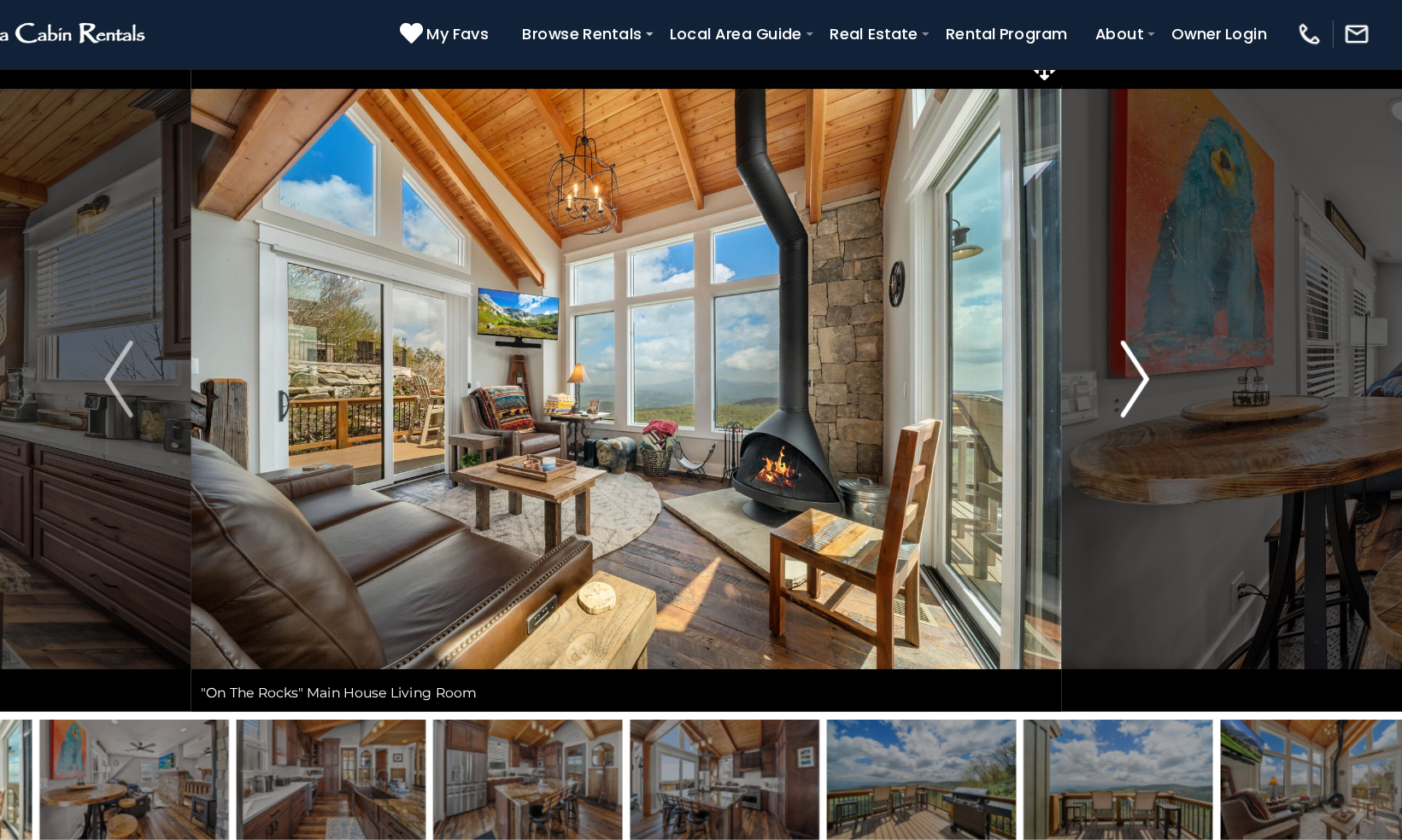
click at [1157, 370] on img "Next" at bounding box center [1150, 364] width 26 height 69
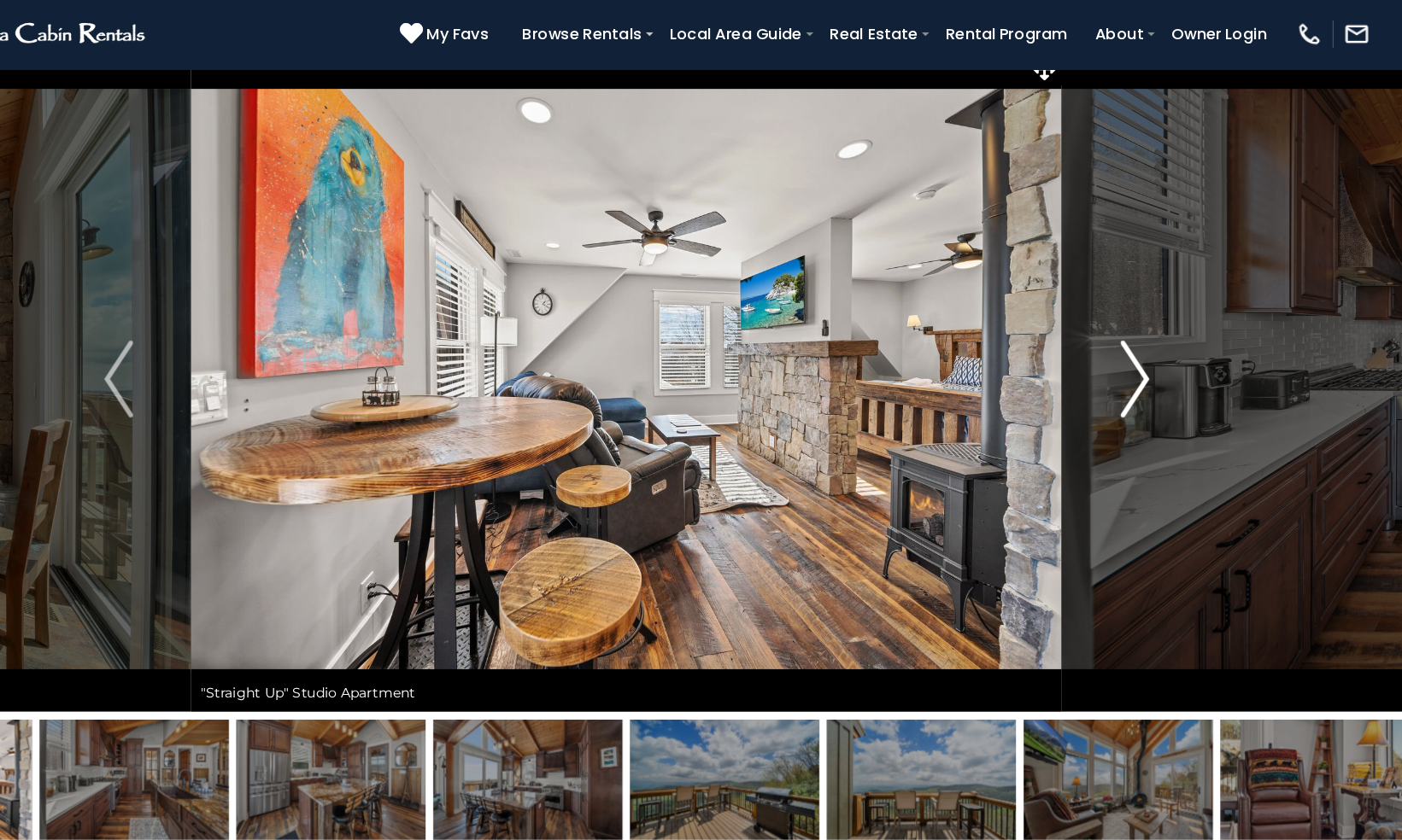
click at [1157, 370] on img "Next" at bounding box center [1150, 364] width 26 height 69
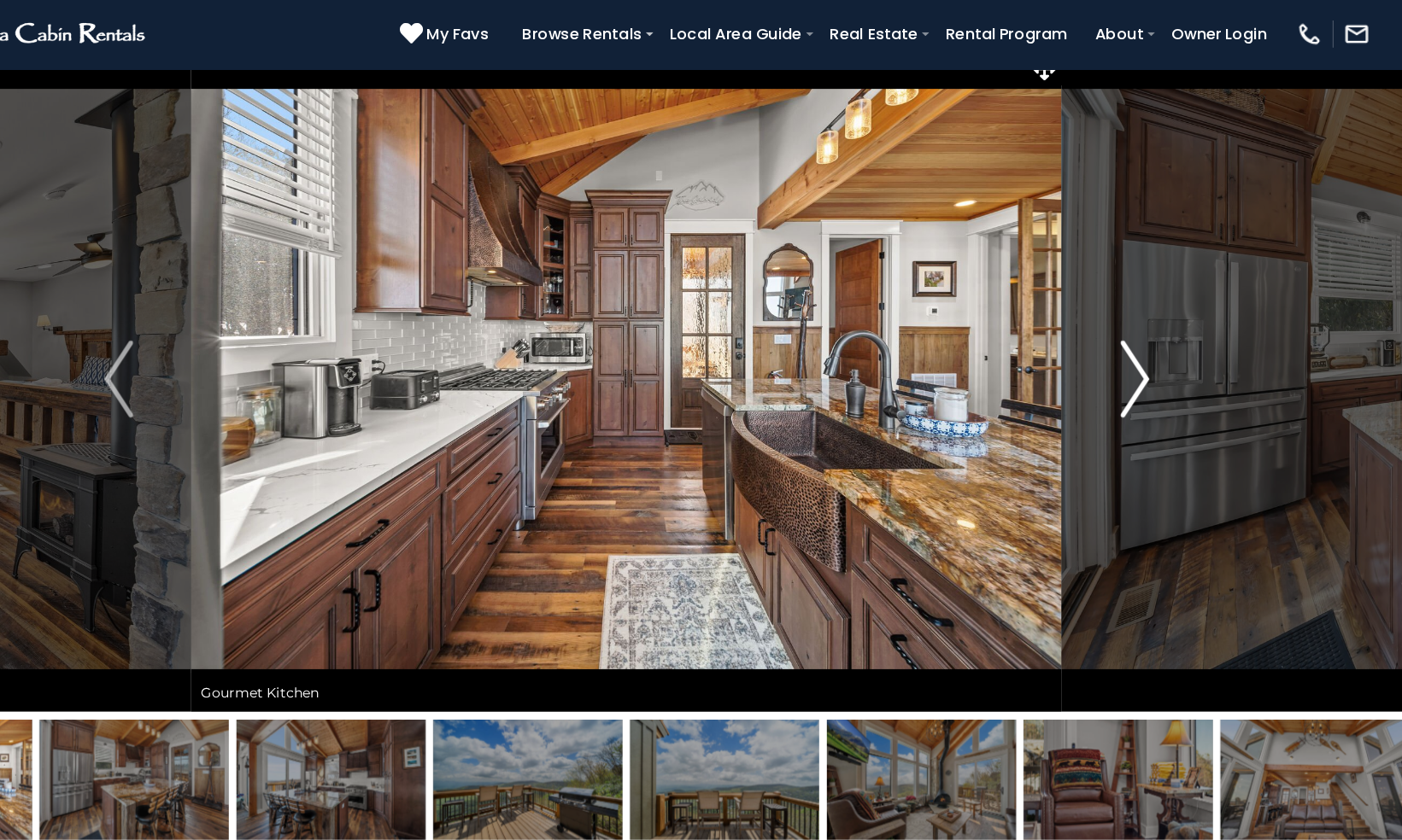
click at [1157, 370] on img "Next" at bounding box center [1150, 364] width 26 height 69
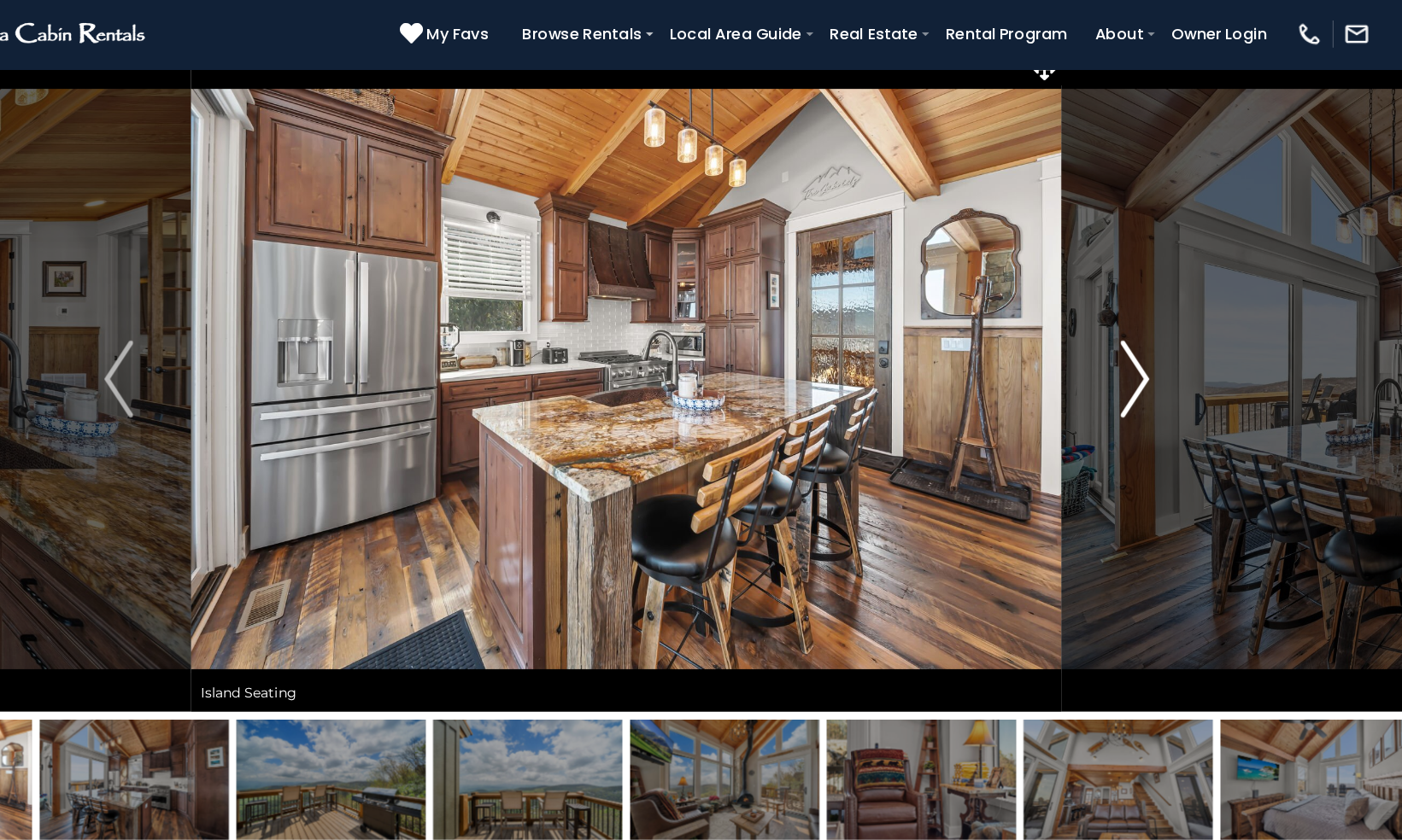
click at [1157, 370] on img "Next" at bounding box center [1150, 364] width 26 height 69
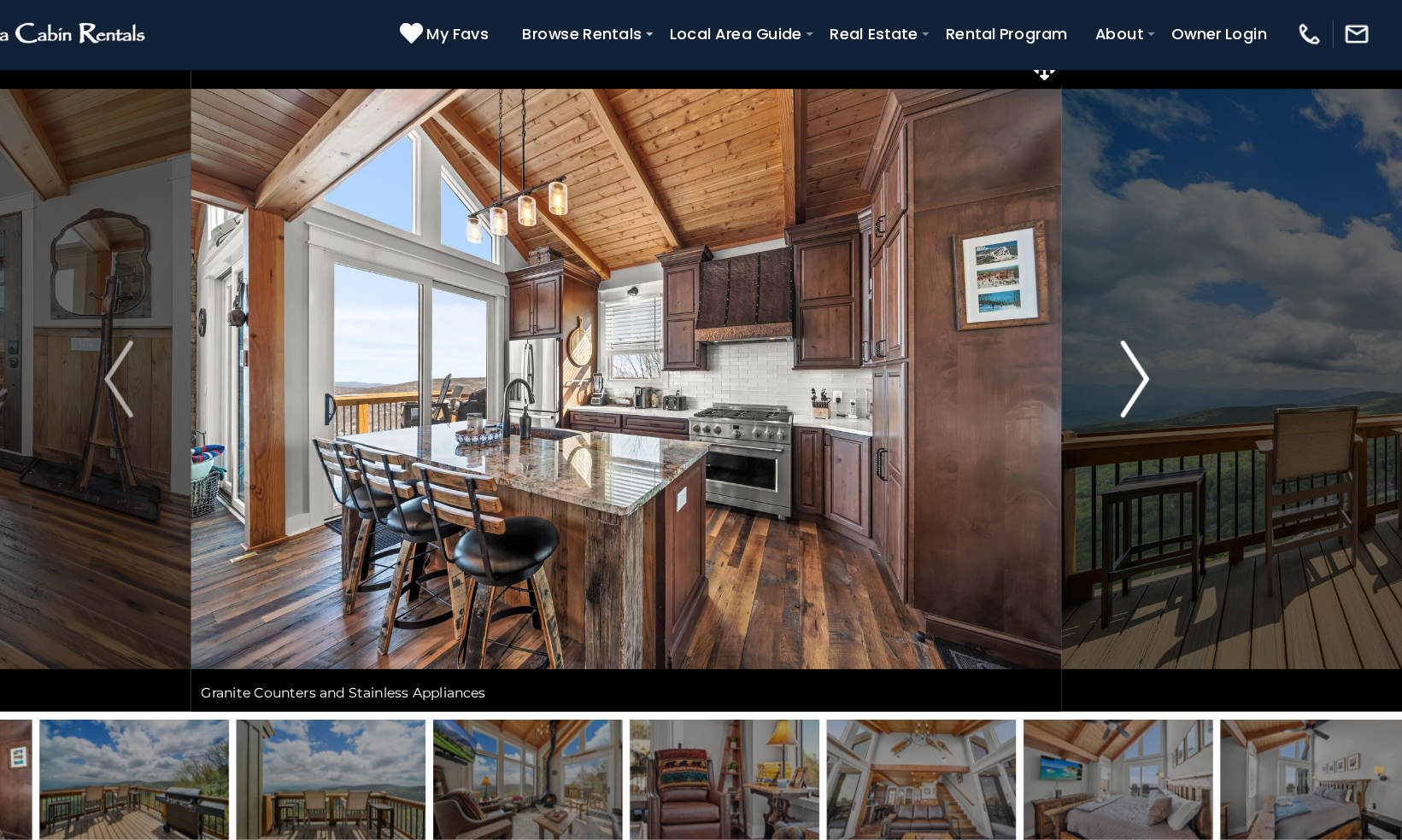
click at [1157, 370] on img "Next" at bounding box center [1150, 364] width 26 height 69
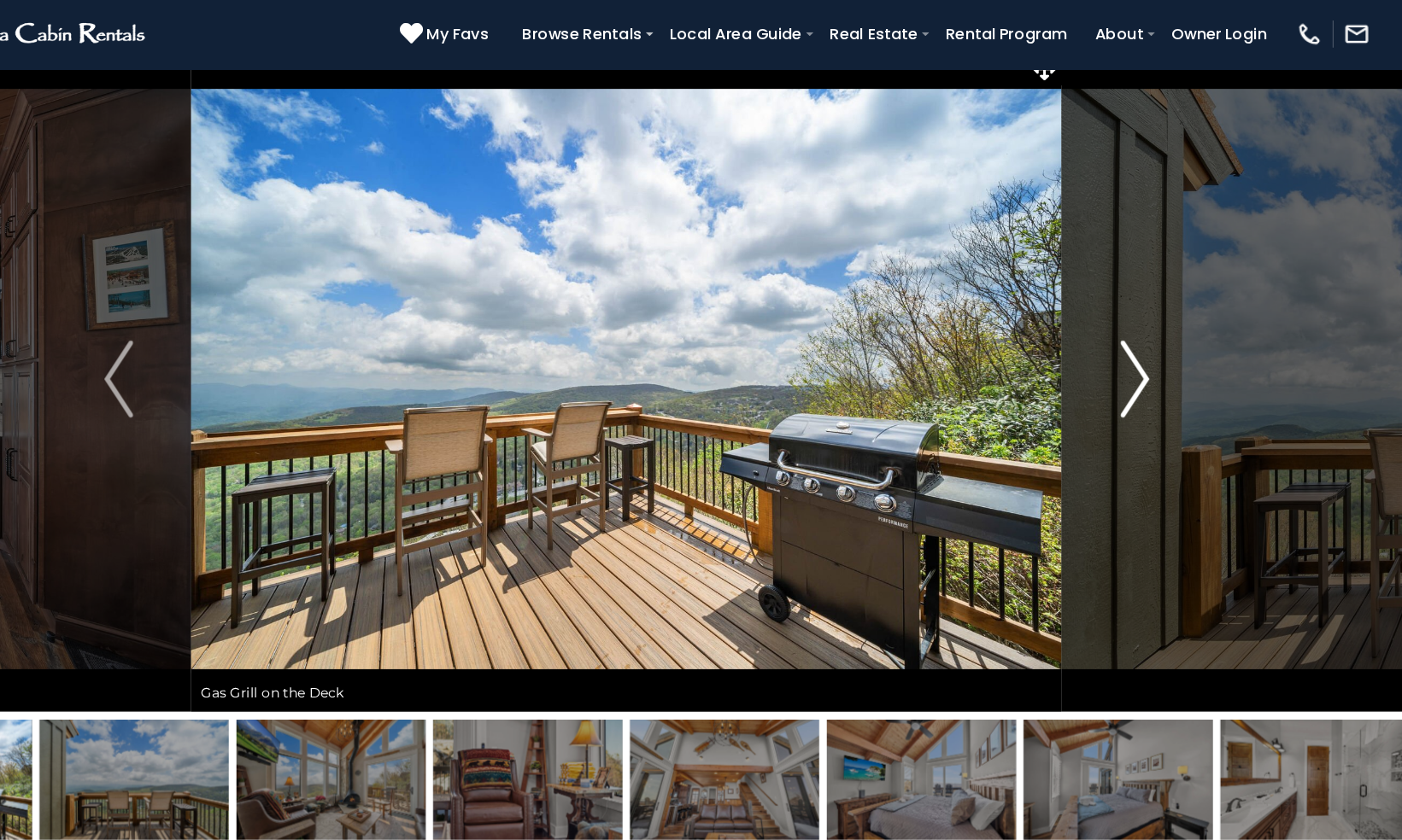
click at [1157, 370] on img "Next" at bounding box center [1150, 364] width 26 height 69
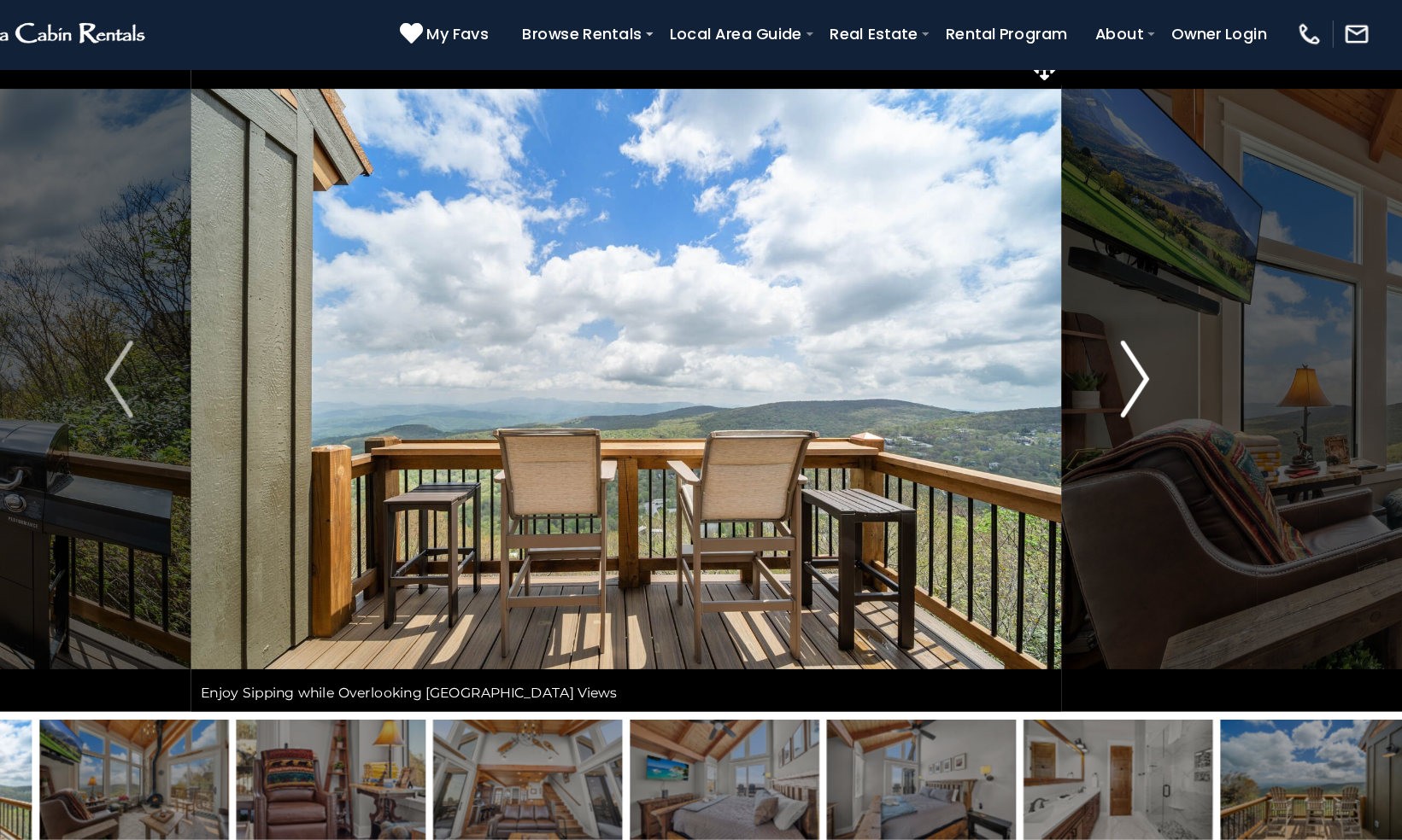
click at [1157, 370] on img "Next" at bounding box center [1150, 364] width 26 height 69
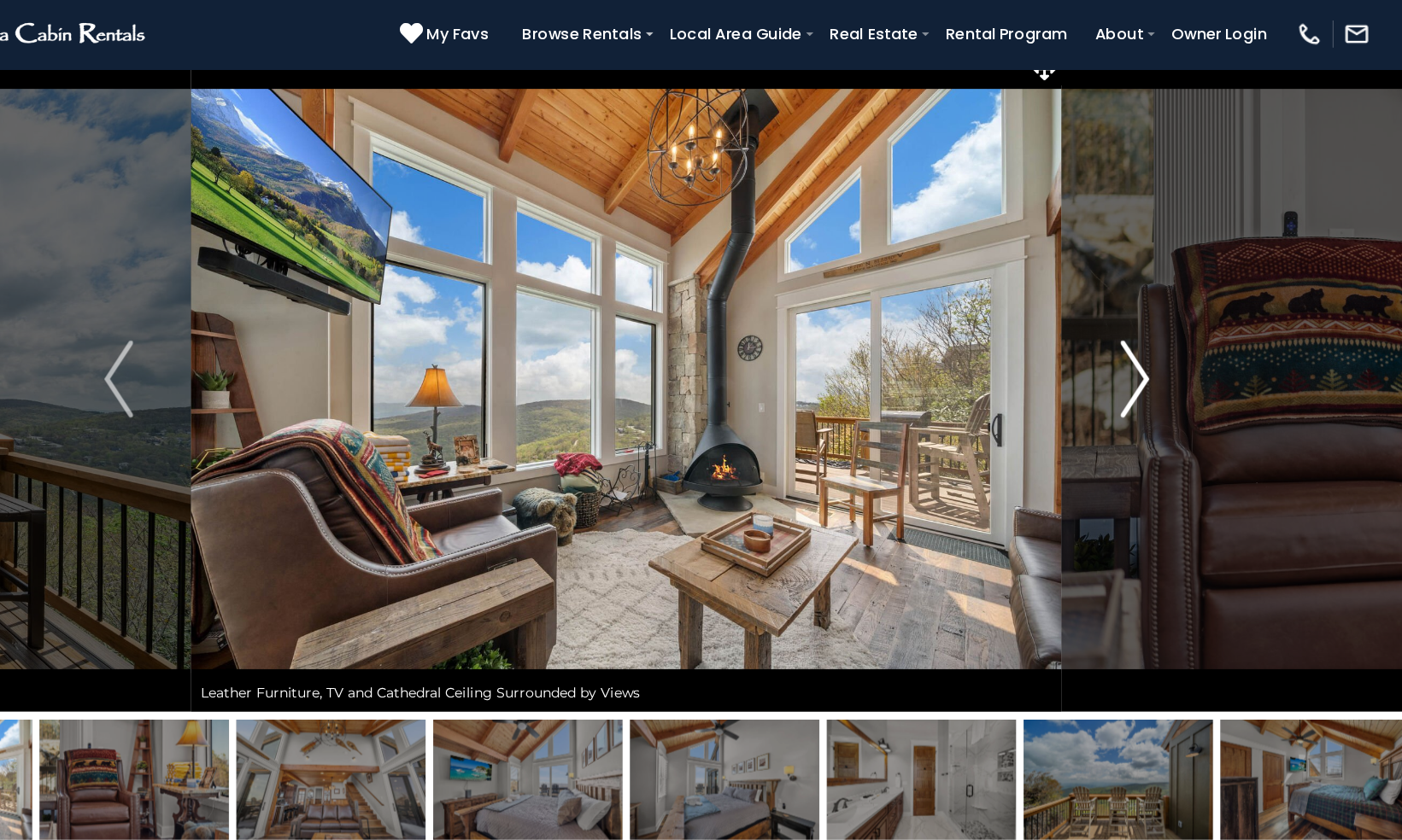
click at [1157, 370] on img "Next" at bounding box center [1150, 364] width 26 height 69
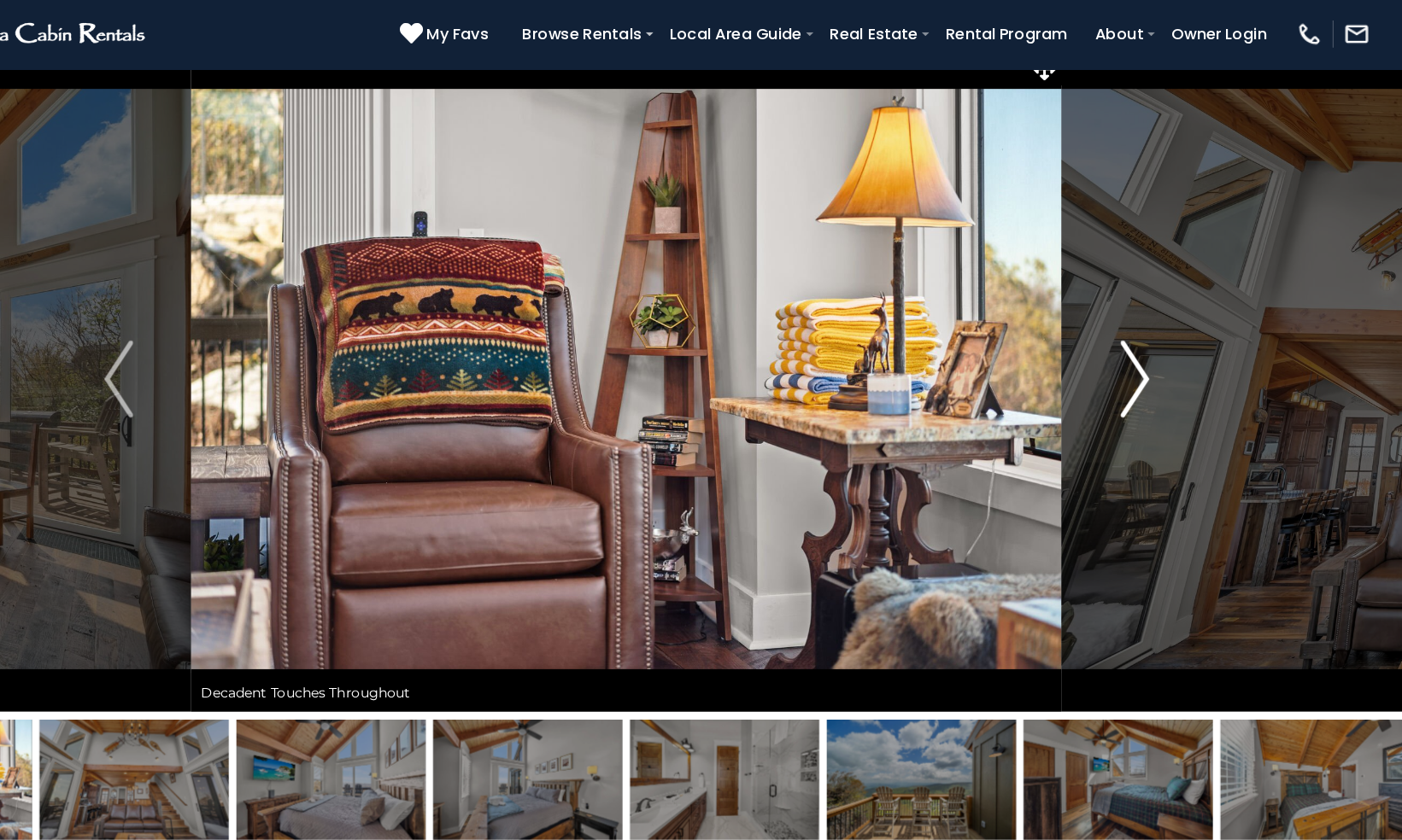
click at [1157, 370] on img "Next" at bounding box center [1150, 364] width 26 height 69
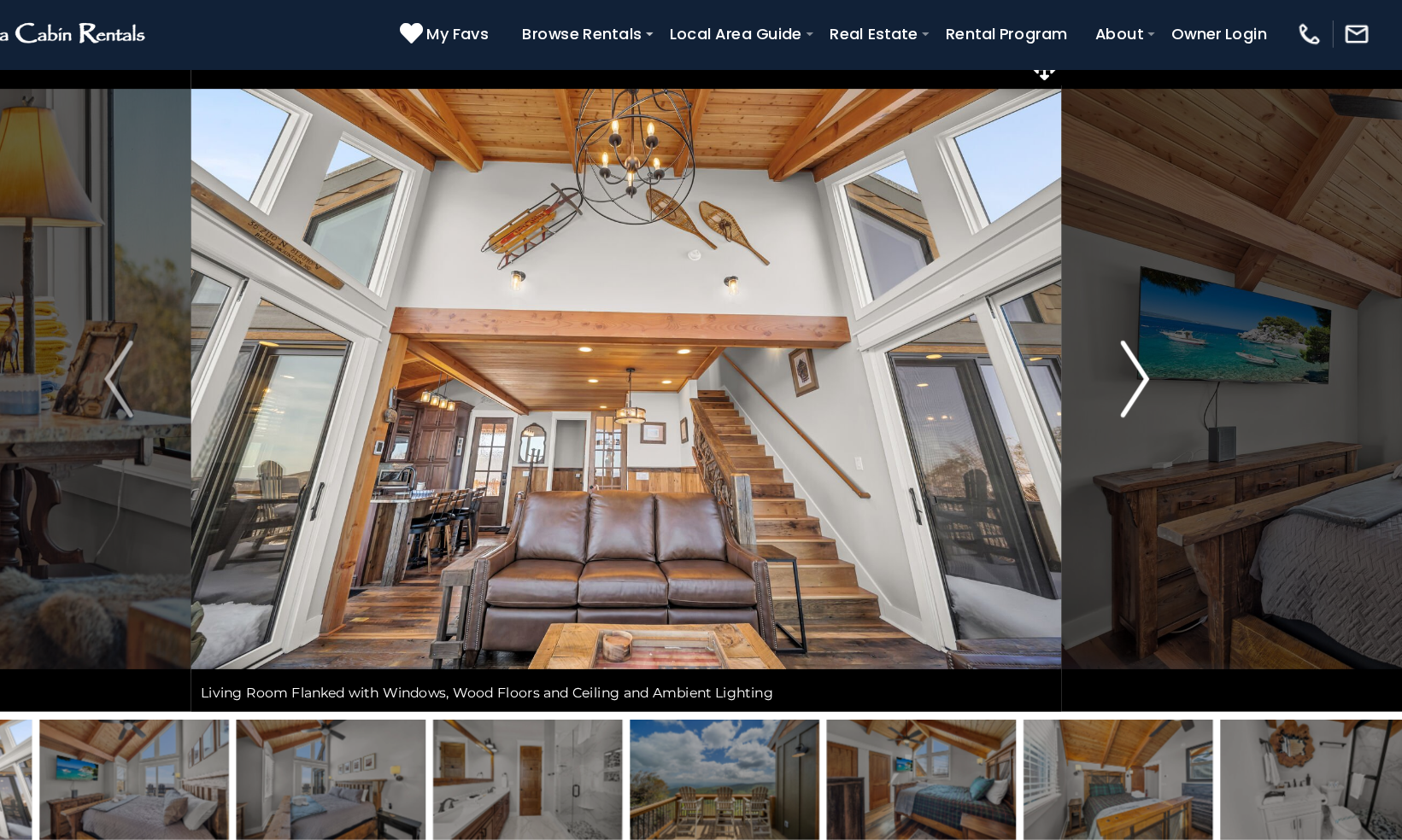
click at [1157, 370] on img "Next" at bounding box center [1150, 364] width 26 height 69
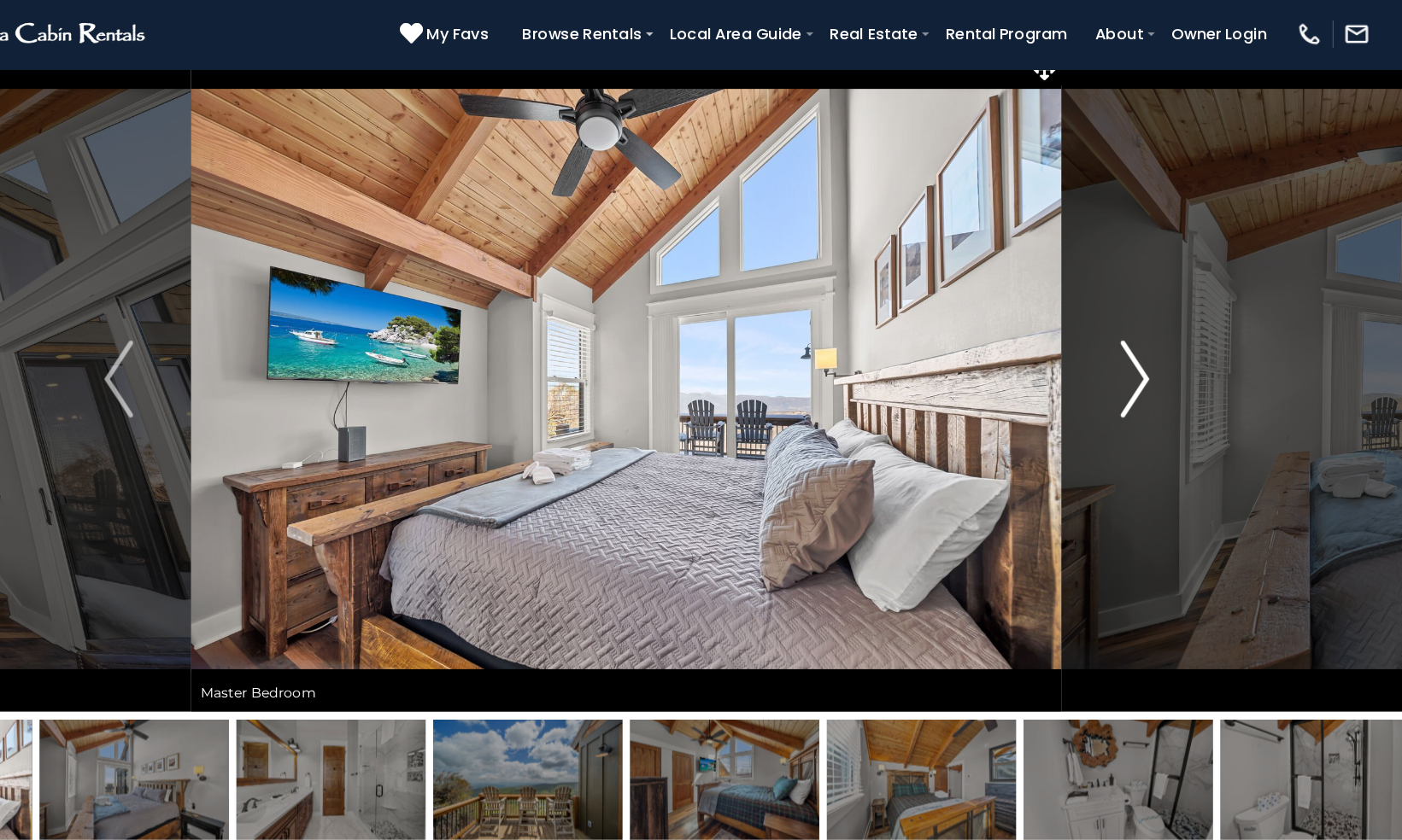
click at [1157, 370] on img "Next" at bounding box center [1150, 364] width 26 height 69
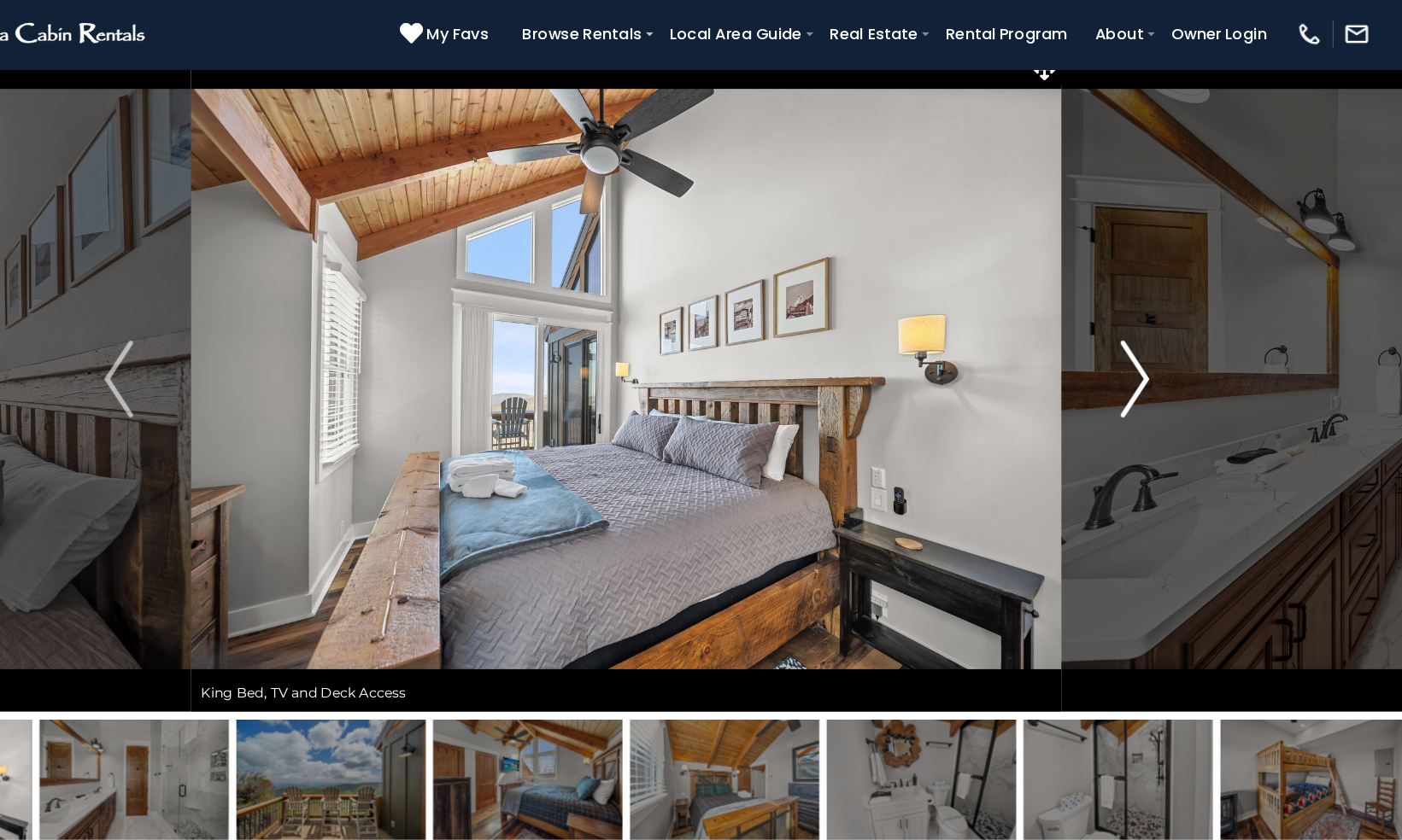
click at [1157, 370] on img "Next" at bounding box center [1150, 364] width 26 height 69
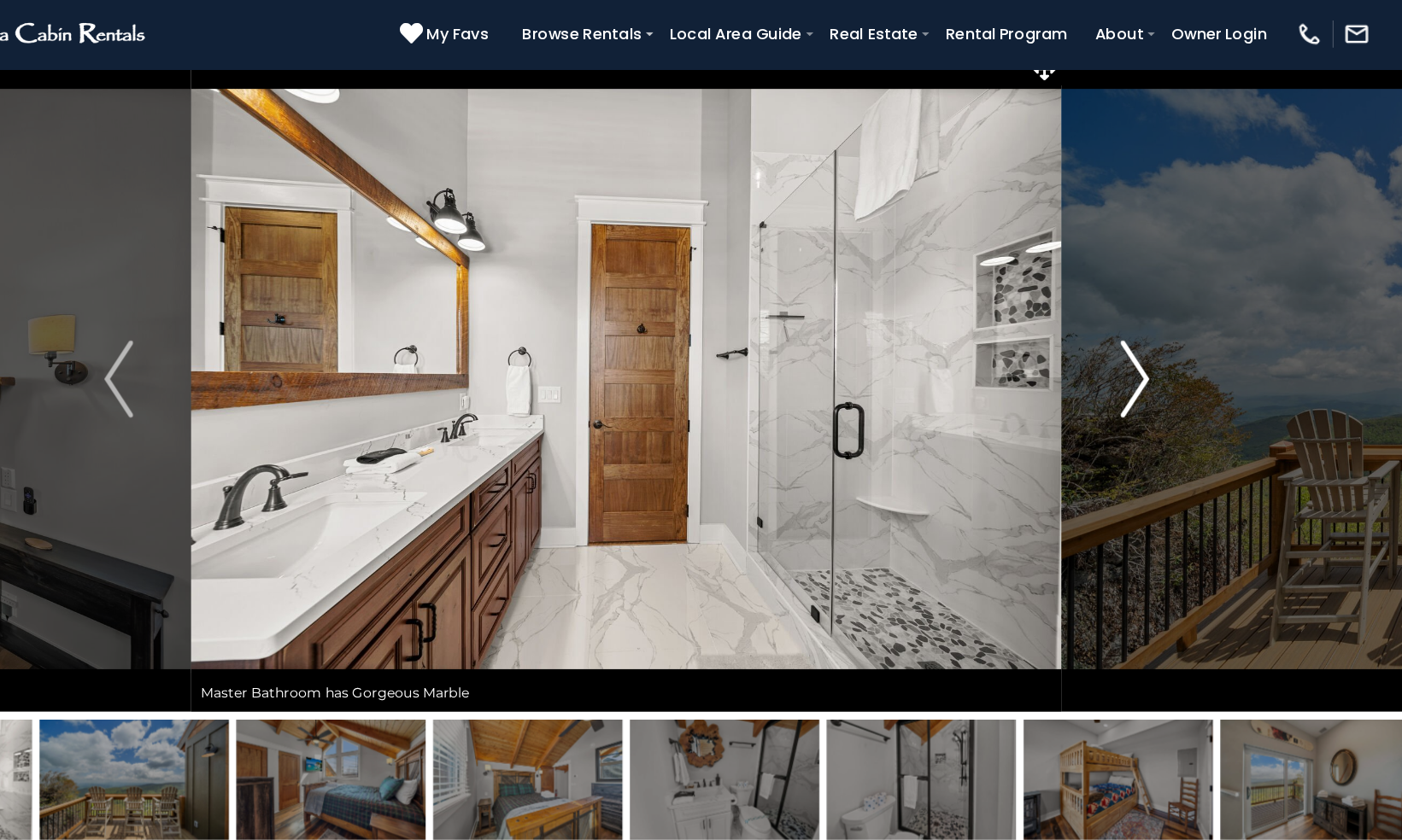
click at [1157, 370] on img "Next" at bounding box center [1150, 364] width 26 height 69
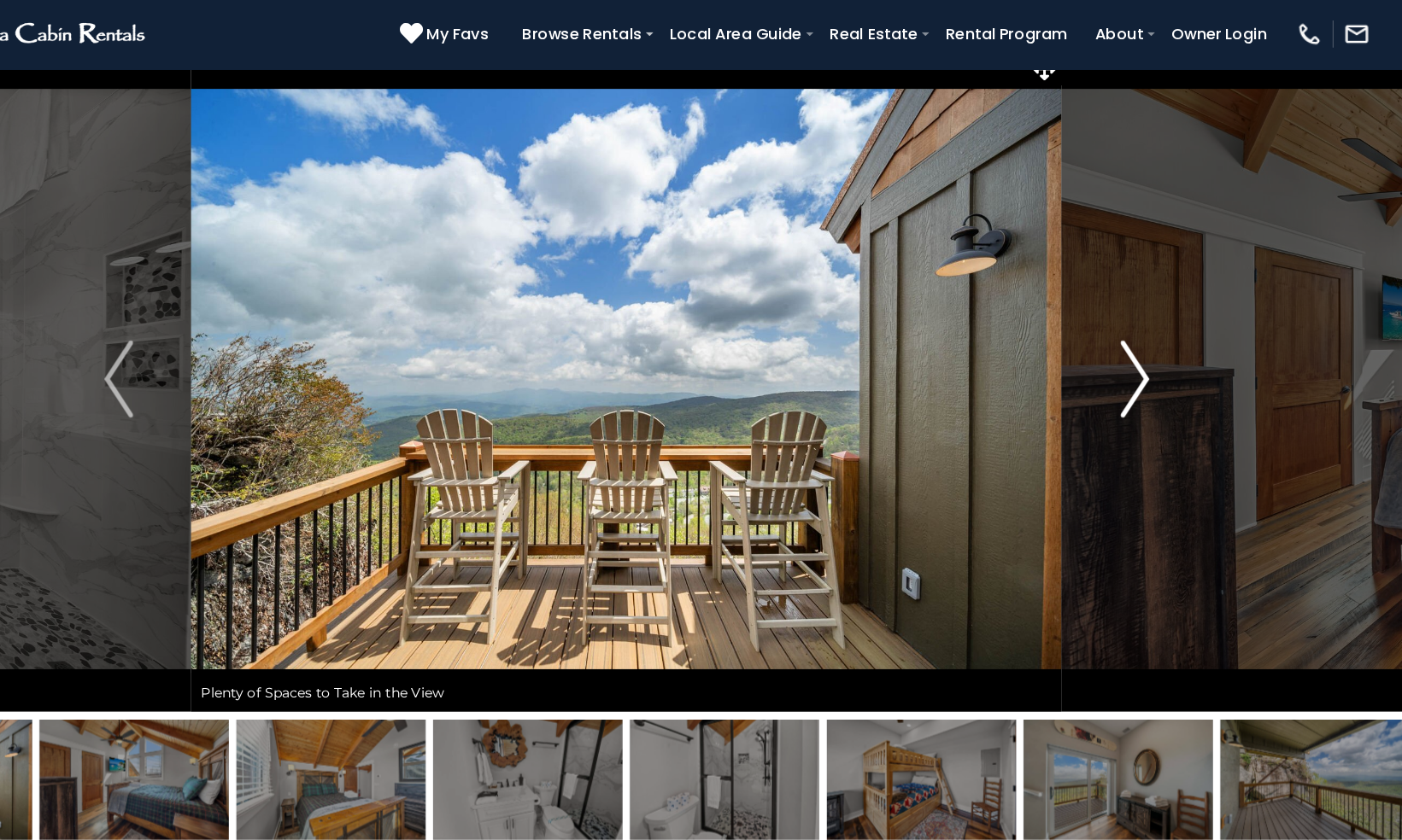
click at [1157, 370] on img "Next" at bounding box center [1150, 364] width 26 height 69
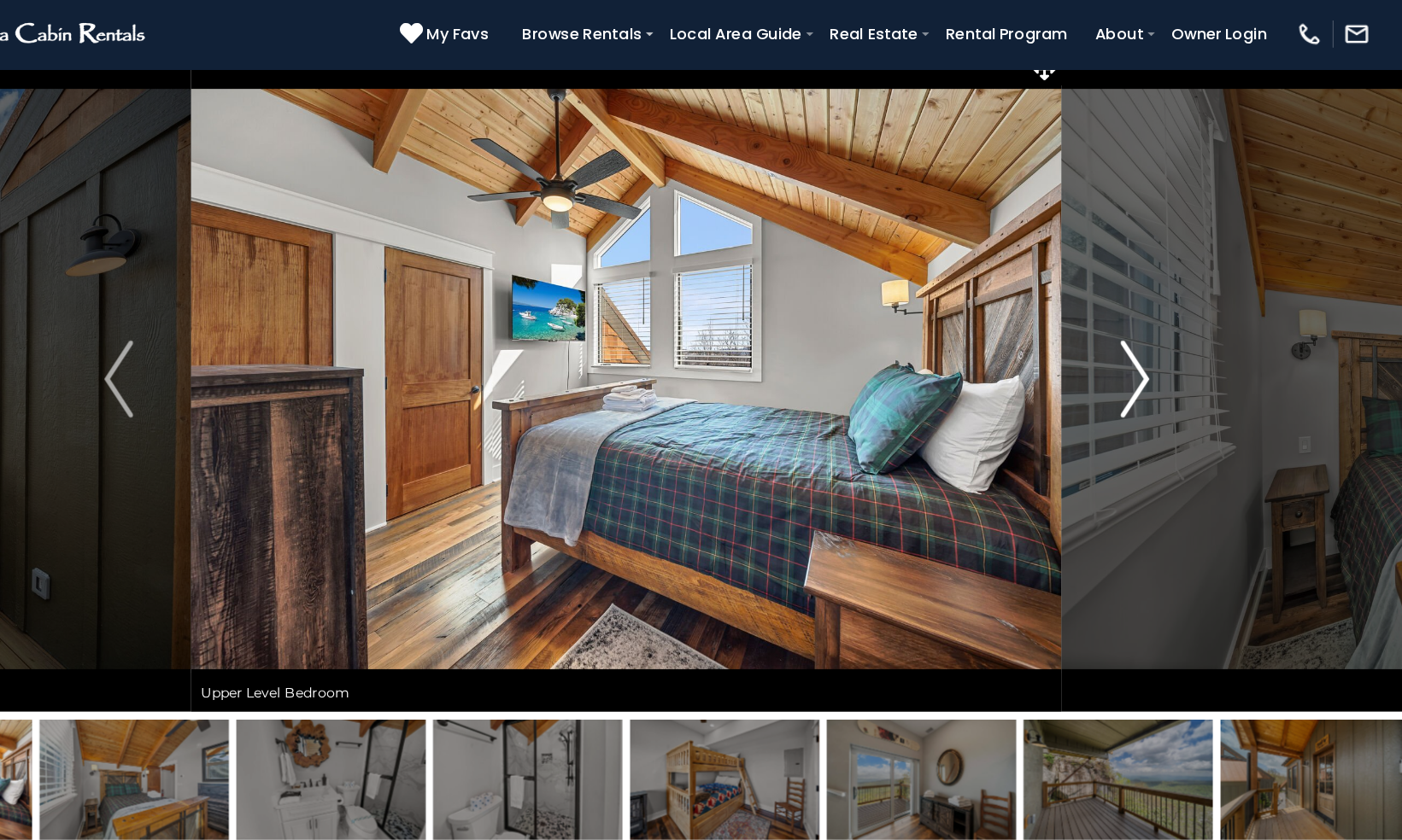
click at [1157, 370] on img "Next" at bounding box center [1150, 364] width 26 height 69
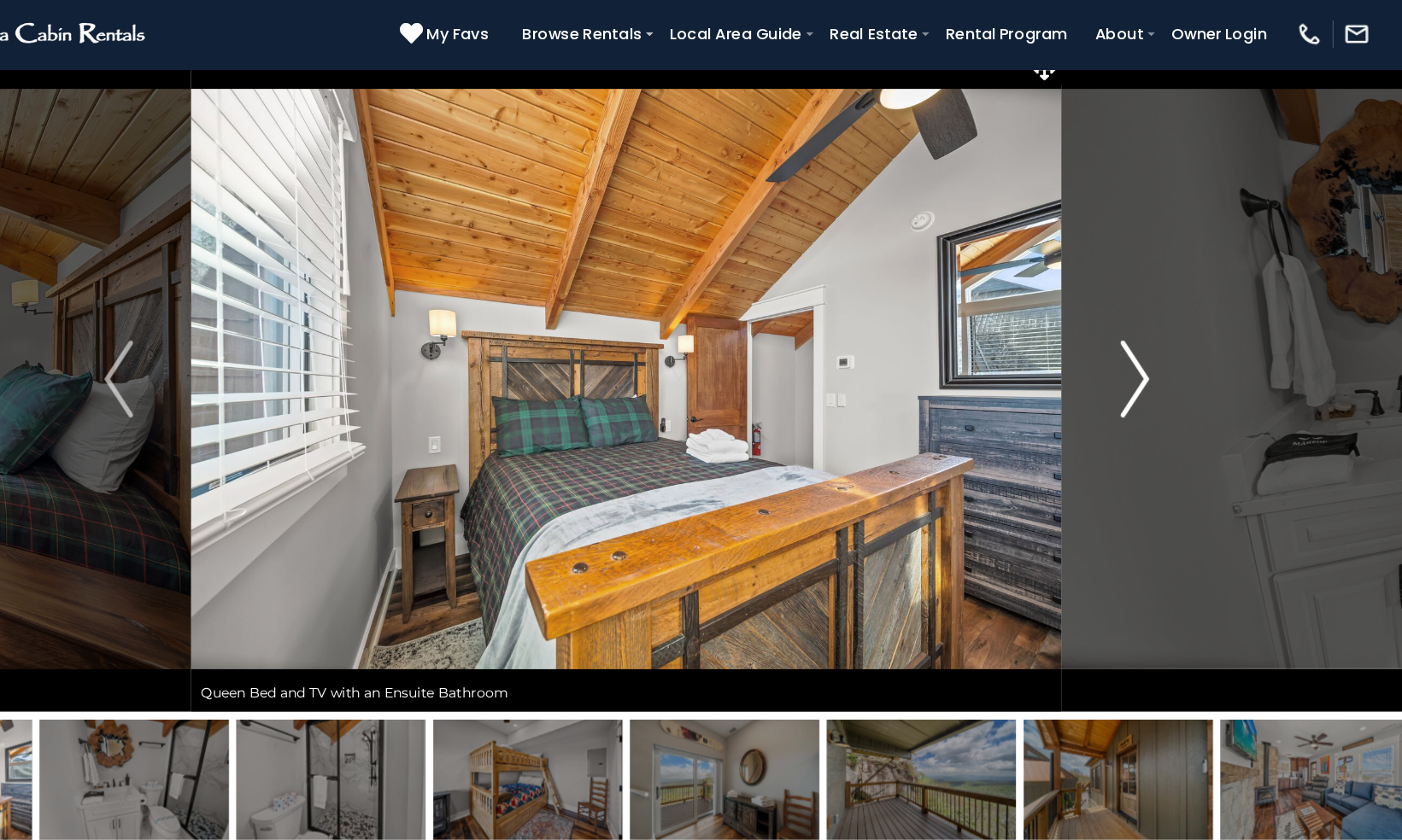
click at [1157, 370] on img "Next" at bounding box center [1150, 364] width 26 height 69
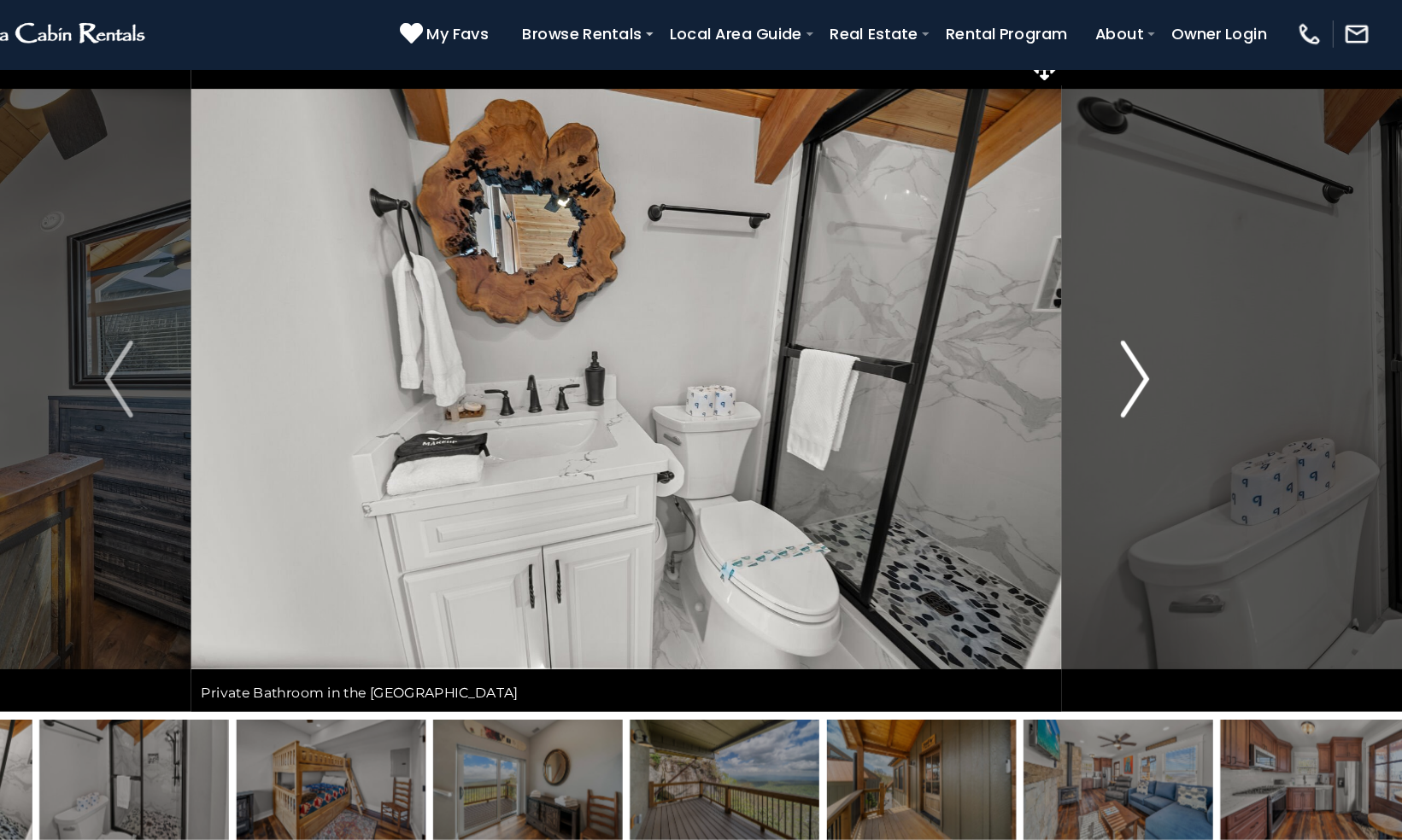
click at [1157, 370] on img "Next" at bounding box center [1150, 364] width 26 height 69
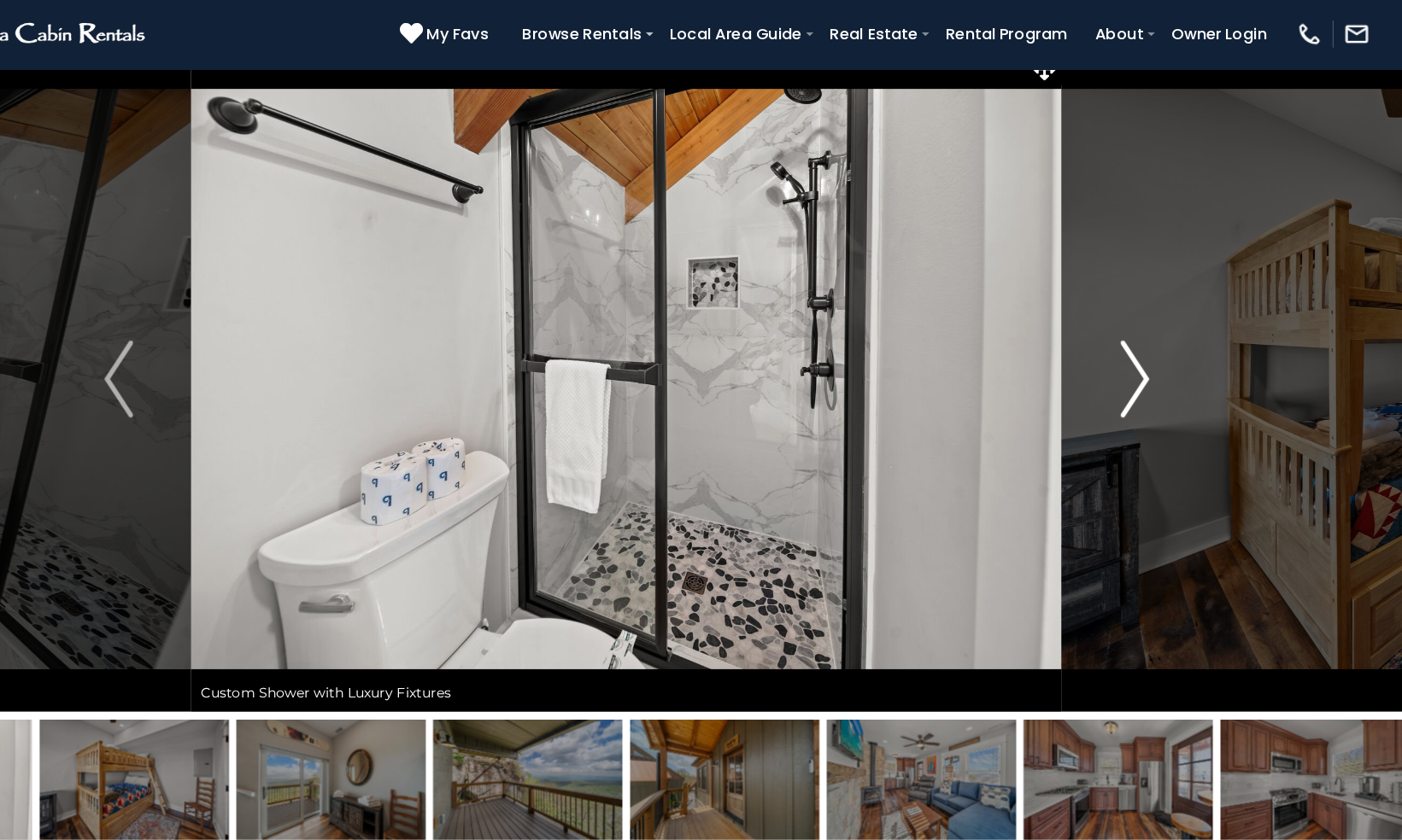
click at [1157, 370] on img "Next" at bounding box center [1150, 364] width 26 height 69
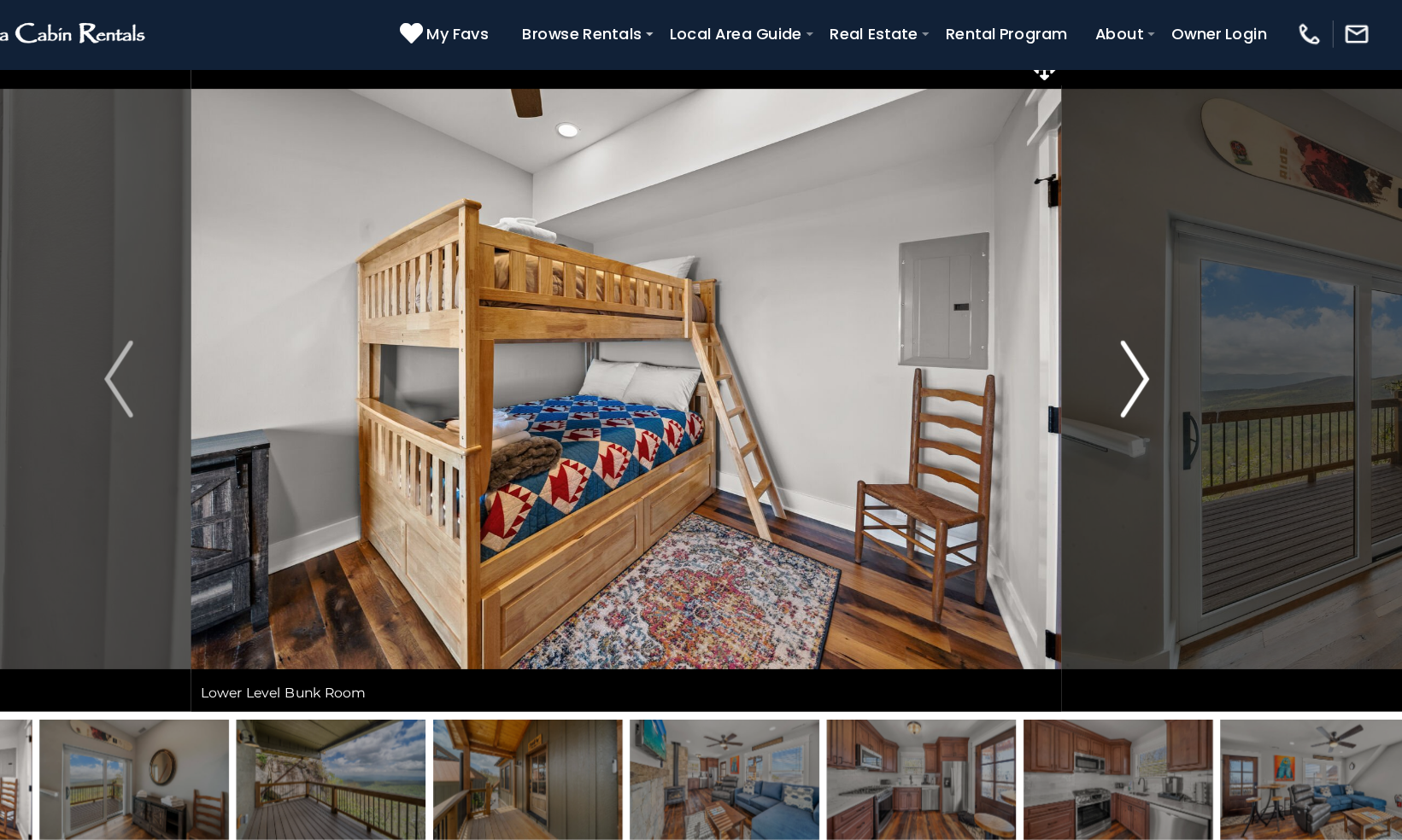
click at [1157, 370] on img "Next" at bounding box center [1150, 364] width 26 height 69
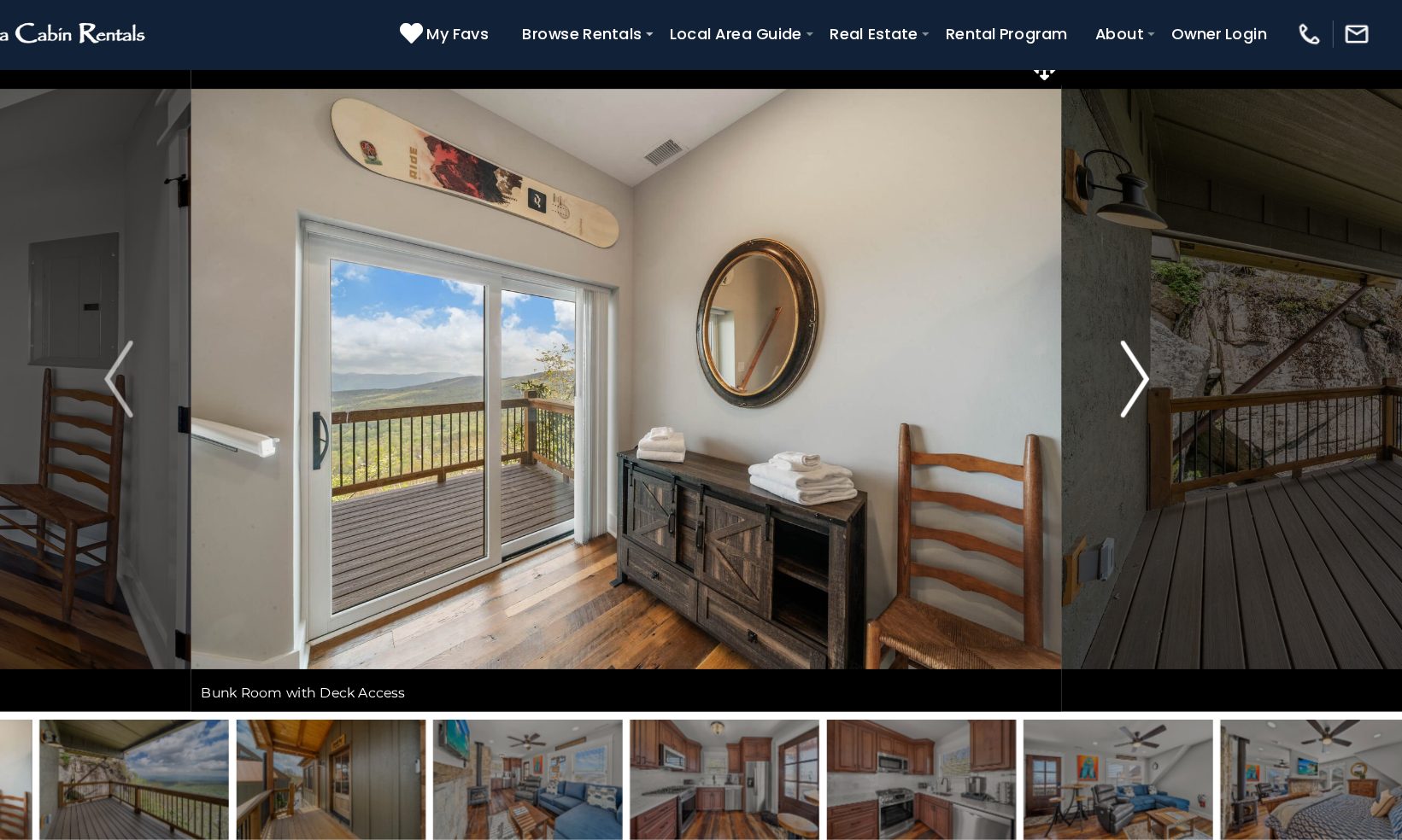
click at [1157, 370] on img "Next" at bounding box center [1150, 364] width 26 height 69
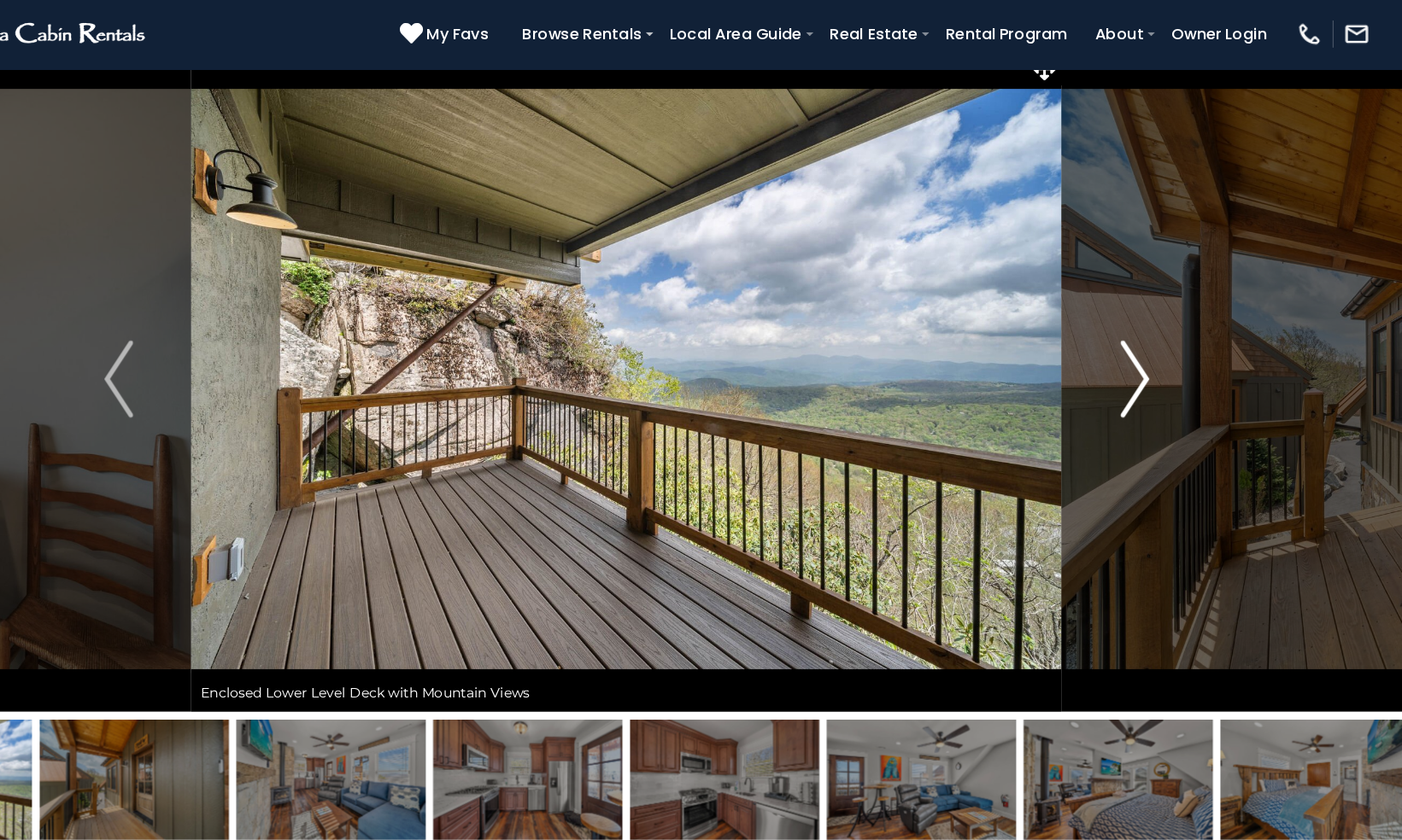
click at [1160, 352] on img "Next" at bounding box center [1150, 364] width 26 height 69
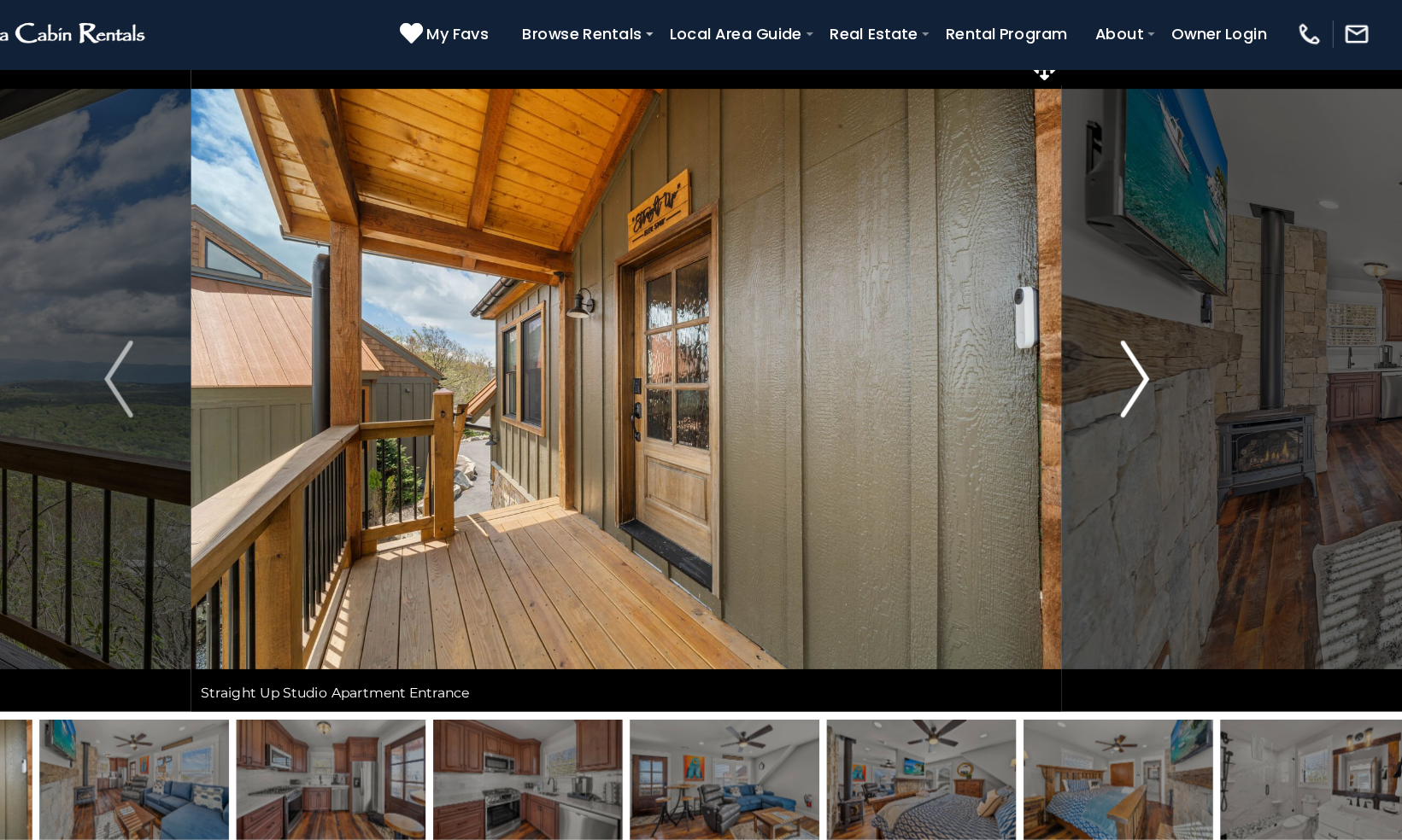
click at [1160, 352] on img "Next" at bounding box center [1150, 364] width 26 height 69
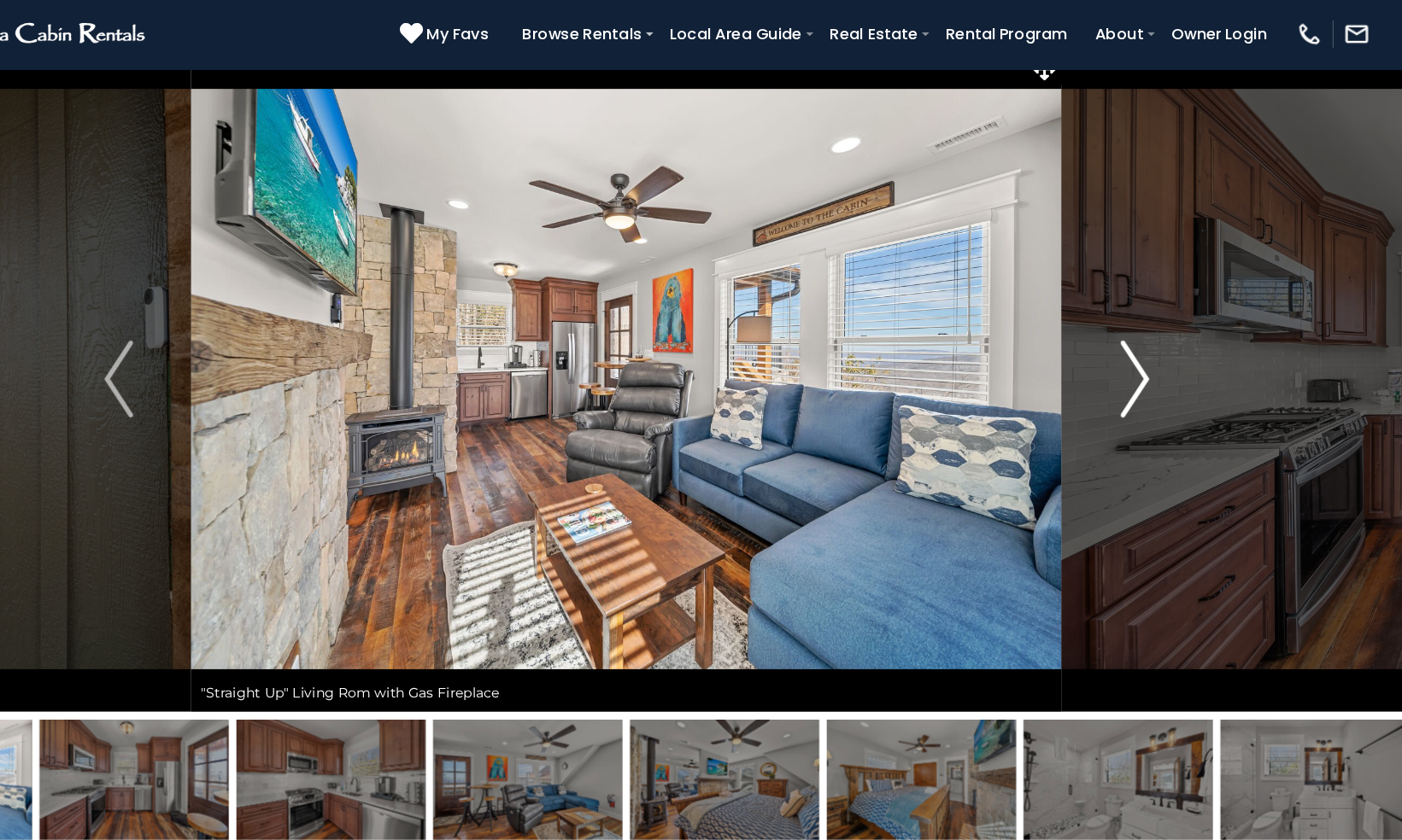
click at [1160, 352] on img "Next" at bounding box center [1150, 364] width 26 height 69
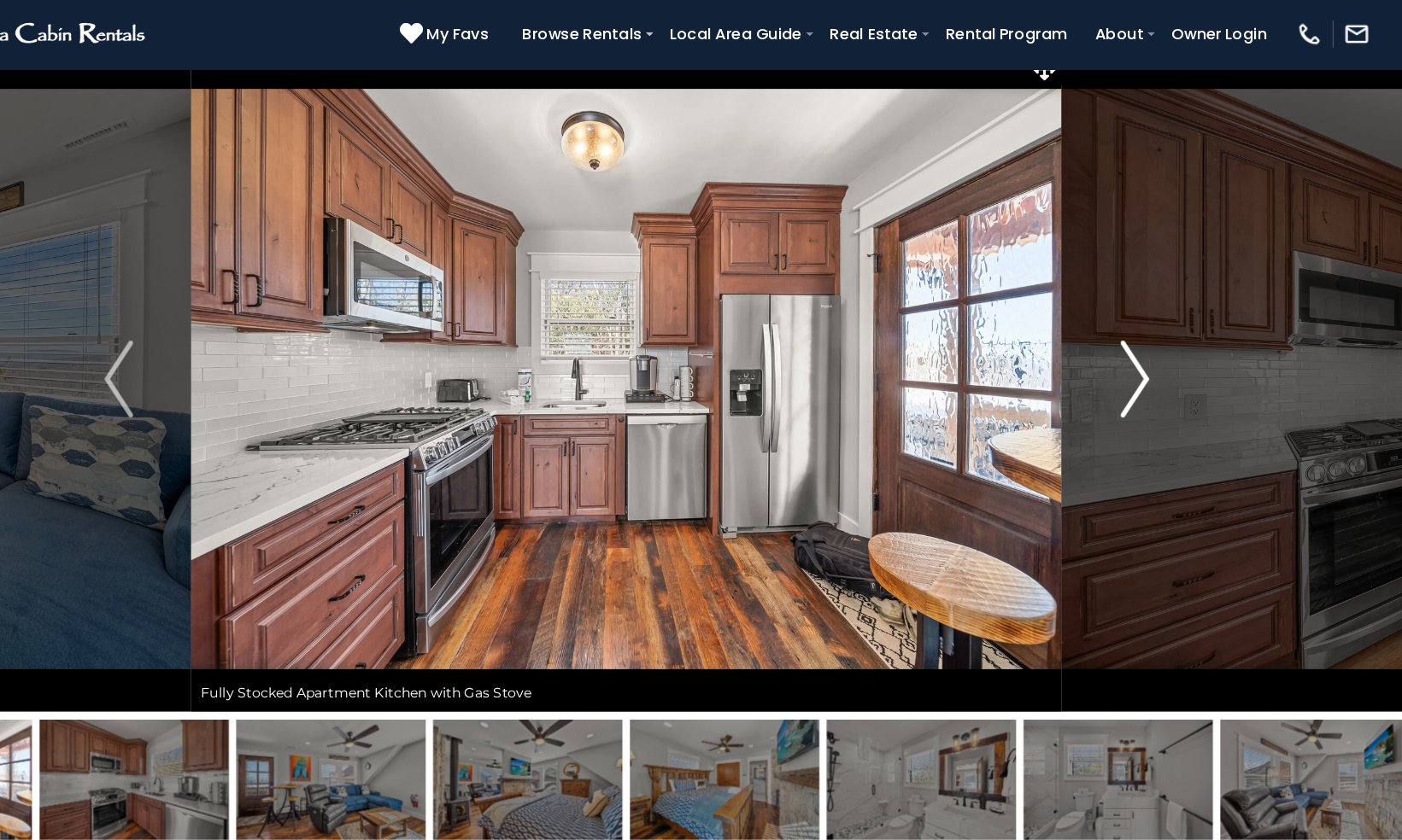
click at [1160, 352] on img "Next" at bounding box center [1150, 364] width 26 height 69
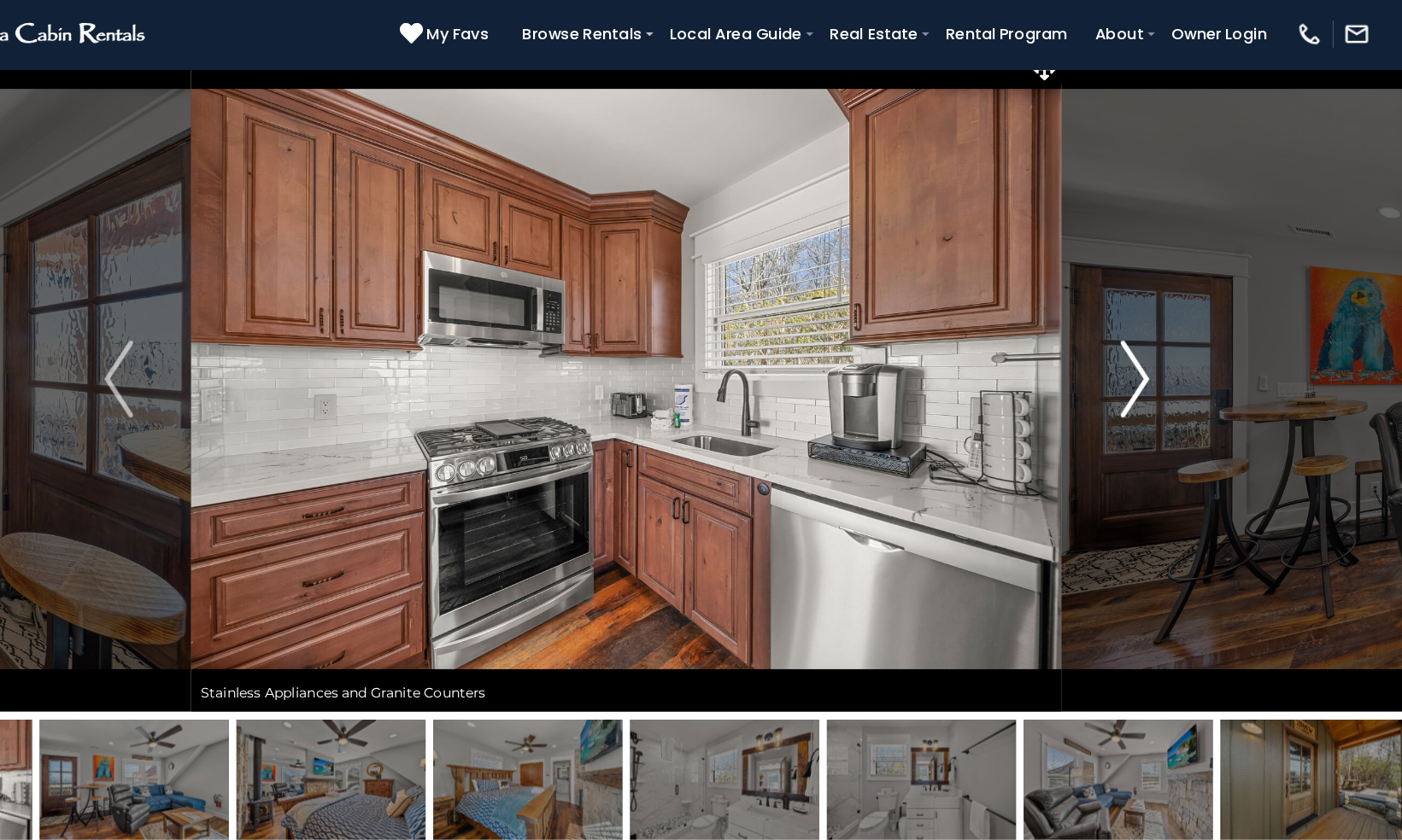
click at [1160, 352] on img "Next" at bounding box center [1150, 364] width 26 height 69
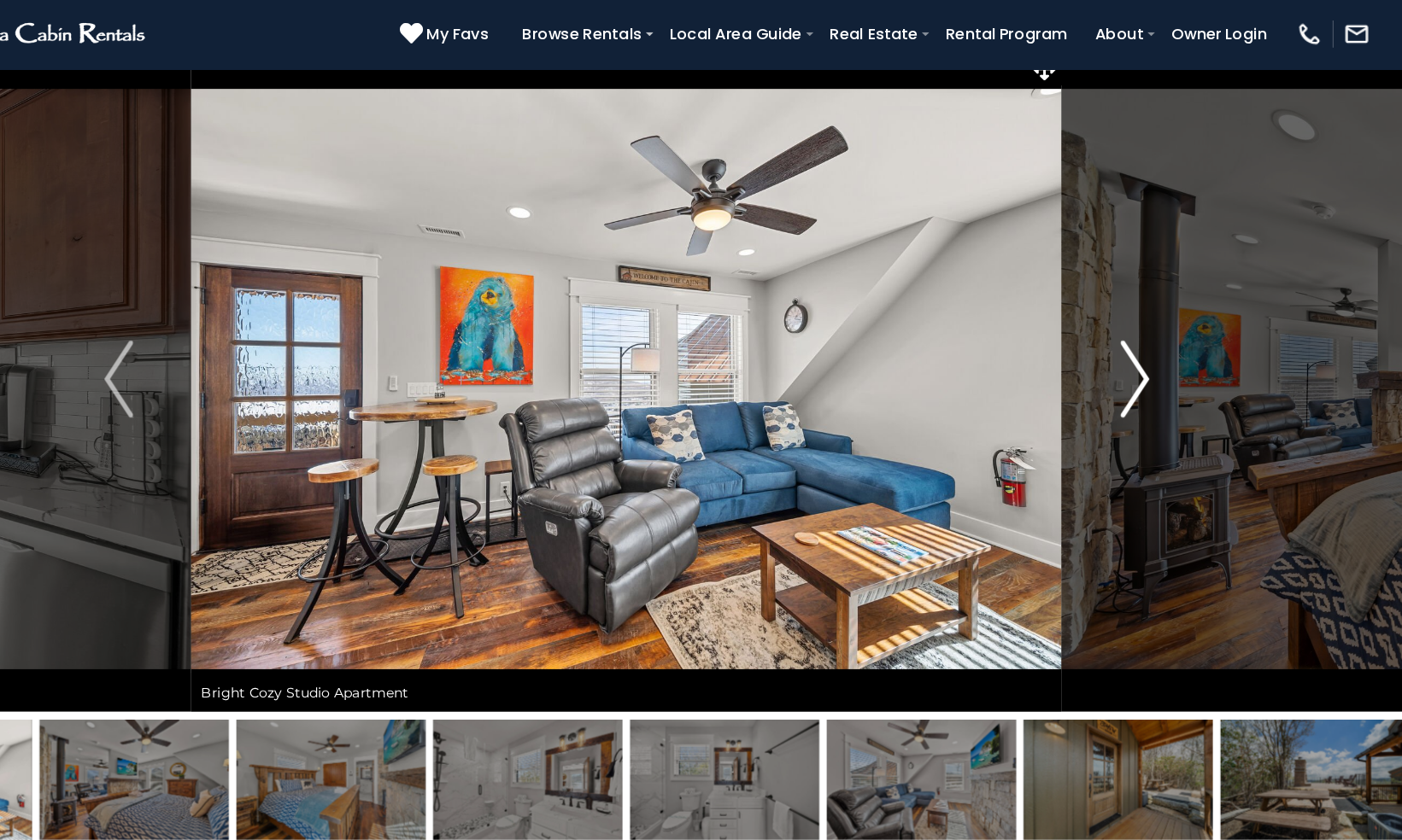
click at [1160, 352] on img "Next" at bounding box center [1150, 364] width 26 height 69
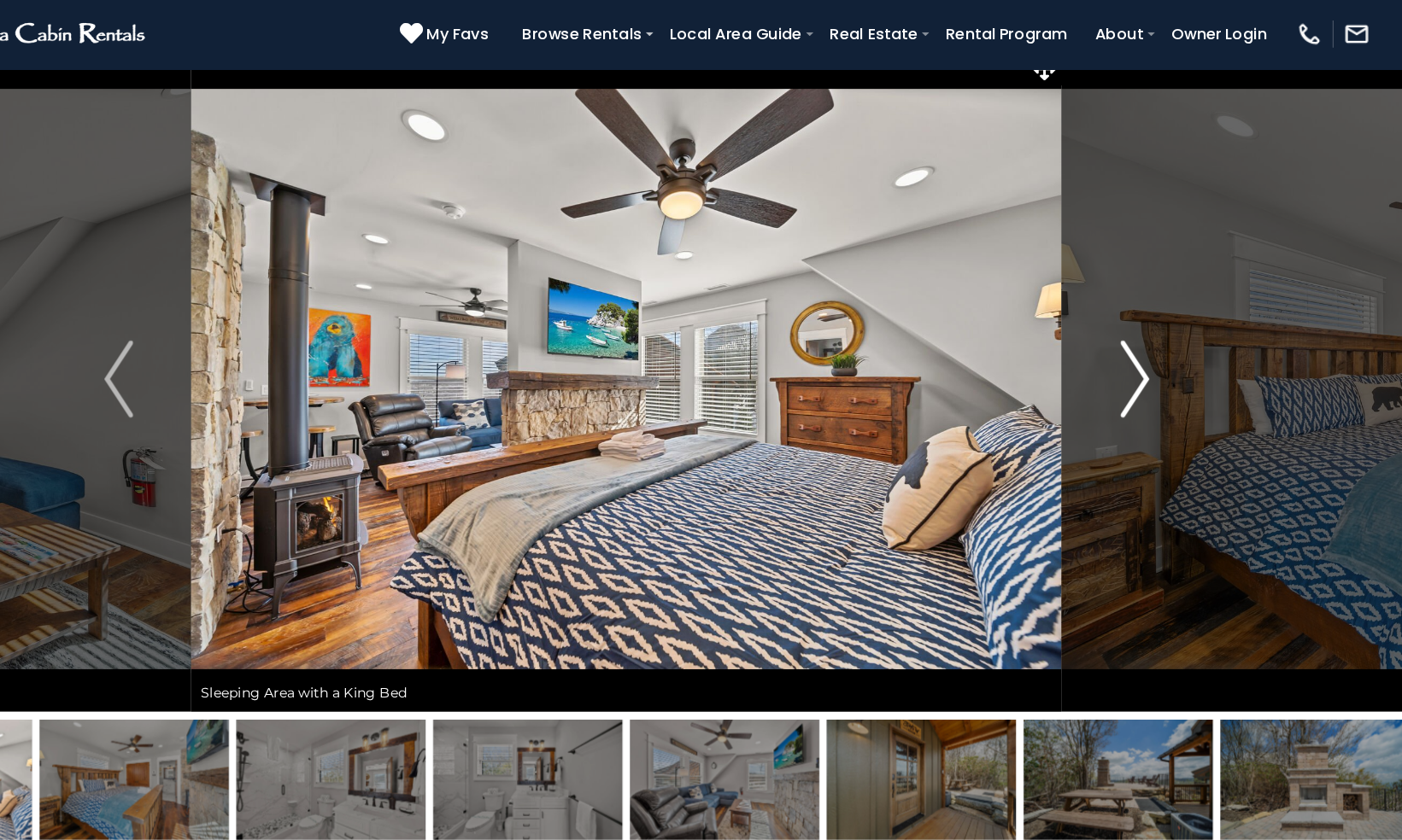
click at [1160, 352] on img "Next" at bounding box center [1150, 364] width 26 height 69
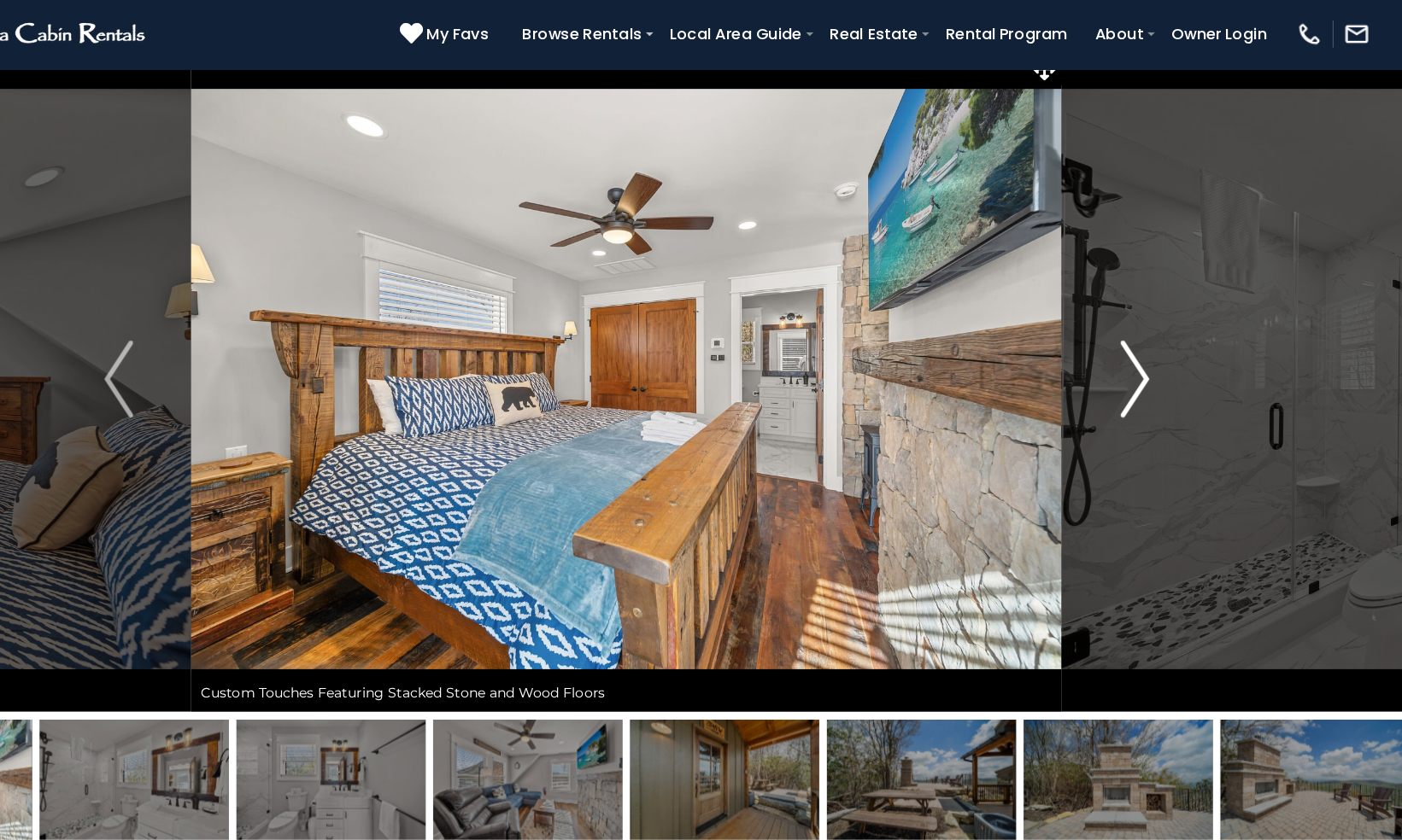
click at [1160, 352] on img "Next" at bounding box center [1150, 364] width 26 height 69
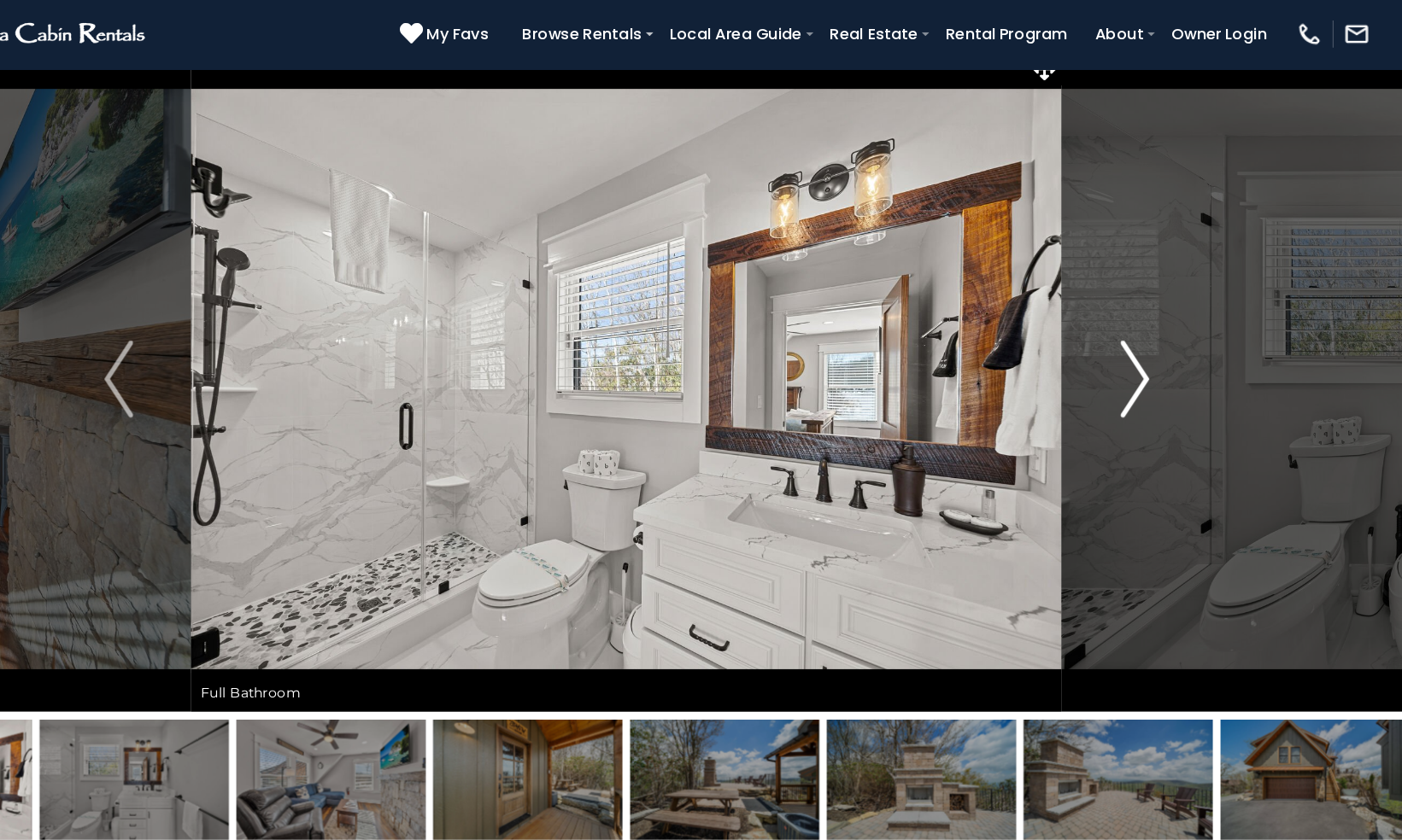
click at [1160, 352] on img "Next" at bounding box center [1150, 364] width 26 height 69
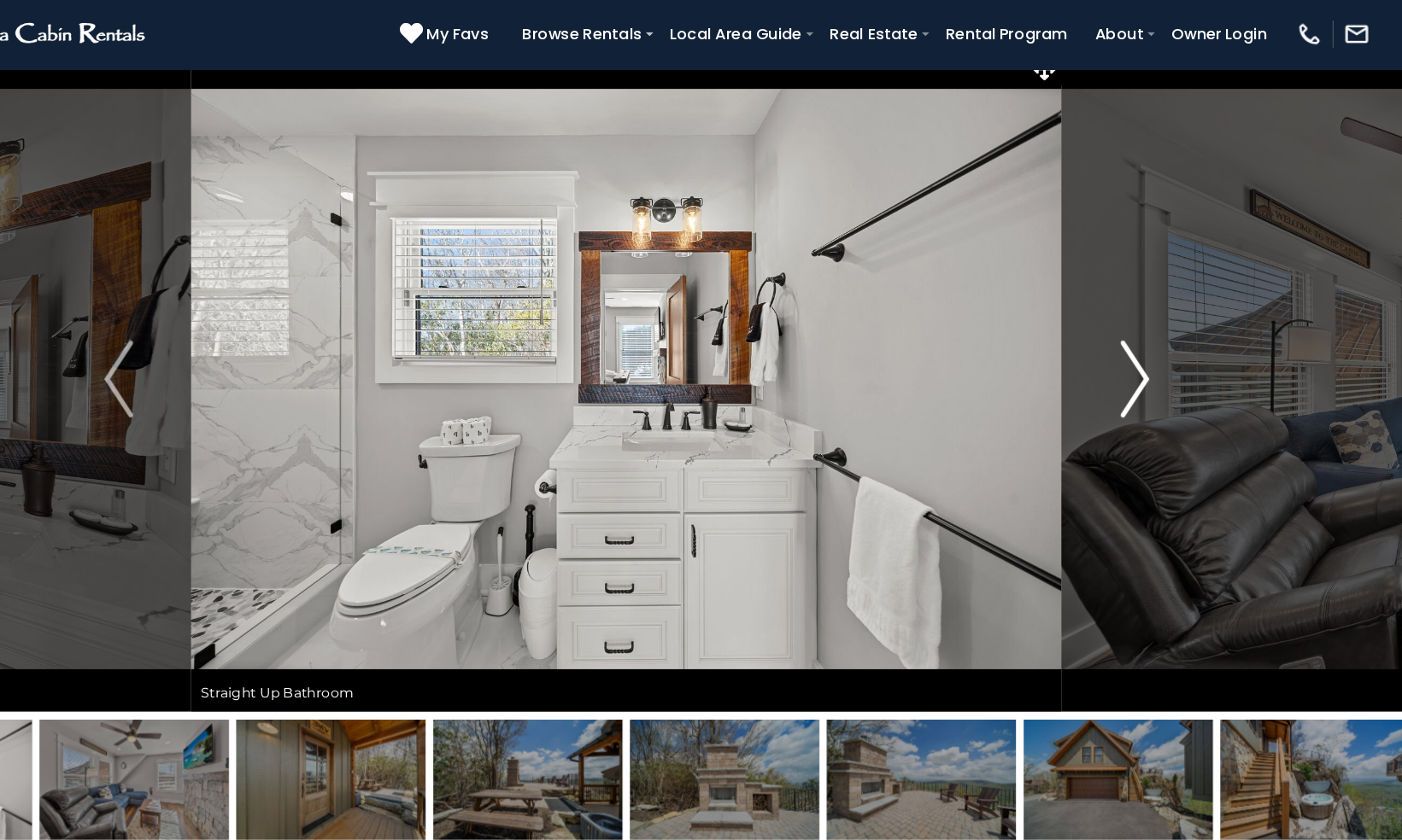
click at [1160, 352] on img "Next" at bounding box center [1150, 364] width 26 height 69
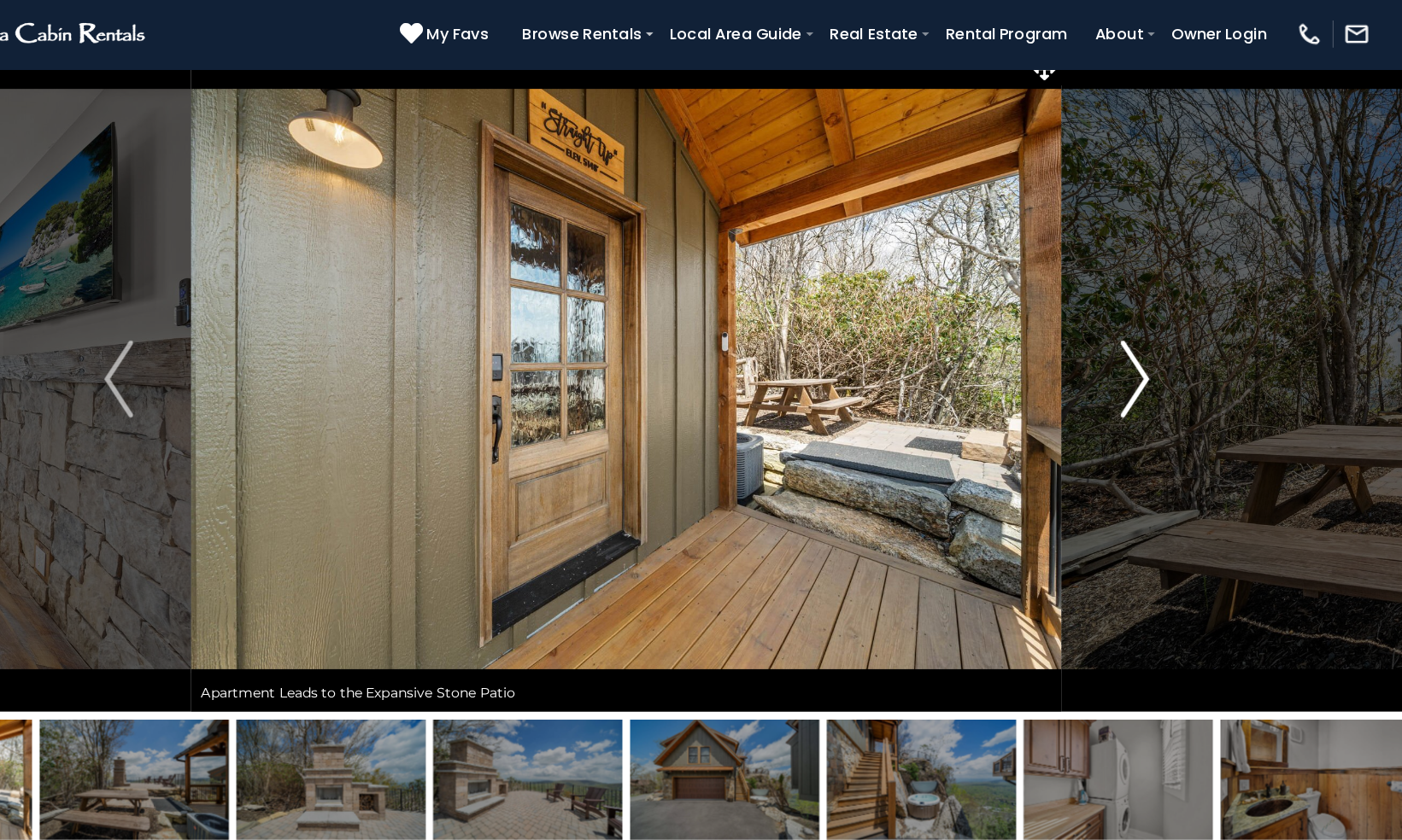
click at [1160, 352] on img "Next" at bounding box center [1150, 364] width 26 height 69
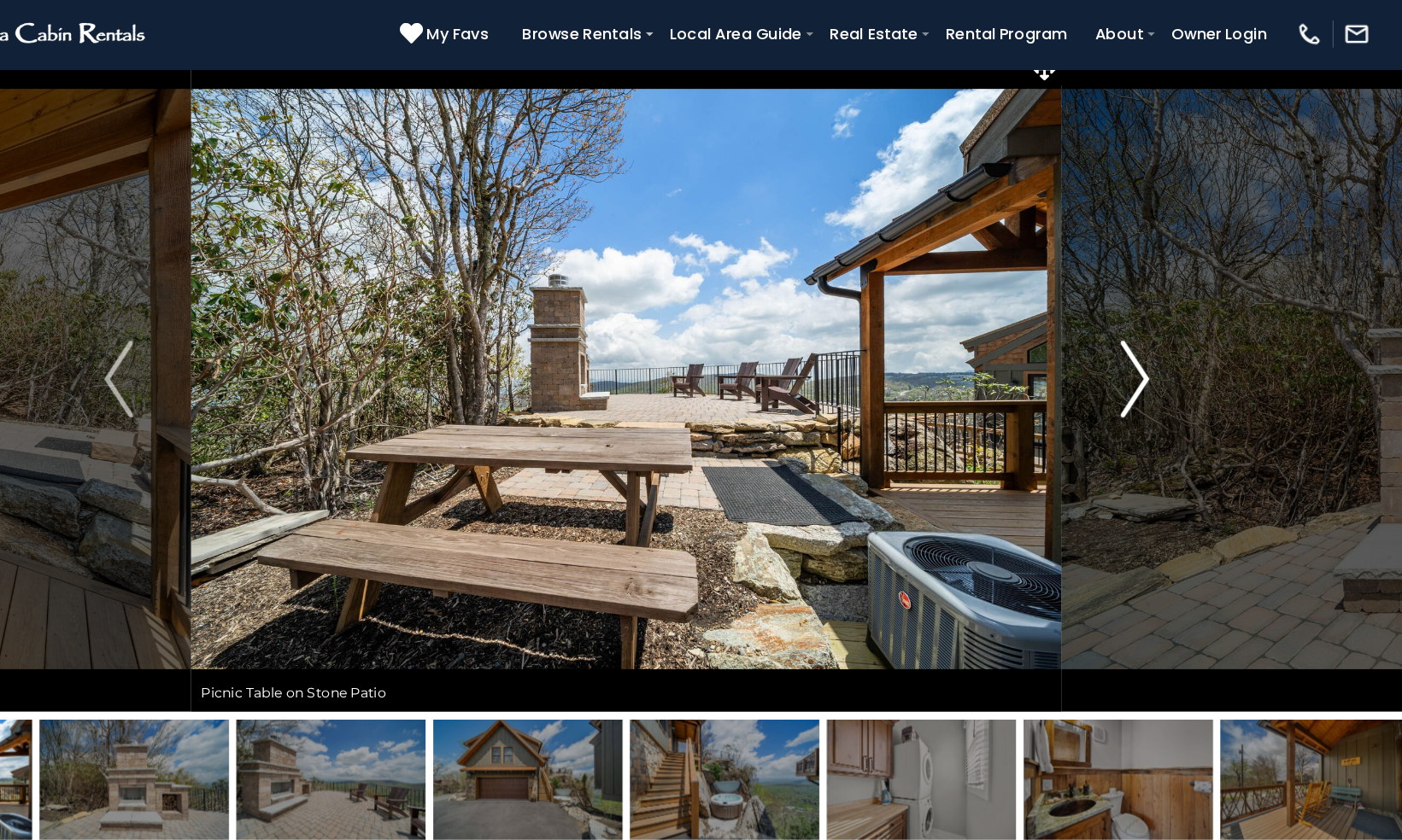
click at [1160, 352] on img "Next" at bounding box center [1150, 364] width 26 height 69
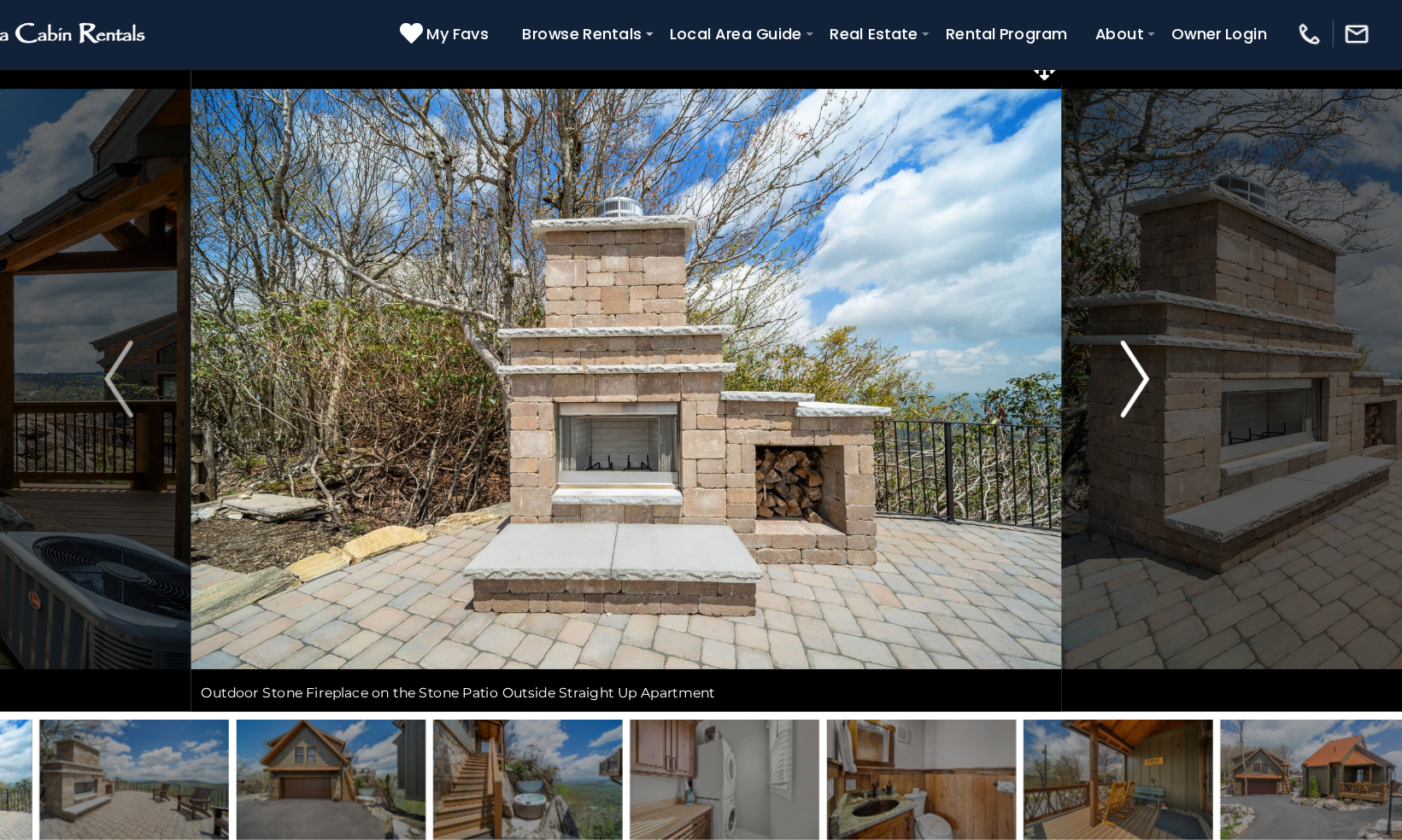
click at [1160, 352] on img "Next" at bounding box center [1150, 364] width 26 height 69
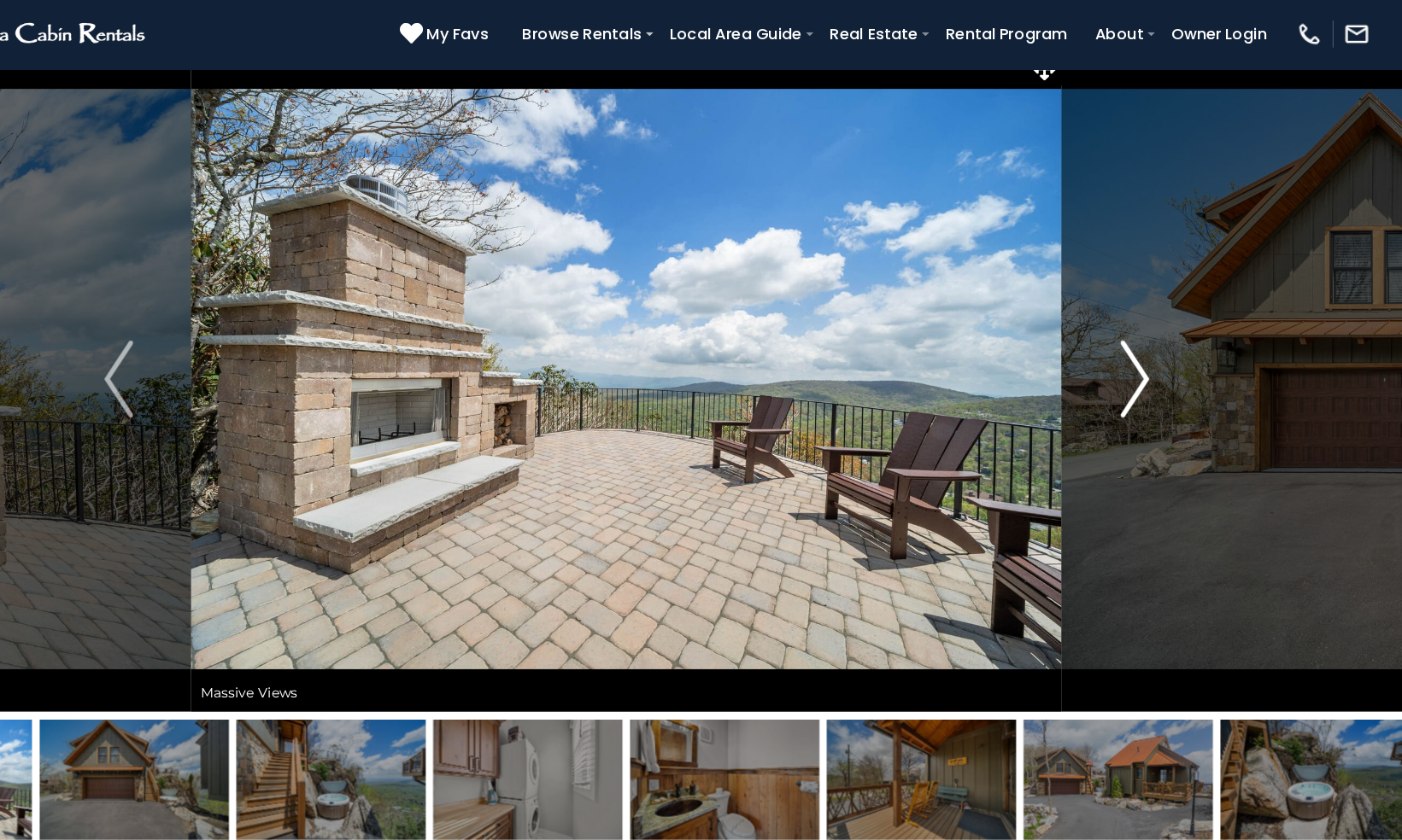
click at [1160, 352] on img "Next" at bounding box center [1150, 364] width 26 height 69
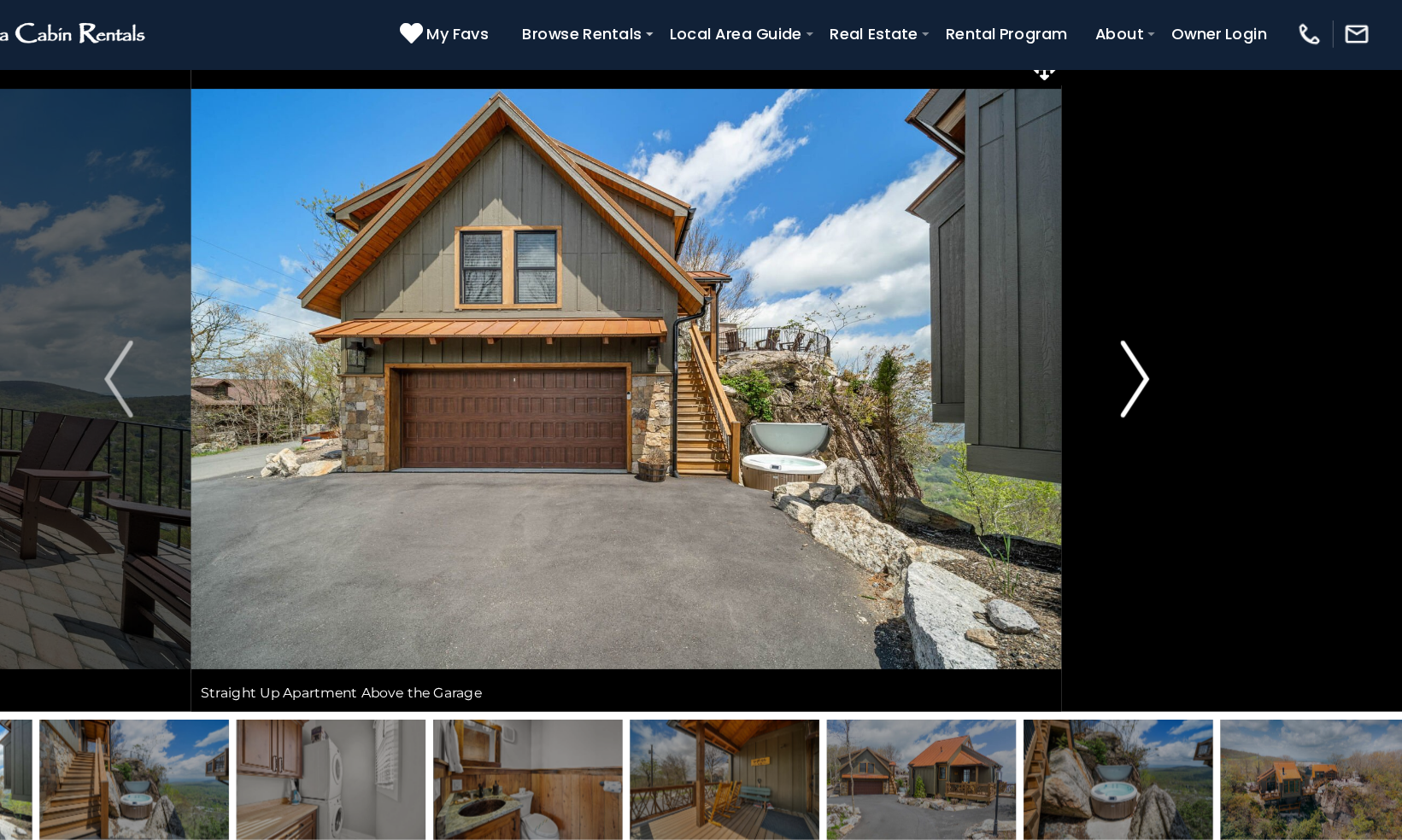
click at [1160, 352] on img "Next" at bounding box center [1150, 364] width 26 height 69
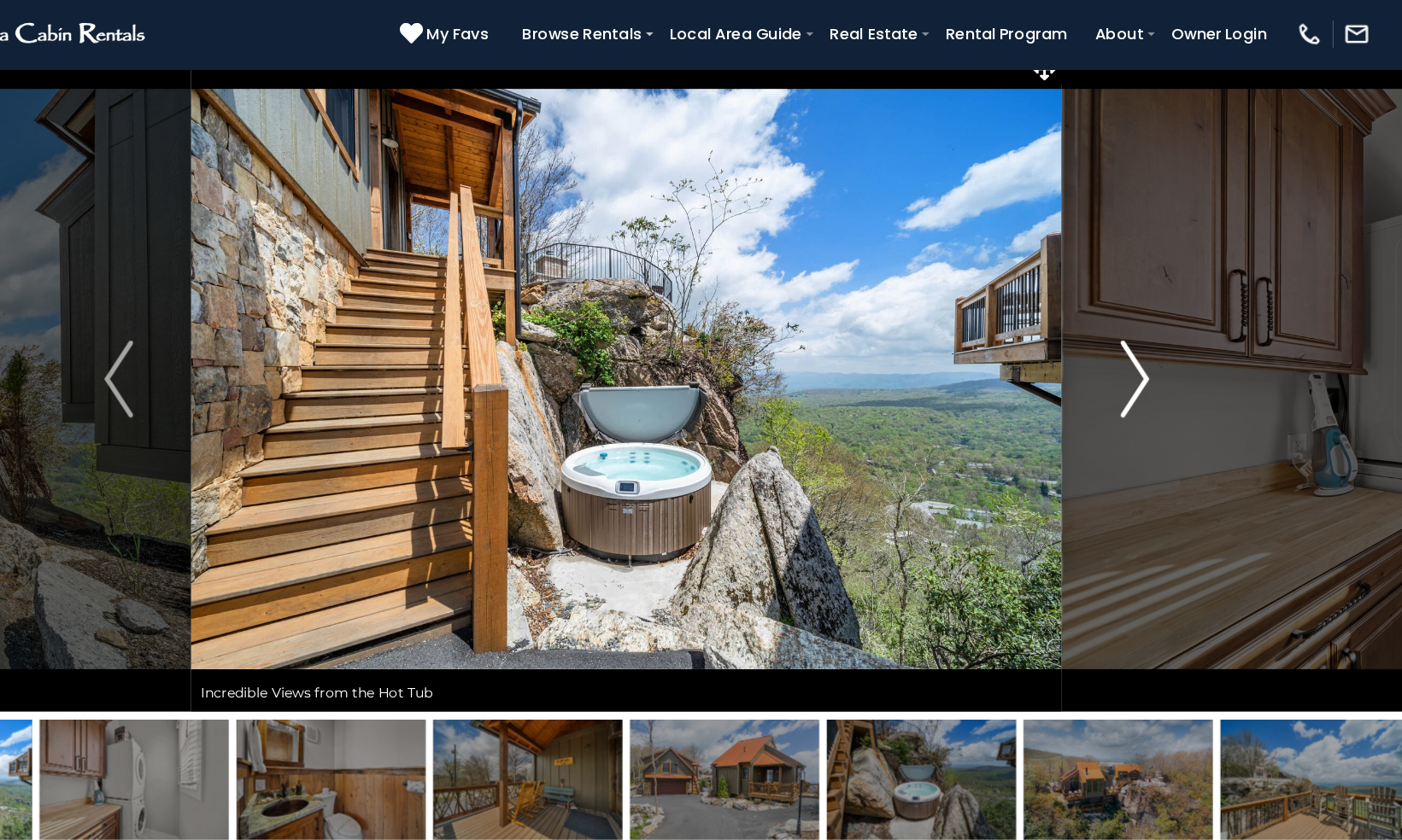
click at [1160, 352] on img "Next" at bounding box center [1150, 364] width 26 height 69
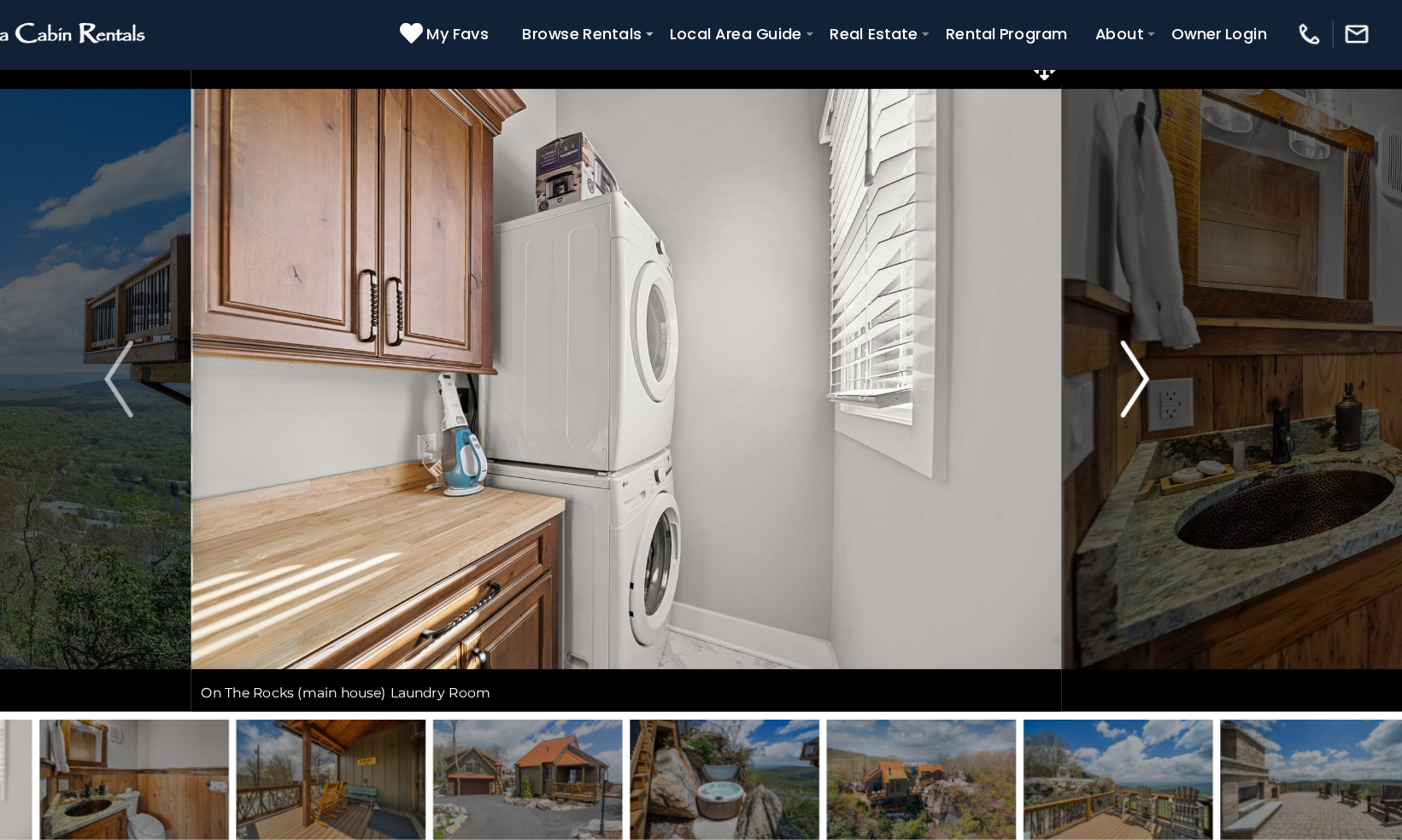
click at [1160, 352] on img "Next" at bounding box center [1150, 364] width 26 height 69
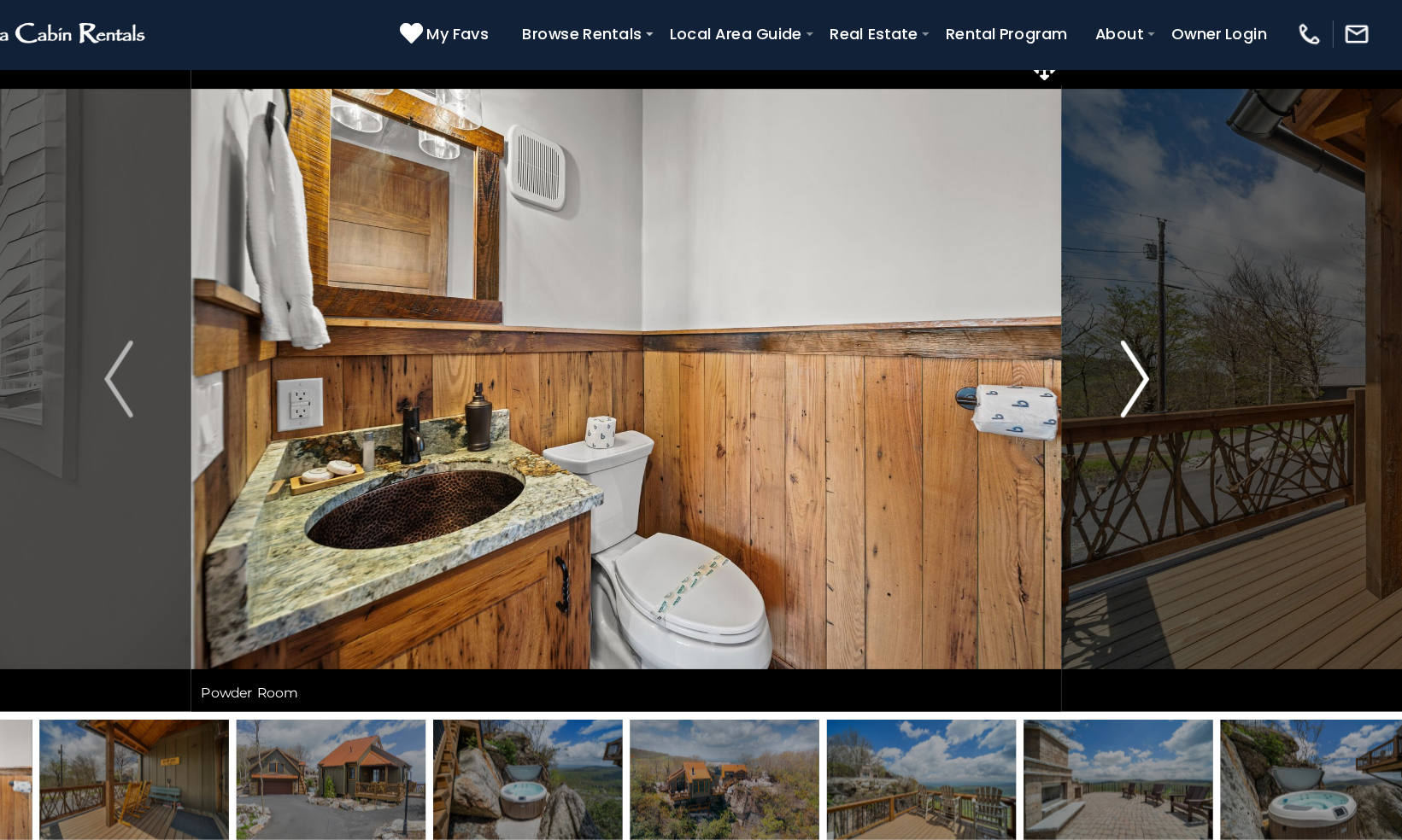
click at [1160, 352] on img "Next" at bounding box center [1150, 364] width 26 height 69
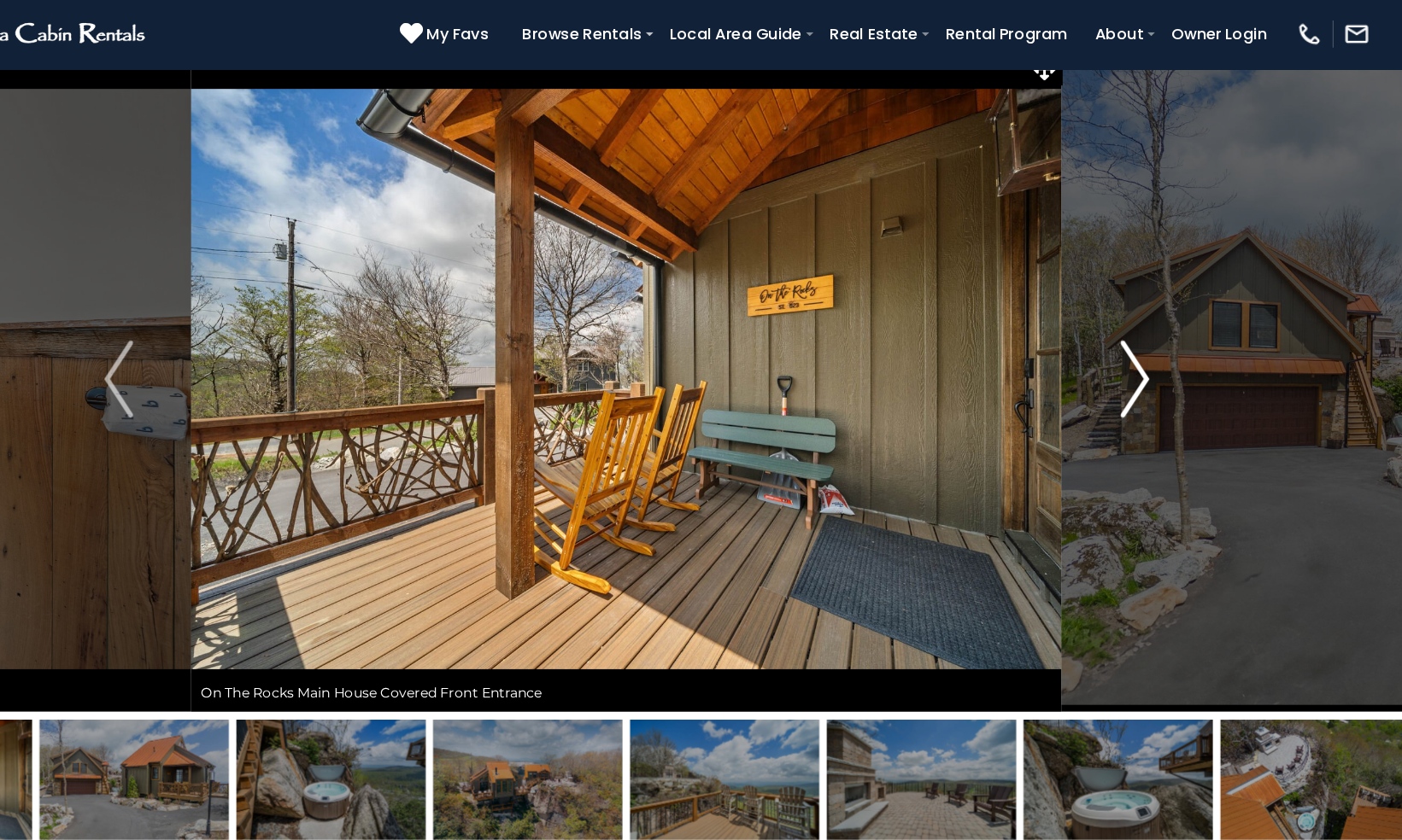
click at [1160, 352] on img "Next" at bounding box center [1150, 364] width 26 height 69
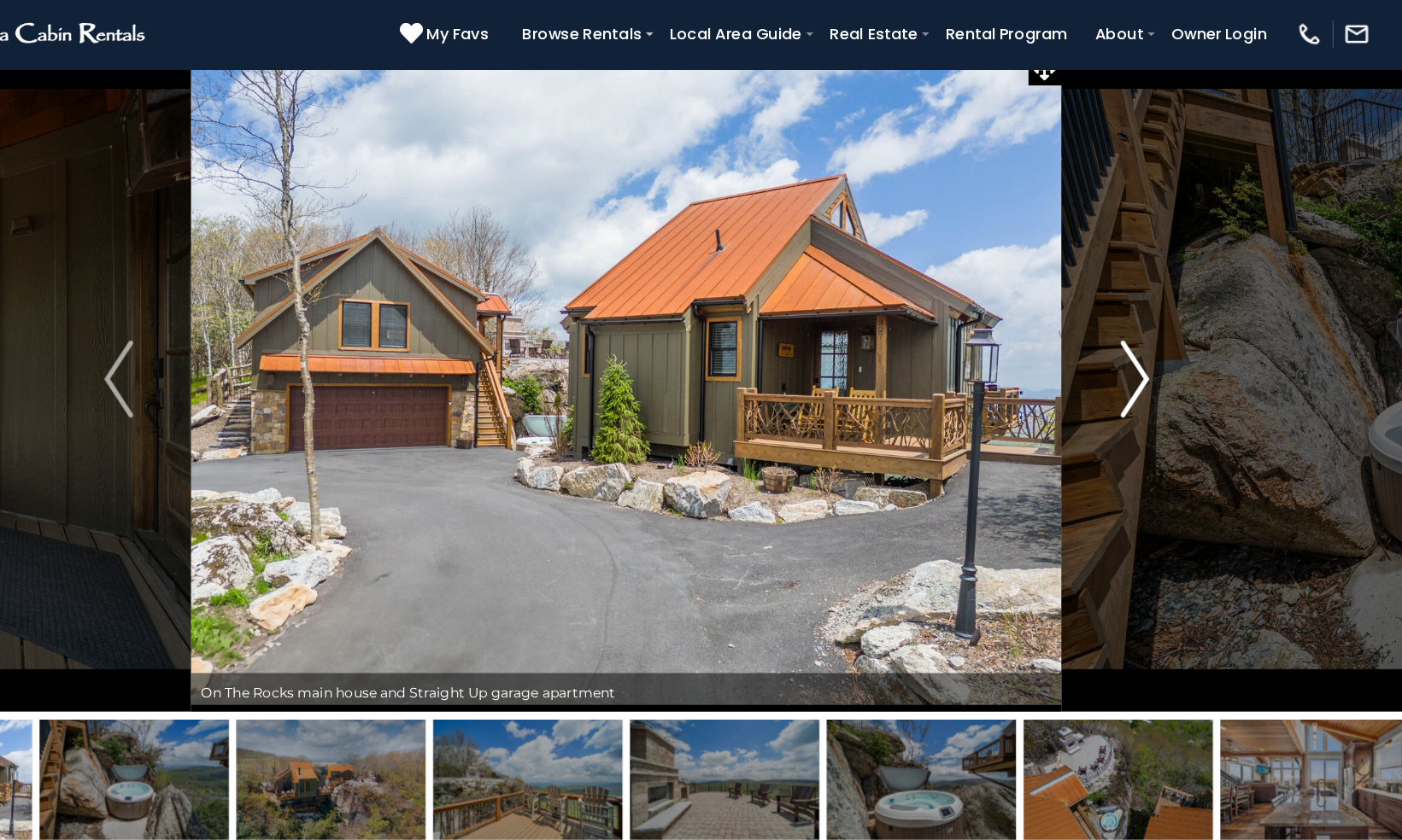
click at [1160, 352] on img "Next" at bounding box center [1150, 364] width 26 height 69
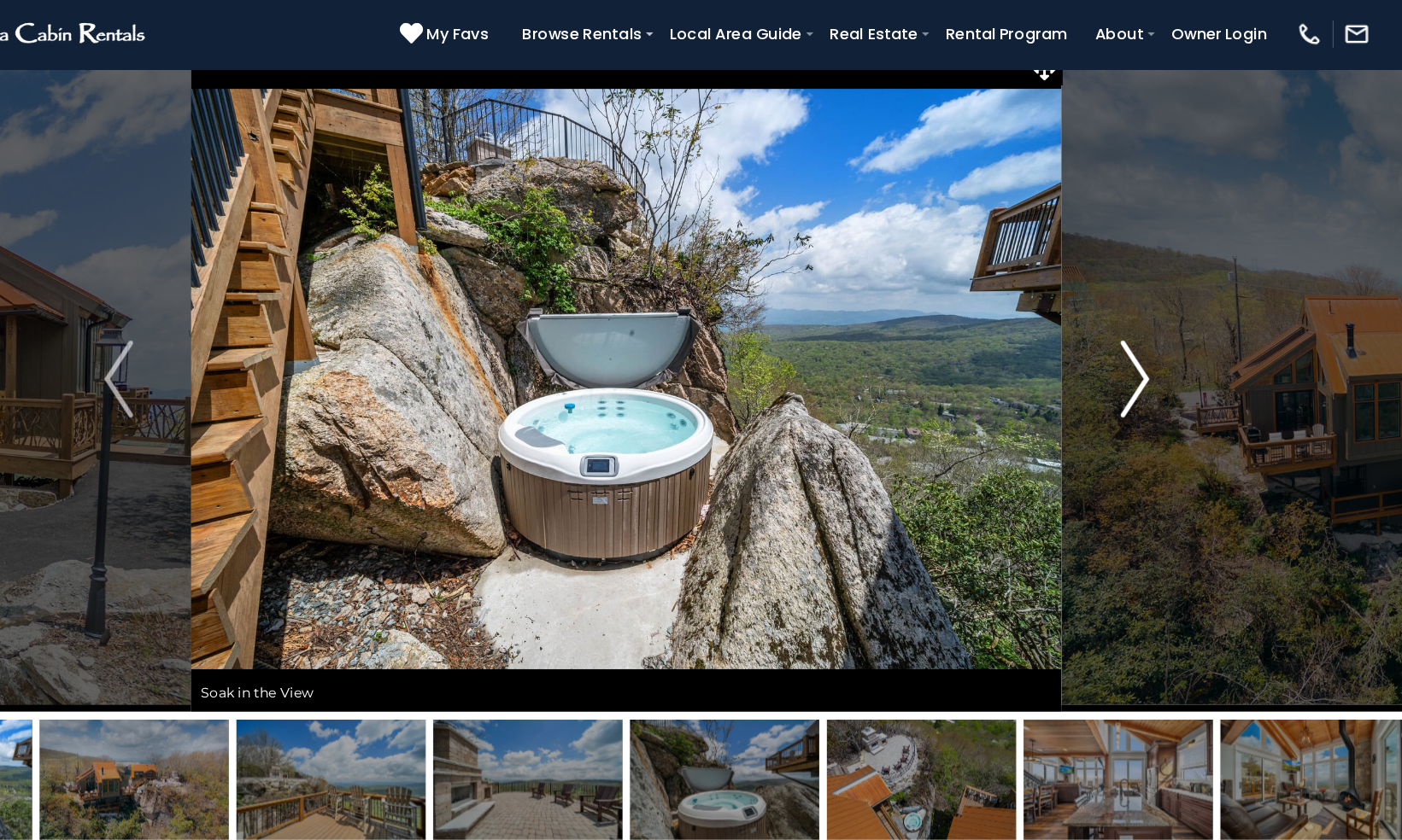
click at [1159, 371] on img "Next" at bounding box center [1150, 364] width 26 height 69
